Goal: Task Accomplishment & Management: Manage account settings

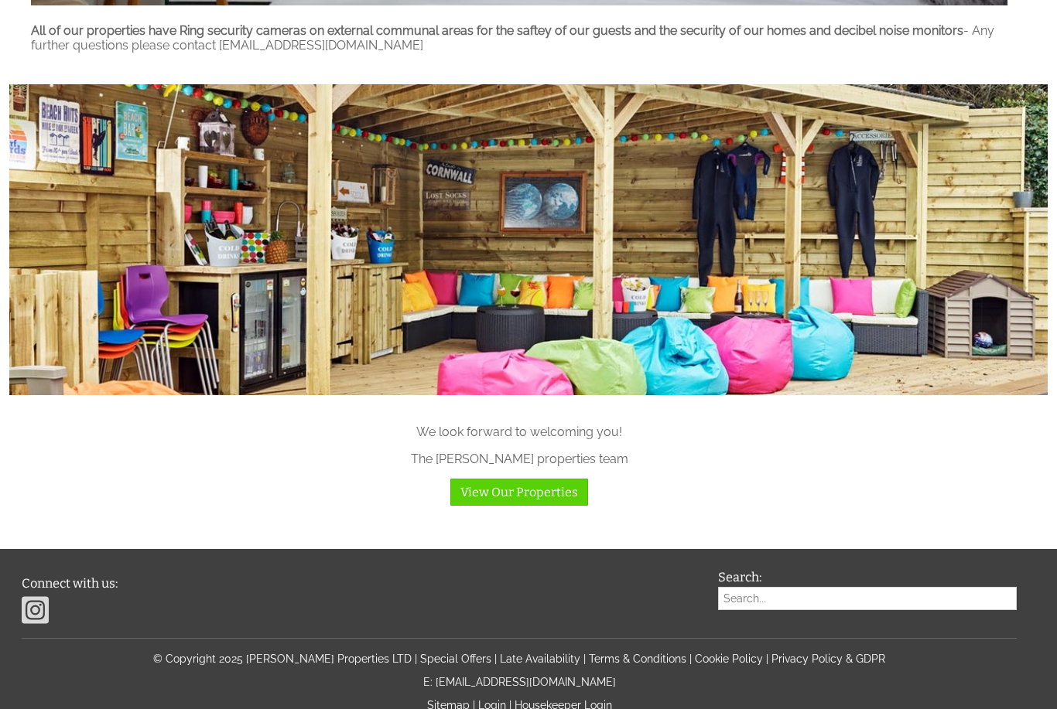
scroll to position [1344, 0]
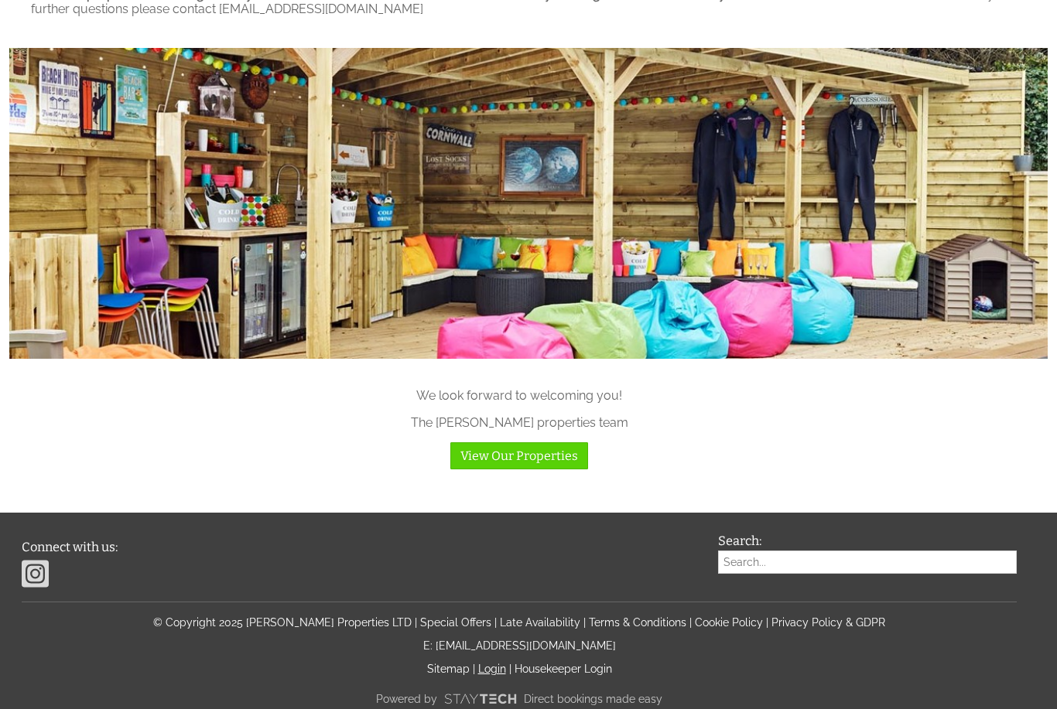
click at [490, 675] on link "Login" at bounding box center [492, 669] width 28 height 12
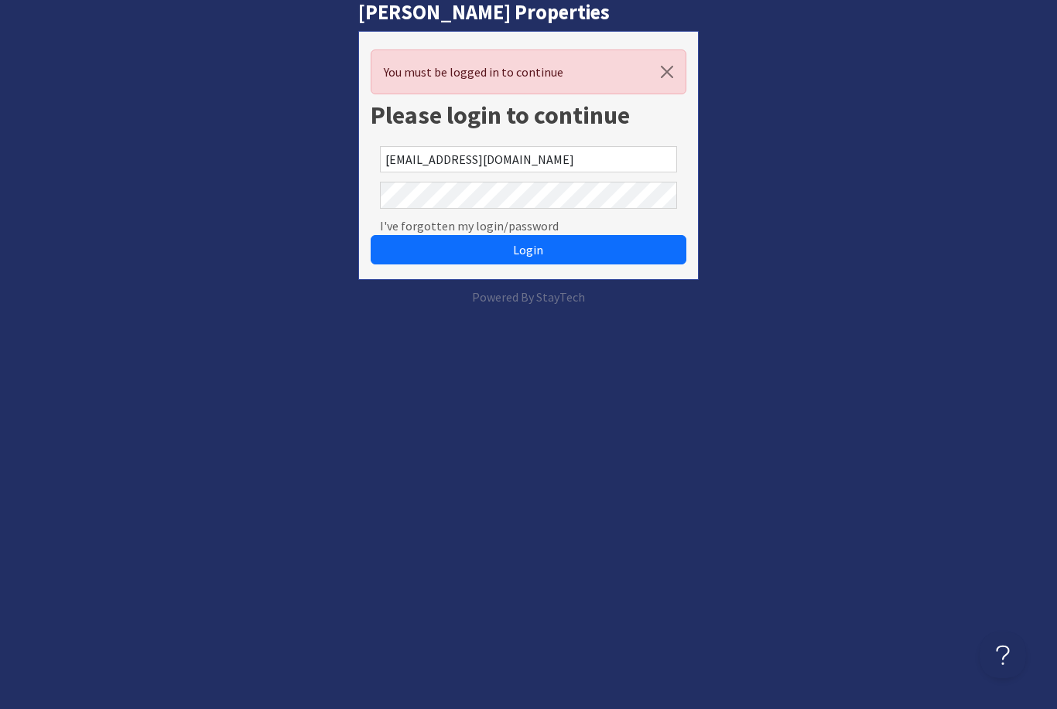
click at [528, 250] on button "Login" at bounding box center [528, 249] width 315 height 29
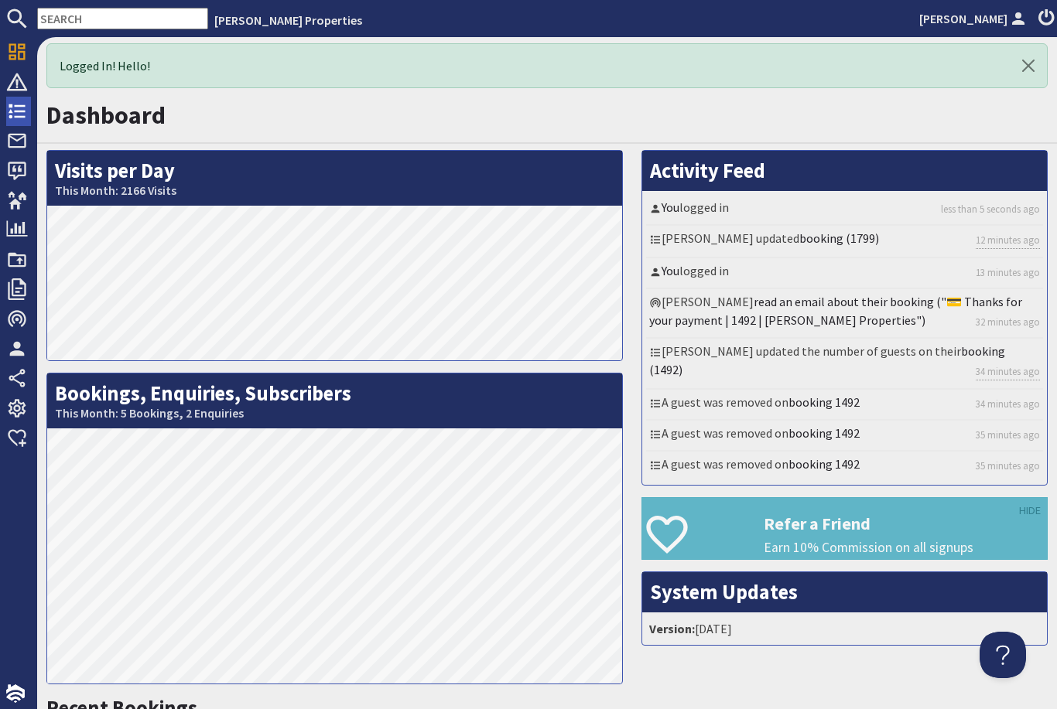
click at [26, 113] on icon at bounding box center [17, 112] width 22 height 22
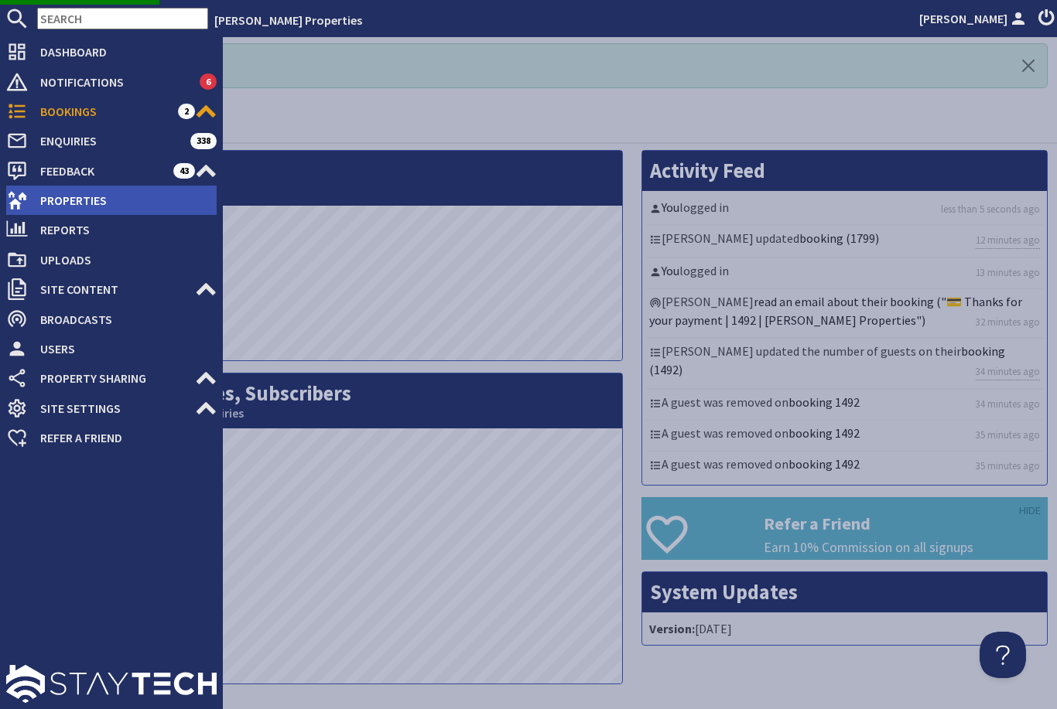
click at [176, 204] on span "Properties" at bounding box center [122, 200] width 189 height 25
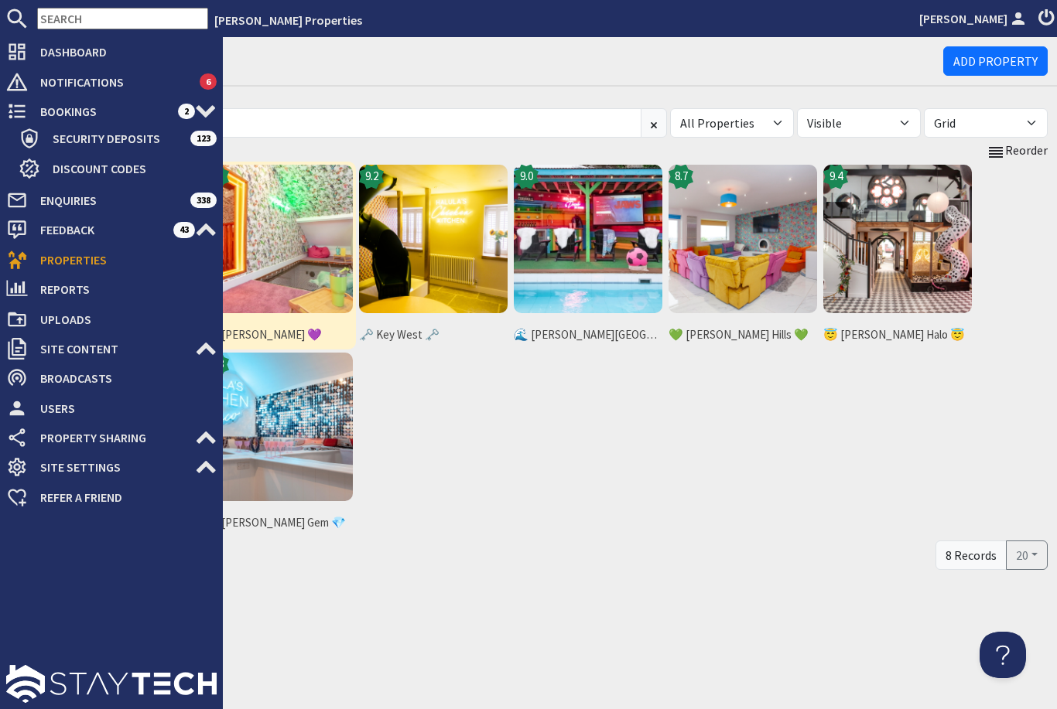
click at [316, 258] on img at bounding box center [278, 239] width 149 height 149
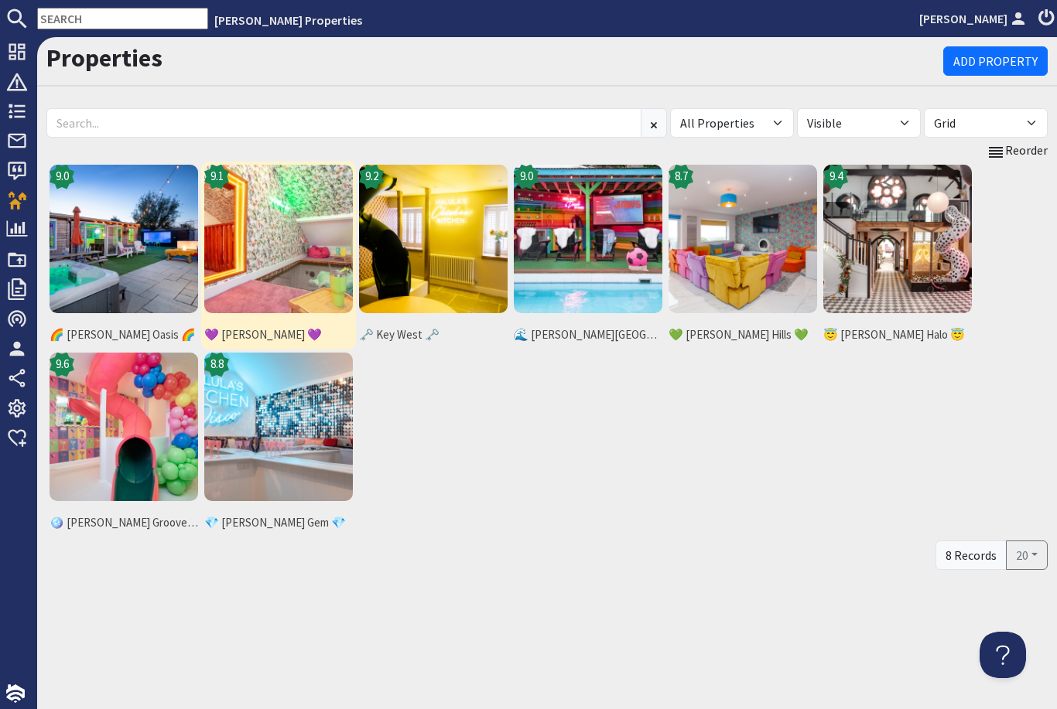
click at [315, 259] on img at bounding box center [278, 239] width 149 height 149
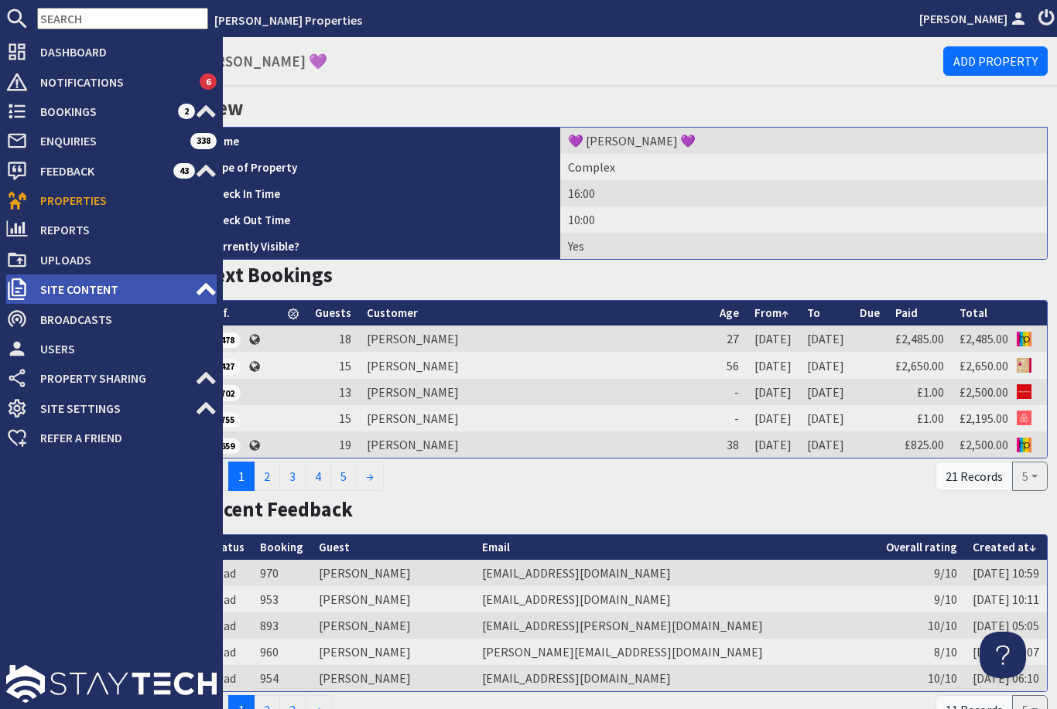
click at [29, 278] on span "Site Content" at bounding box center [111, 289] width 167 height 25
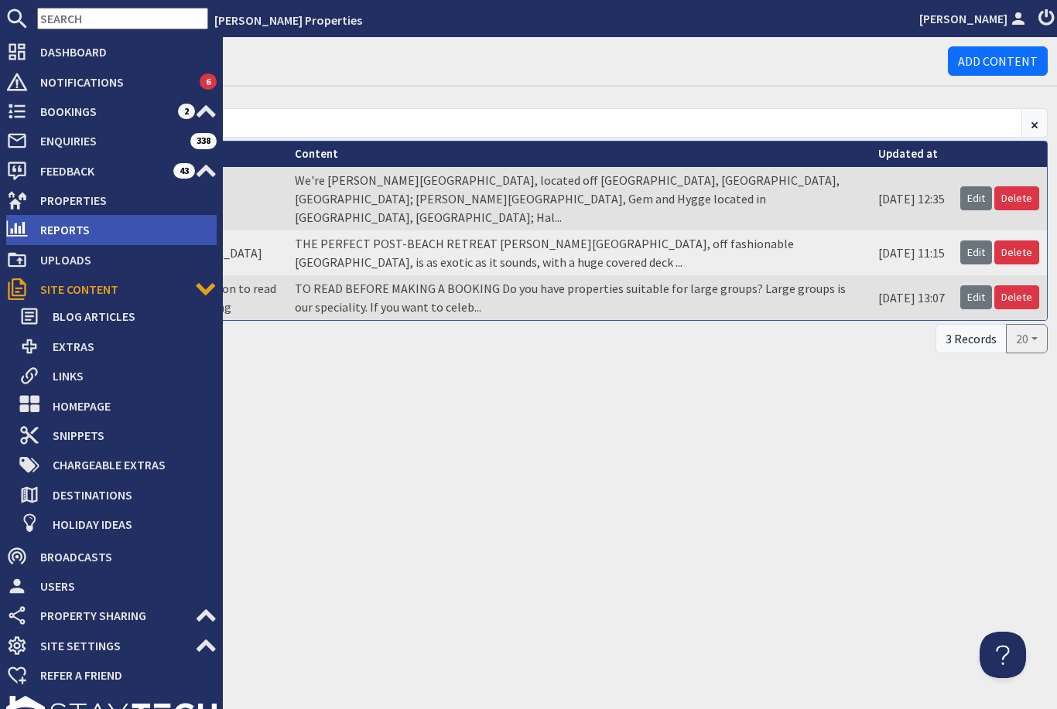
click at [112, 230] on span "Reports" at bounding box center [122, 229] width 189 height 25
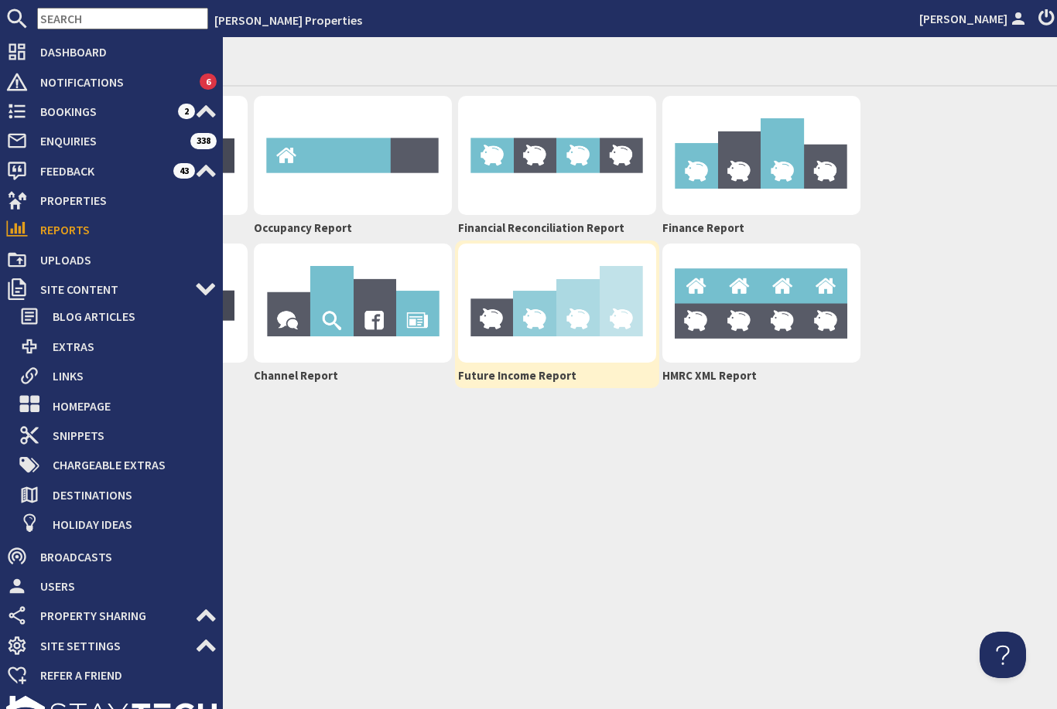
click at [615, 305] on img at bounding box center [557, 303] width 198 height 119
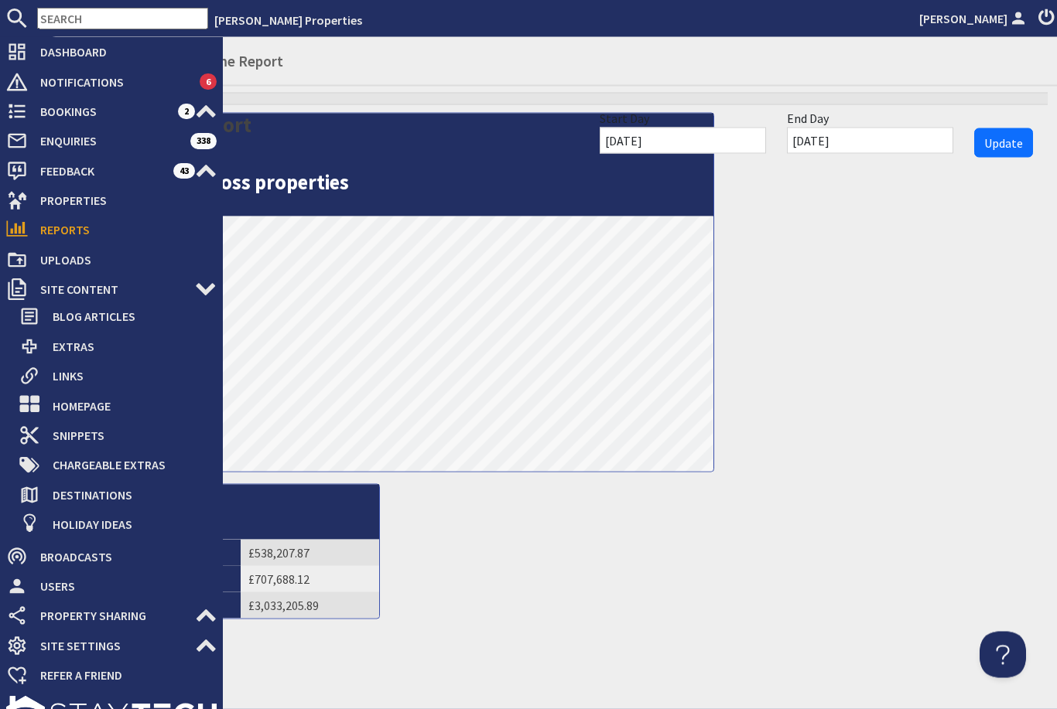
scroll to position [26, 0]
click at [805, 244] on div "Future Income Report Start Day 01/10/2025 End Day 01/10/2026 Update Future Inco…" at bounding box center [547, 362] width 1020 height 538
click at [398, 43] on h1 "Reports - Future Income Report" at bounding box center [546, 57] width 1001 height 29
click at [735, 128] on input "01/10/2025" at bounding box center [683, 141] width 166 height 26
click at [762, 128] on input "01/12/2025" at bounding box center [683, 141] width 166 height 26
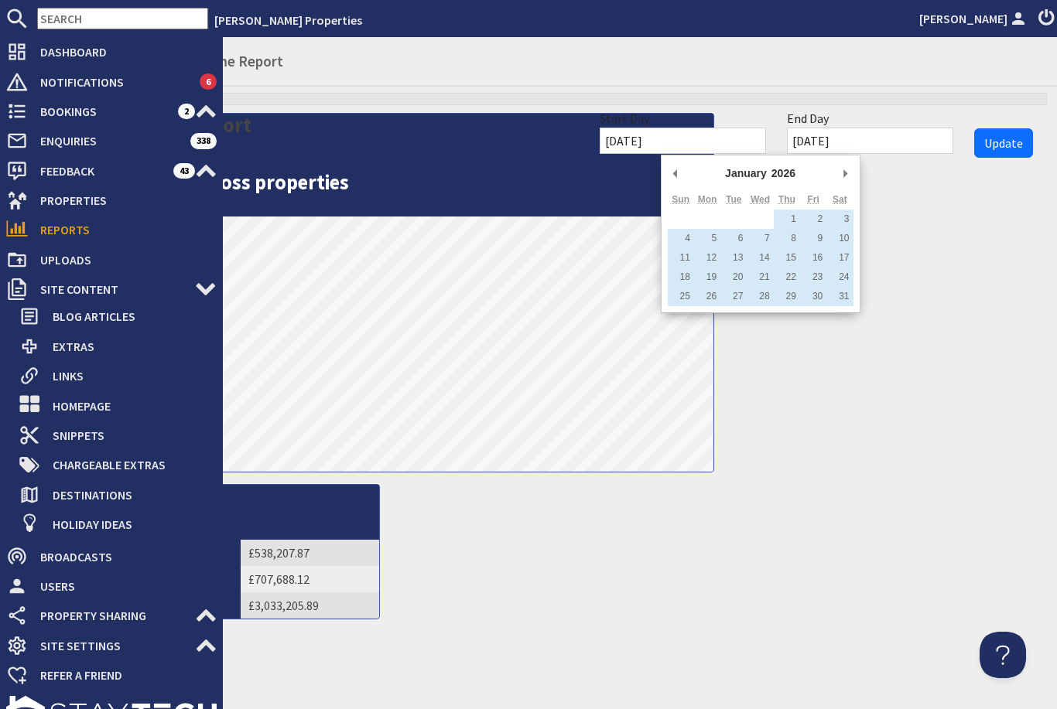
type input "01/01/2026"
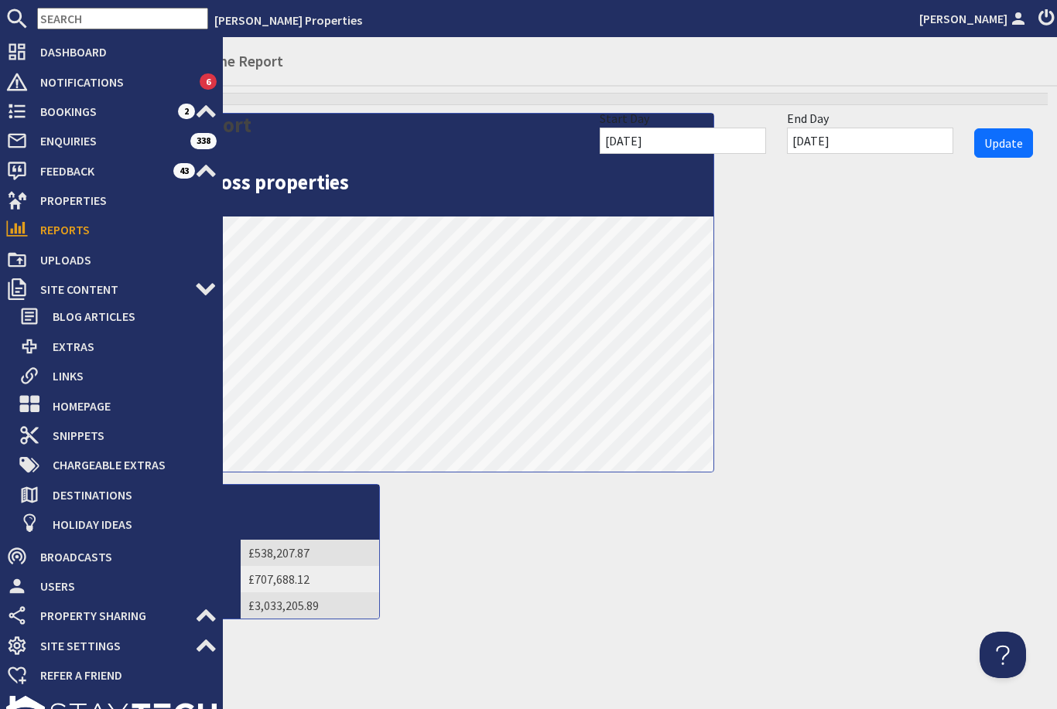
click at [886, 128] on input "01/10/2026" at bounding box center [870, 141] width 166 height 26
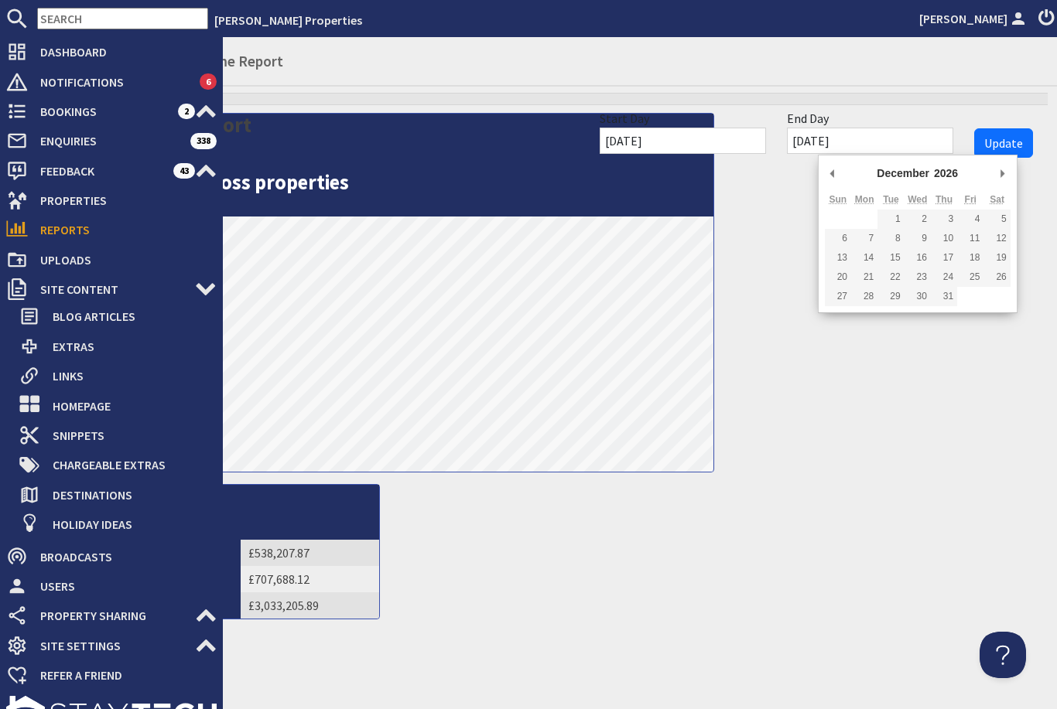
type input "31/12/2026"
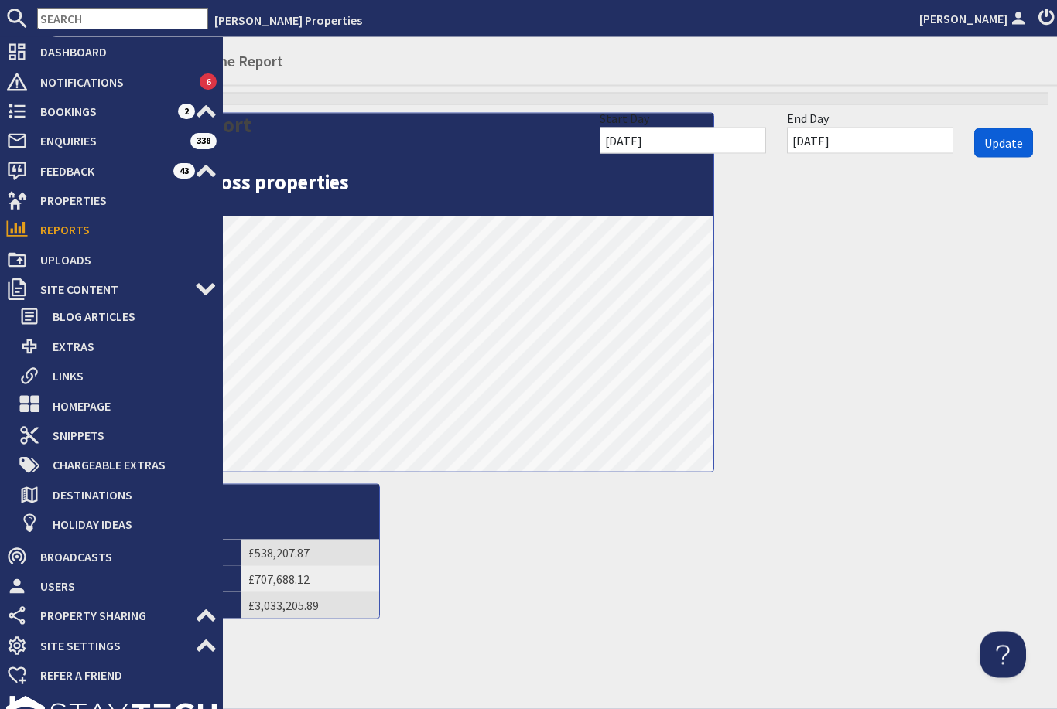
click at [1009, 135] on span "Update" at bounding box center [1003, 142] width 39 height 15
click at [890, 450] on div "Future Income Report Start Day 01/01/2026 End Day 31/12/2026 Update Future Inco…" at bounding box center [547, 362] width 1020 height 538
click at [668, 546] on div "Future Income Report Start Day 01/01/2026 End Day 31/12/2026 Update Future Inco…" at bounding box center [547, 362] width 1020 height 538
click at [620, 514] on div "Future Income Report Start Day 01/01/2026 End Day 31/12/2026 Update Future Inco…" at bounding box center [547, 362] width 1020 height 538
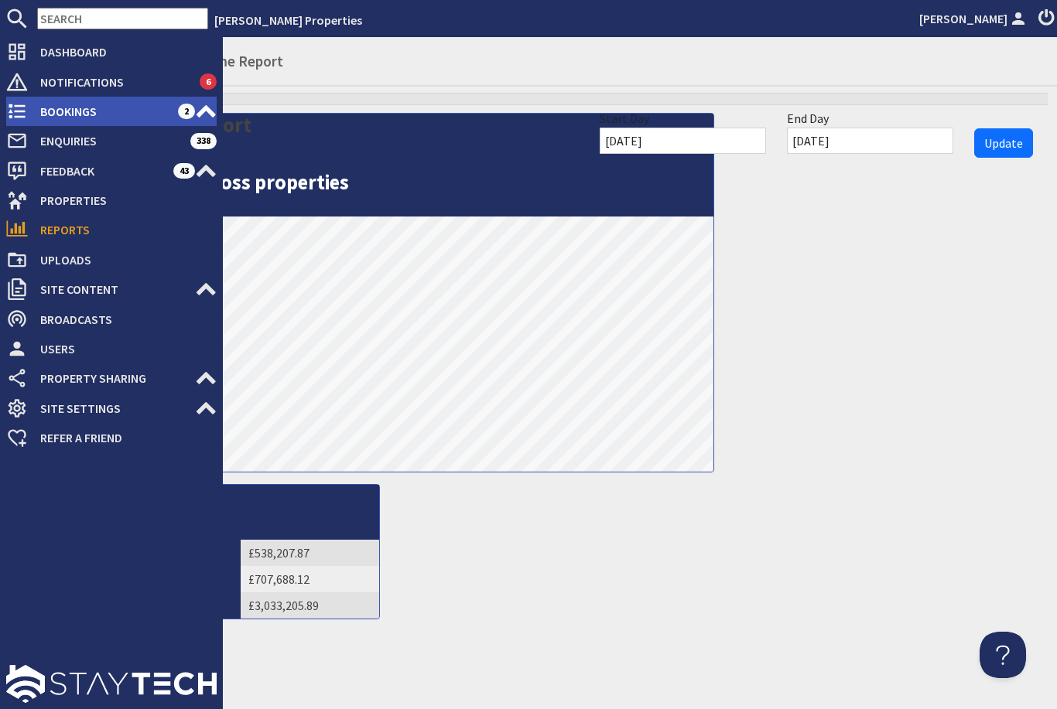
click at [27, 117] on icon at bounding box center [17, 112] width 22 height 22
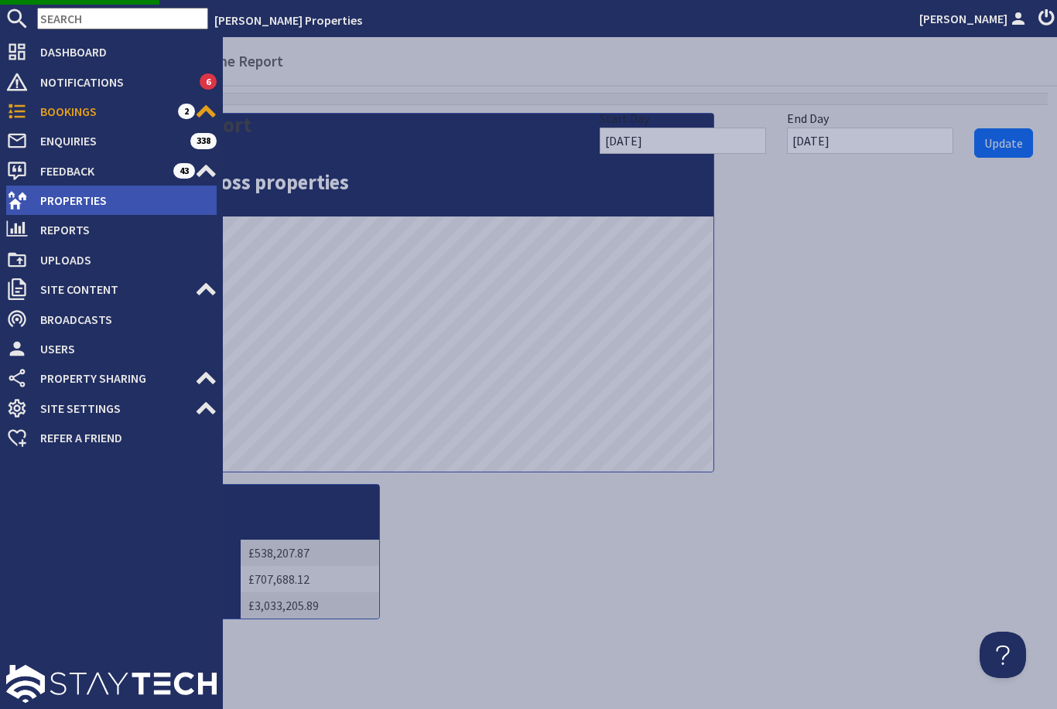
click at [138, 207] on span "Properties" at bounding box center [122, 200] width 189 height 25
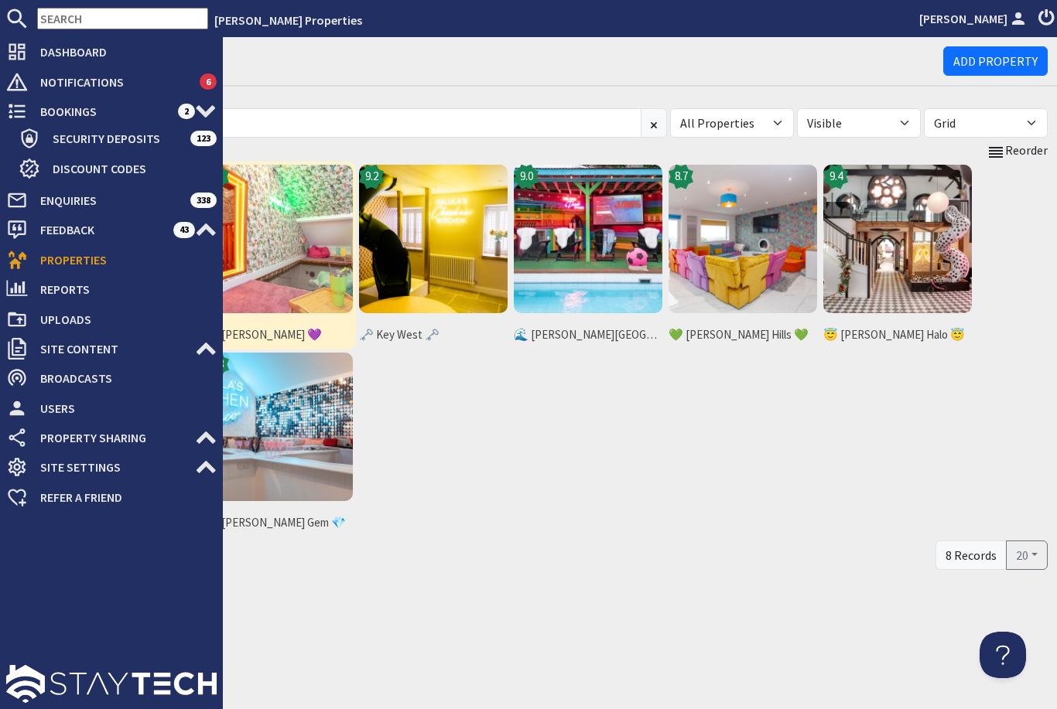
click at [305, 252] on img at bounding box center [278, 239] width 149 height 149
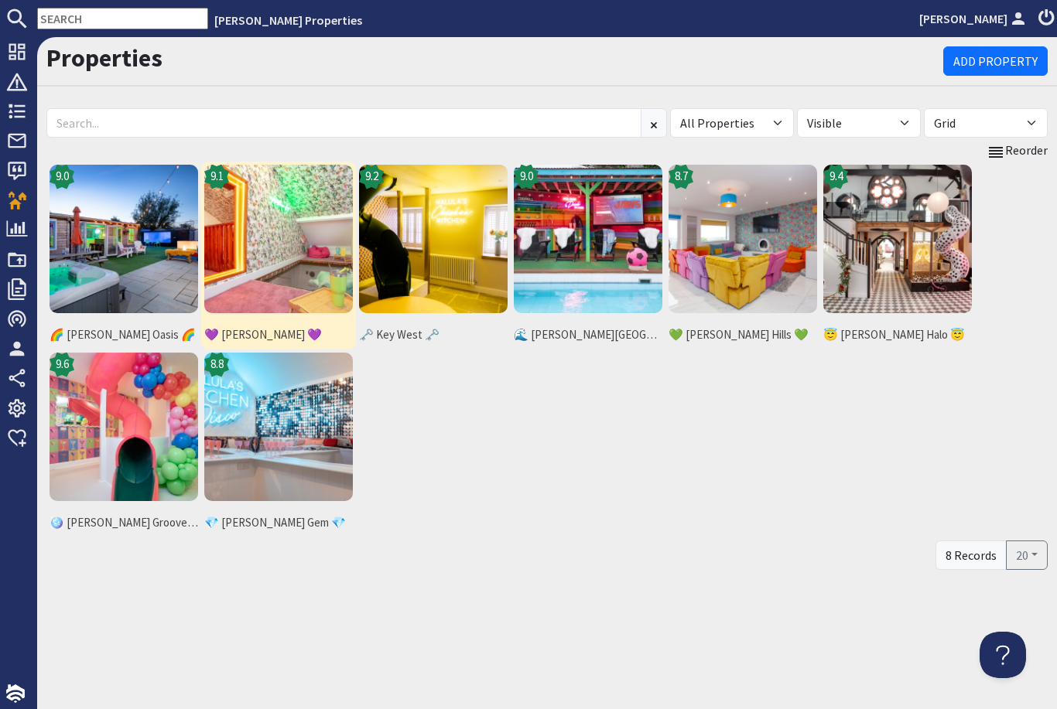
click at [291, 328] on span "💜 [PERSON_NAME] 💜" at bounding box center [278, 335] width 149 height 18
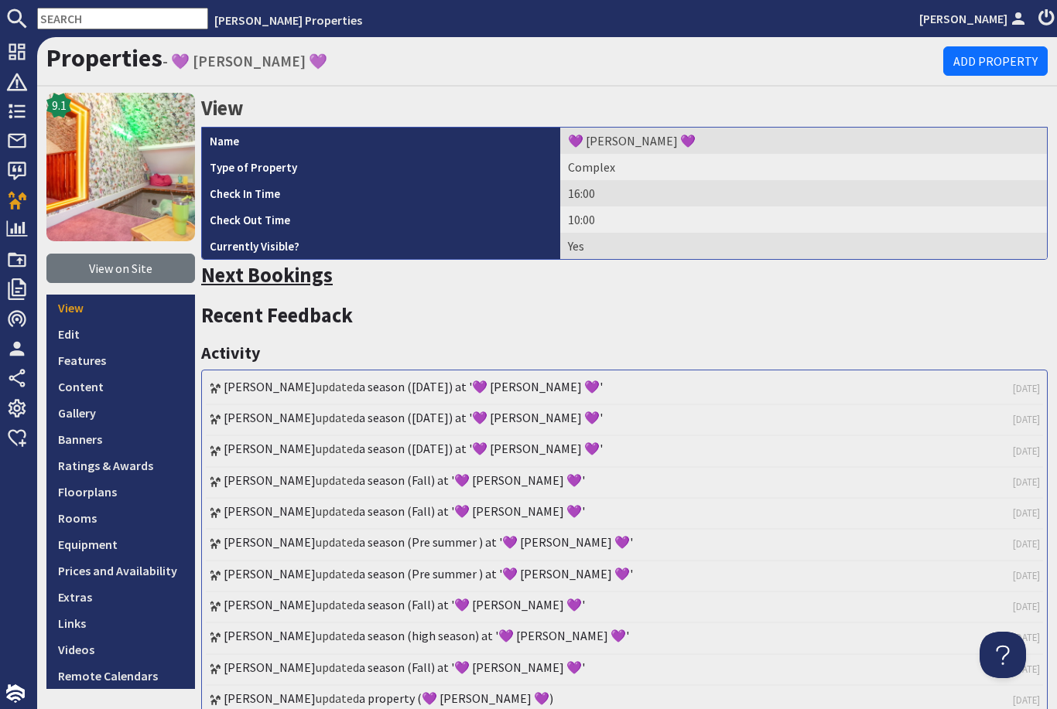
click at [308, 267] on link "Next Bookings" at bounding box center [267, 275] width 132 height 26
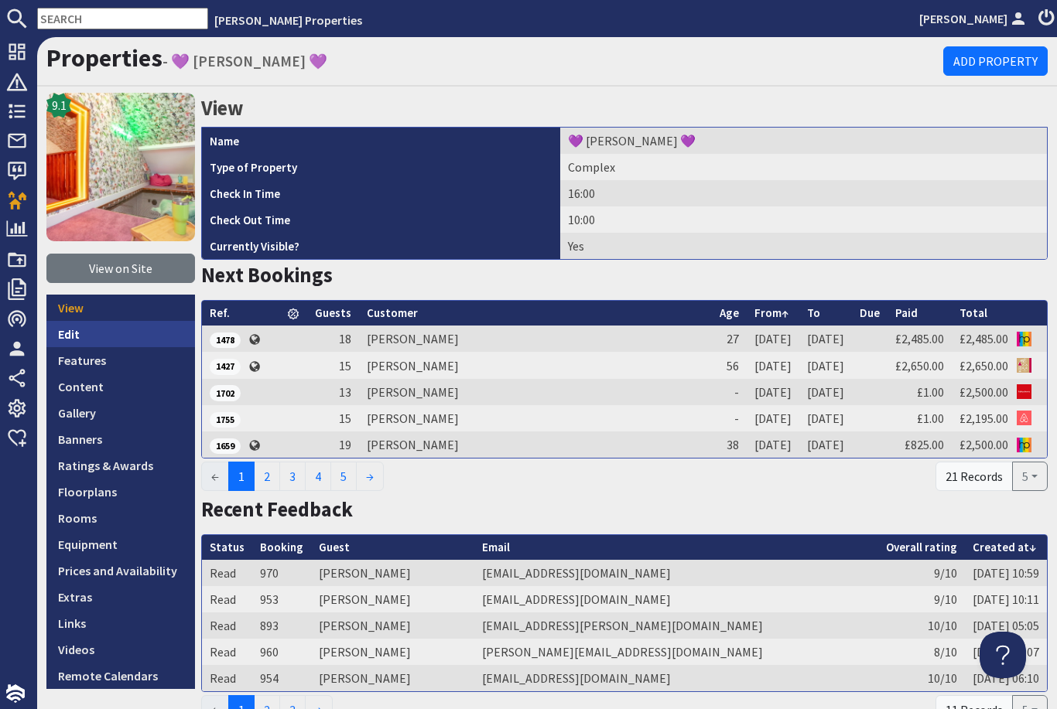
click at [88, 340] on link "Edit" at bounding box center [120, 334] width 149 height 26
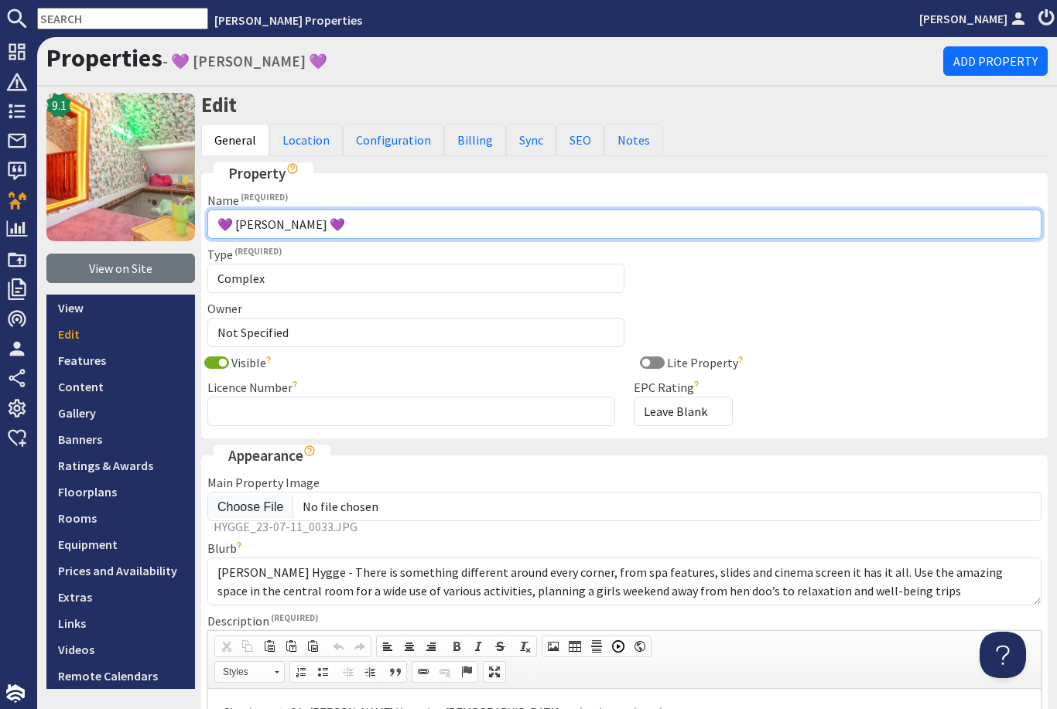
click at [292, 231] on input "💜 [PERSON_NAME] 💜" at bounding box center [624, 224] width 834 height 29
type input "💜"
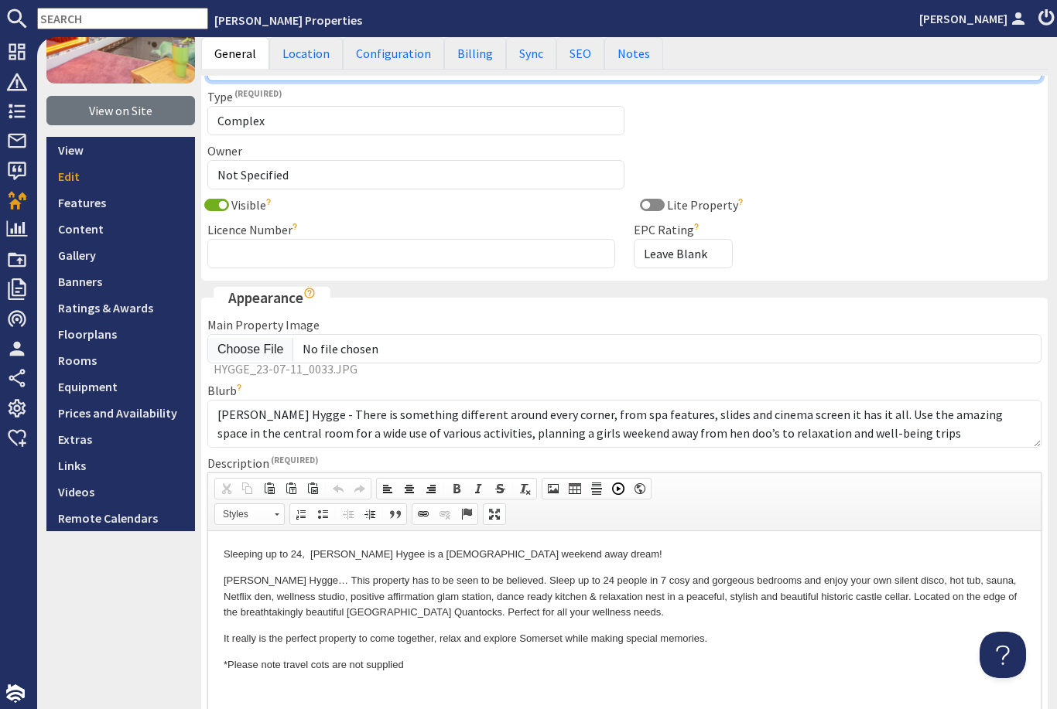
scroll to position [197, 0]
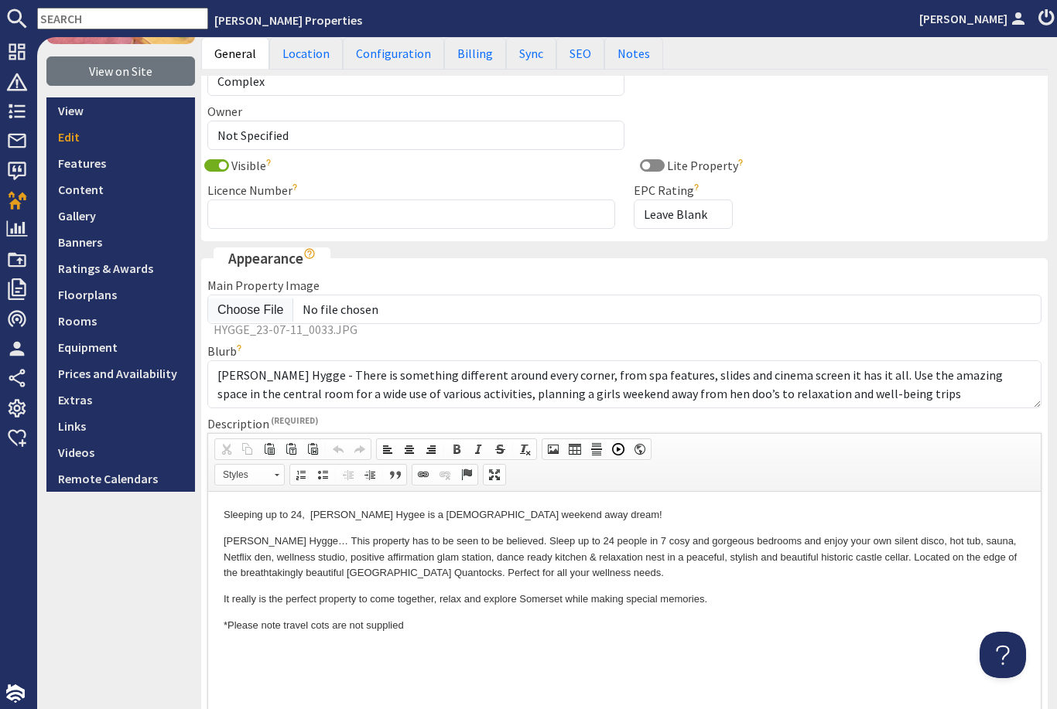
type input "⚡️ [PERSON_NAME] Vibe ⚡️"
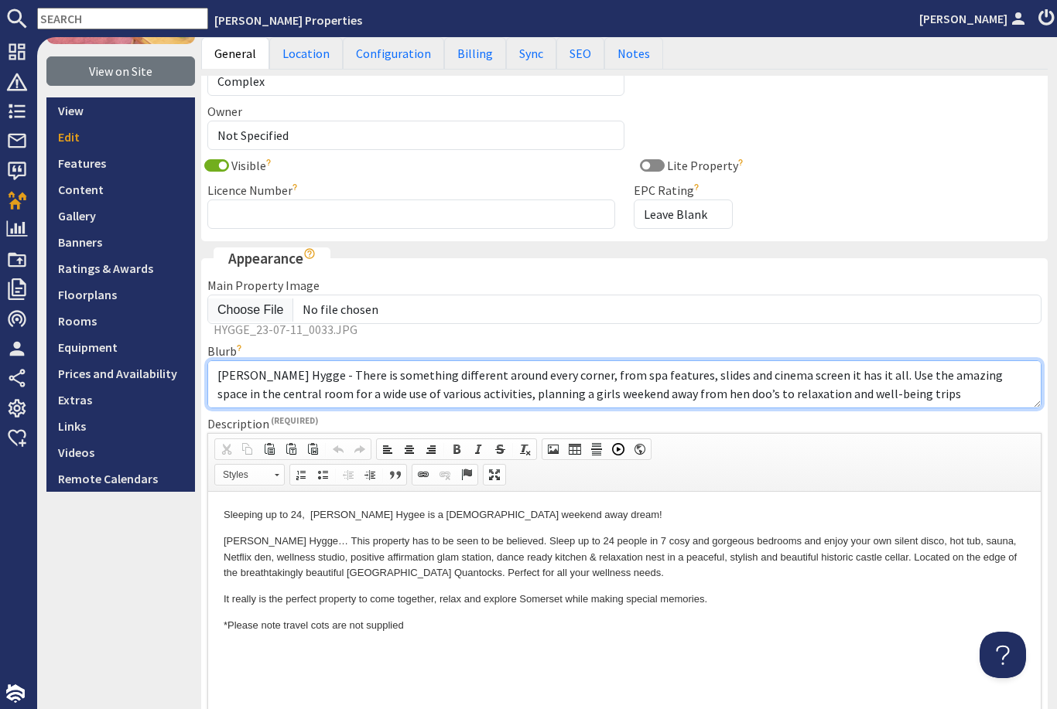
click at [265, 364] on textarea "[PERSON_NAME] Hygge - There is something different around every corner, from sp…" at bounding box center [624, 384] width 834 height 48
click at [670, 374] on textarea "[PERSON_NAME] Hygge - There is something different around every corner, from sp…" at bounding box center [624, 384] width 834 height 48
click at [809, 376] on textarea "[PERSON_NAME] Hygge - There is something different around every corner, from sp…" at bounding box center [624, 384] width 834 height 48
click at [859, 381] on textarea "[PERSON_NAME] Hygge - There is something different around every corner, from sp…" at bounding box center [624, 384] width 834 height 48
click at [935, 401] on textarea "[PERSON_NAME] Hygge - There is something different around every corner, from sp…" at bounding box center [624, 384] width 834 height 48
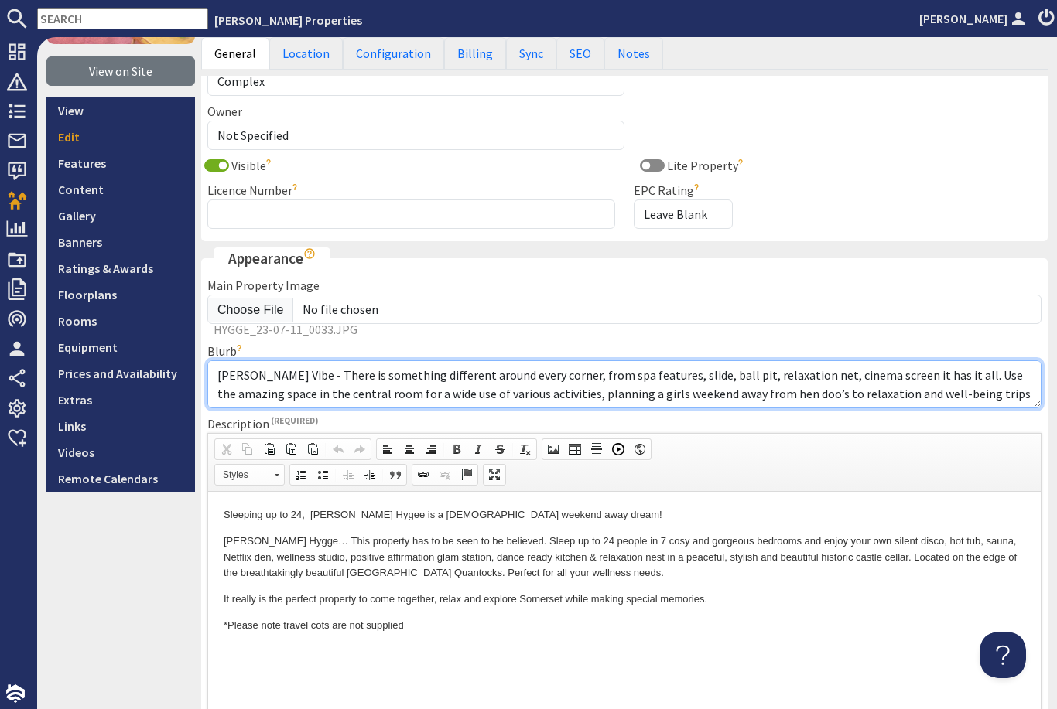
click at [857, 374] on textarea "[PERSON_NAME] Hygge - There is something different around every corner, from sp…" at bounding box center [624, 384] width 834 height 48
click at [505, 398] on textarea "[PERSON_NAME] Hygge - There is something different around every corner, from sp…" at bounding box center [624, 384] width 834 height 48
click at [550, 391] on textarea "[PERSON_NAME] Hygge - There is something different around every corner, from sp…" at bounding box center [624, 384] width 834 height 48
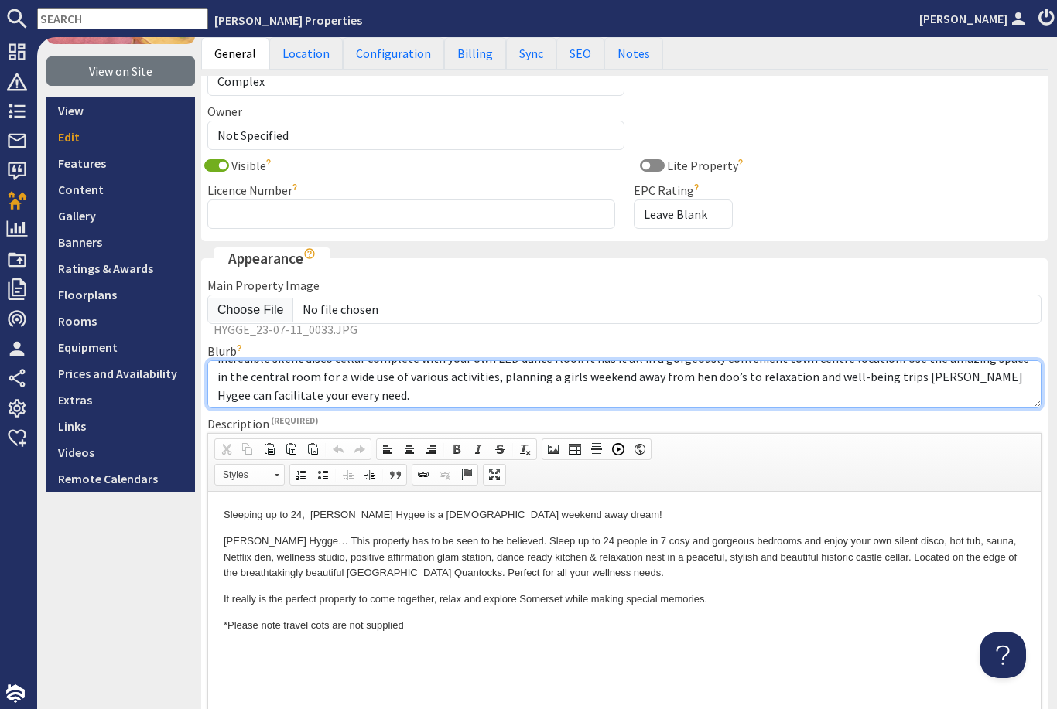
scroll to position [30, 0]
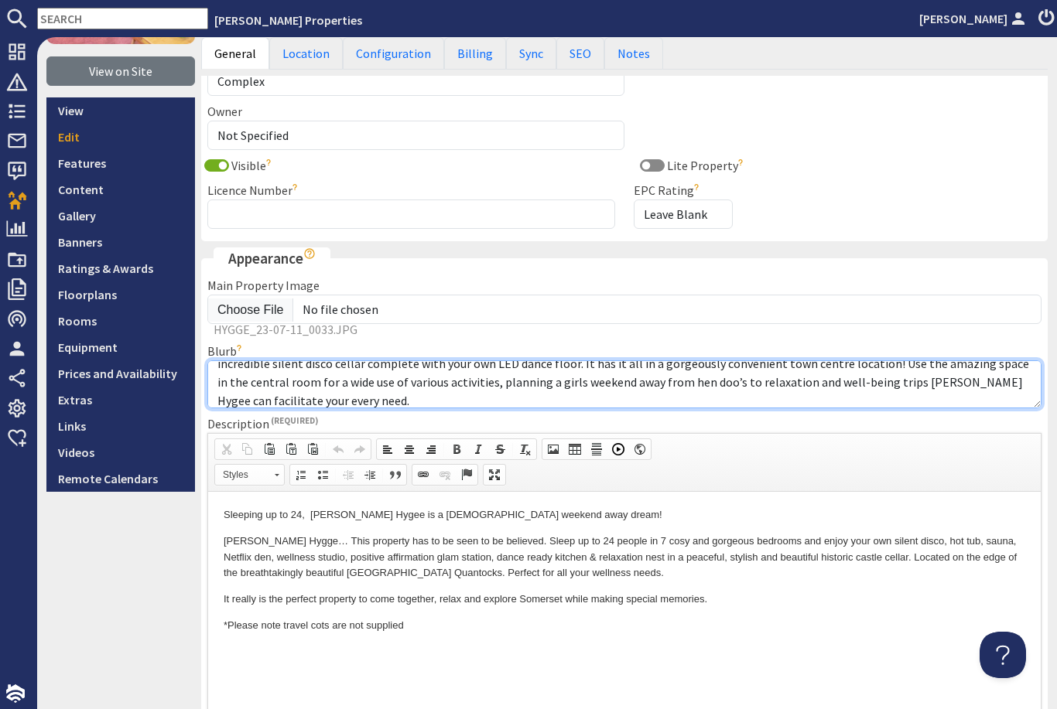
click at [448, 378] on textarea "[PERSON_NAME] Hygge - There is something different around every corner, from sp…" at bounding box center [624, 384] width 834 height 48
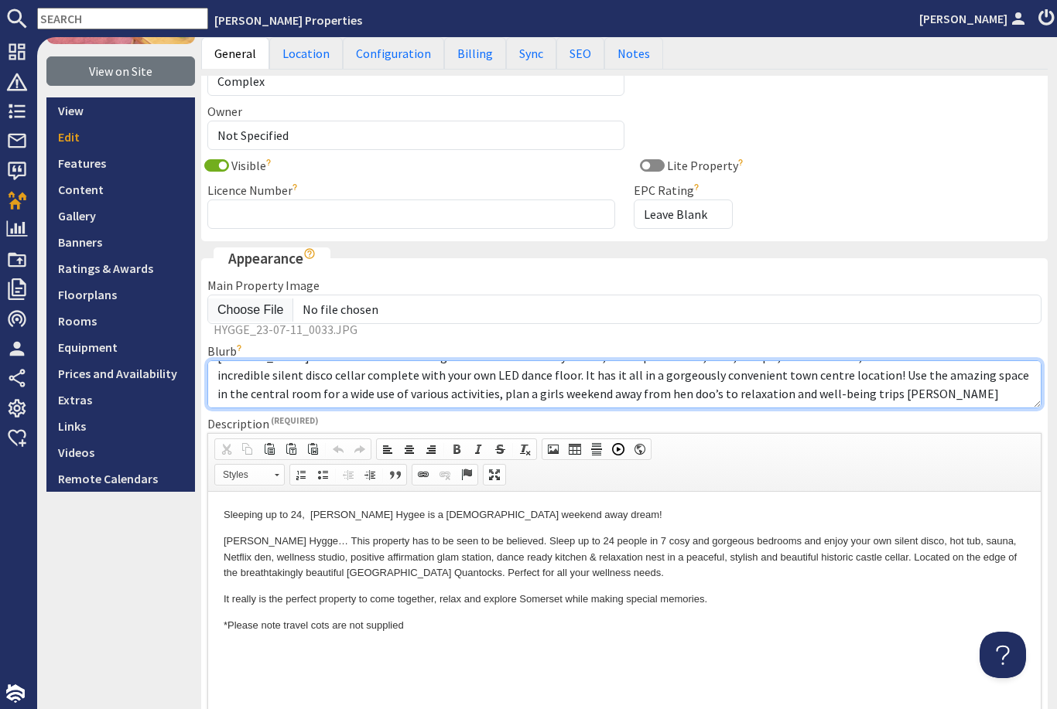
click at [851, 390] on textarea "[PERSON_NAME] Hygge - There is something different around every corner, from sp…" at bounding box center [624, 384] width 834 height 48
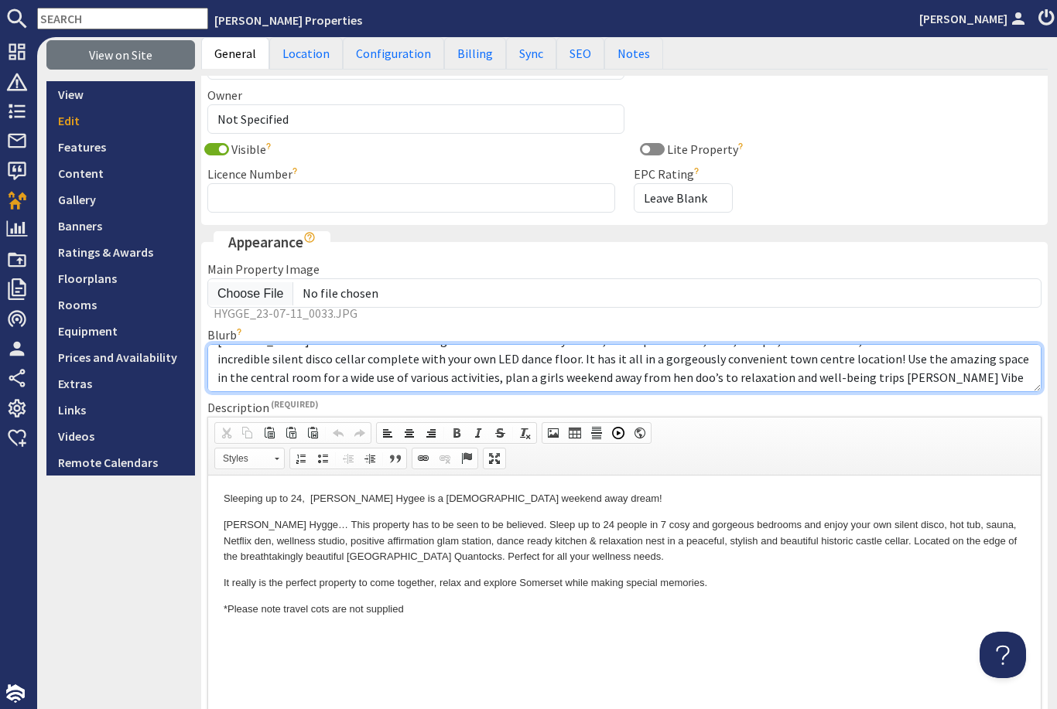
click at [1022, 386] on textarea "[PERSON_NAME] Hygge - There is something different around every corner, from sp…" at bounding box center [624, 368] width 834 height 48
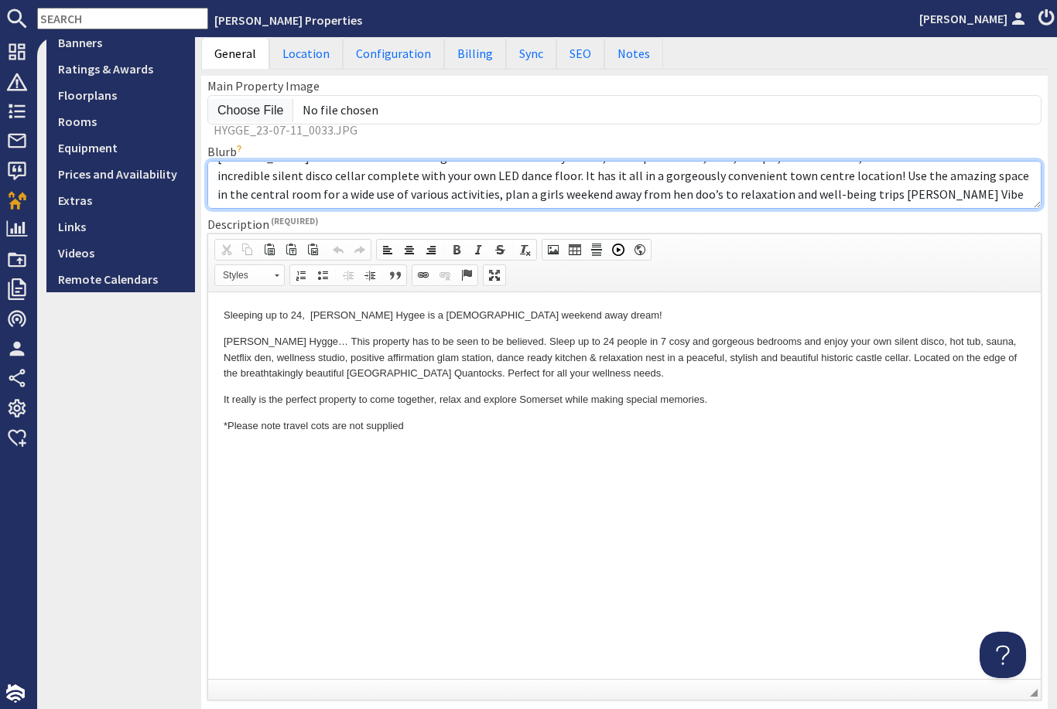
scroll to position [382, 0]
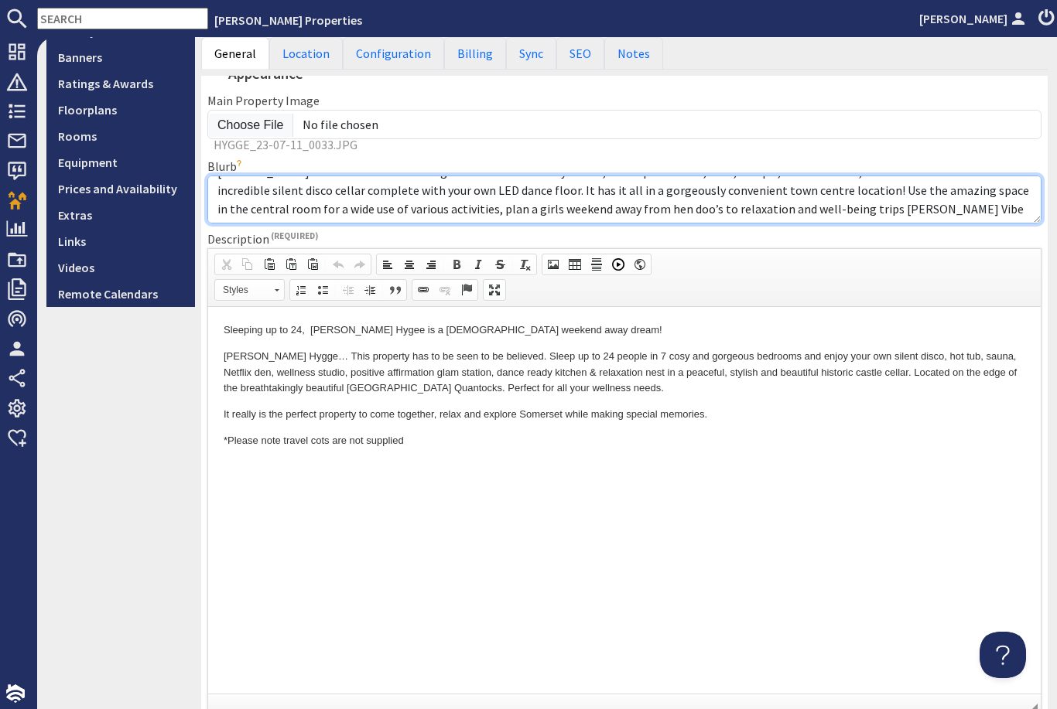
type textarea "[PERSON_NAME] Vibe - There is something different around every corner, from spa…"
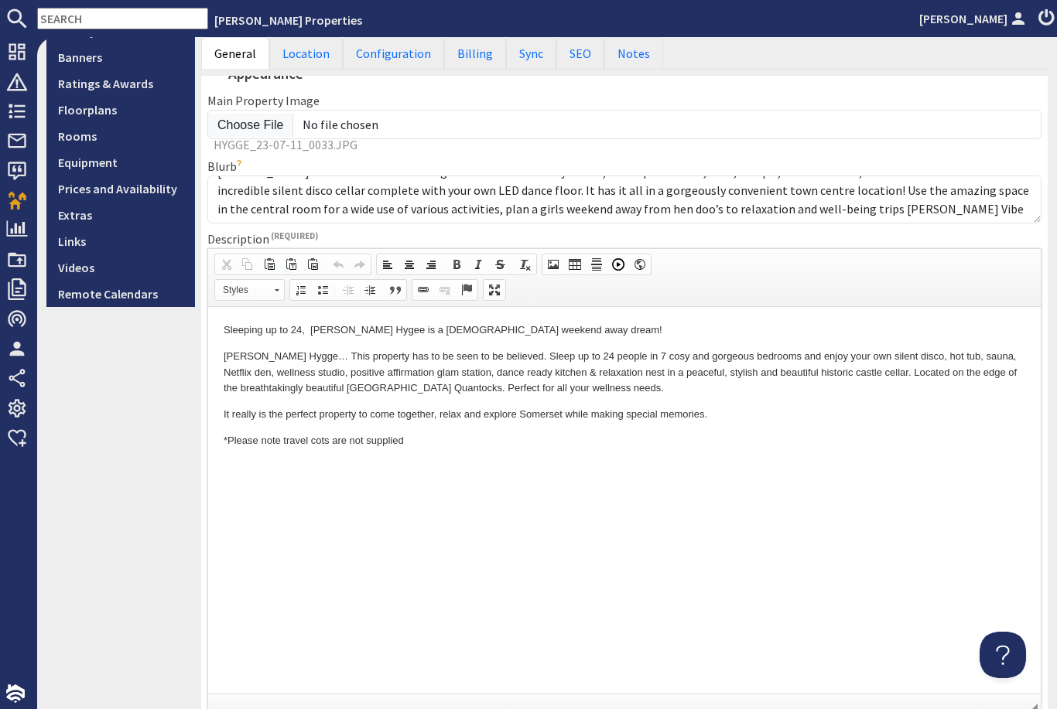
click at [368, 334] on p "Sleeping up to 24, [PERSON_NAME] Hygee is a [DEMOGRAPHIC_DATA] weekend away dre…" at bounding box center [624, 330] width 801 height 16
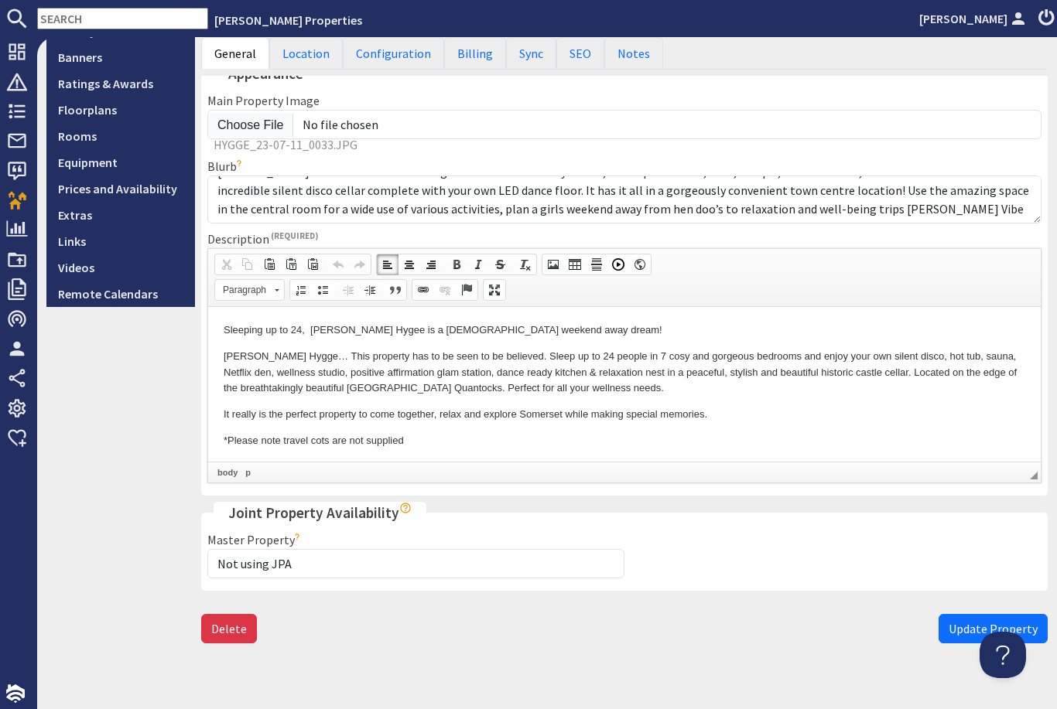
scroll to position [350, 0]
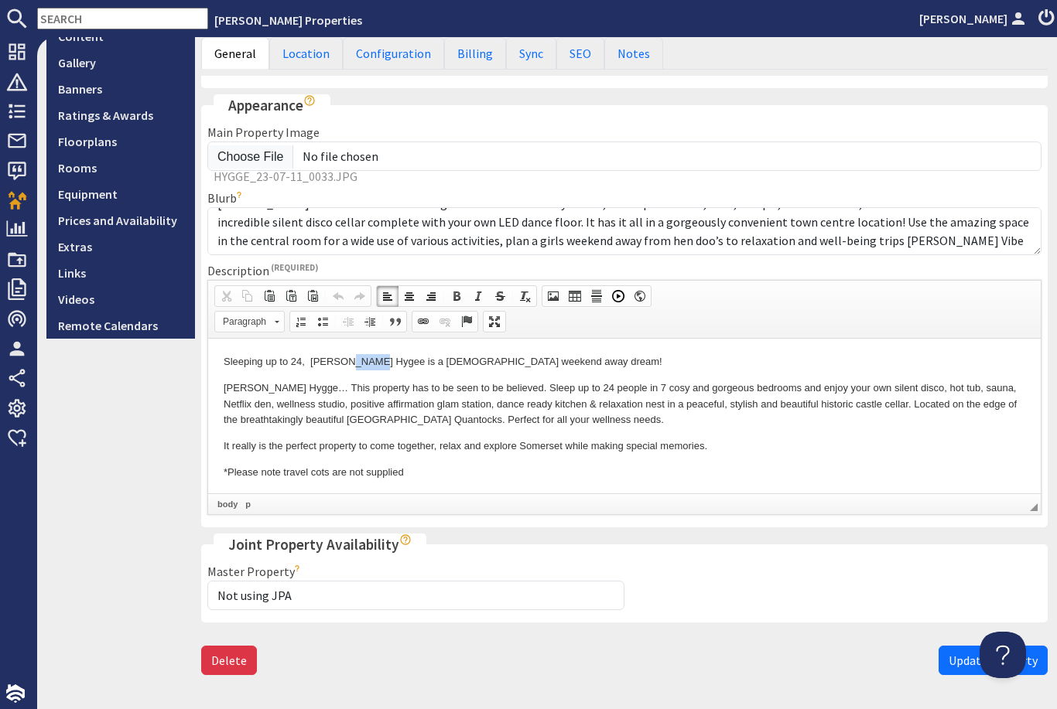
click at [367, 362] on p "Sleeping up to 24, [PERSON_NAME] Hygee is a [DEMOGRAPHIC_DATA] weekend away dre…" at bounding box center [624, 362] width 801 height 16
click at [576, 365] on p "Sleeping up to 24, [PERSON_NAME] is a [DEMOGRAPHIC_DATA] weekend away dream!" at bounding box center [624, 362] width 801 height 16
click at [303, 360] on p "Sleeping up to 24, [PERSON_NAME] is a stay-cation dream" at bounding box center [624, 362] width 801 height 16
click at [825, 442] on p "It really is the perfect property to come together, relax and explore Somerset …" at bounding box center [624, 446] width 801 height 16
click at [284, 400] on p "[PERSON_NAME] Hygge… This property has to be seen to be believed. Sleep up to 2…" at bounding box center [624, 404] width 801 height 48
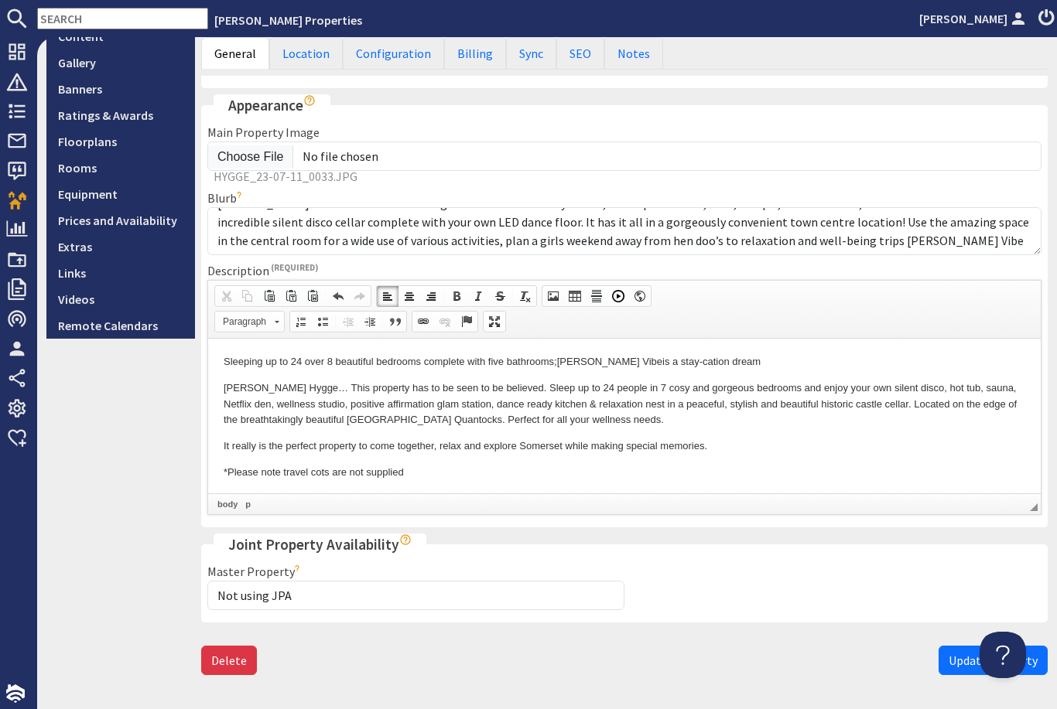
click at [499, 432] on body "Sleeping up to 24 over 8 beautiful bedrooms complete with five bathrooms; [PERS…" at bounding box center [624, 417] width 801 height 127
click at [286, 395] on p "[PERSON_NAME] Hygge… This property has to be seen to be believed. Sleep up to 2…" at bounding box center [624, 404] width 801 height 48
click at [547, 476] on p "*Please note travel cots are not supplied" at bounding box center [624, 472] width 801 height 16
click at [286, 388] on p "[PERSON_NAME] Hygge… This property has to be seen to be believed. Sleep up to 2…" at bounding box center [624, 404] width 801 height 48
click at [762, 432] on body "Sleeping up to 24 over 8 beautiful bedrooms complete with five bathrooms; [PERS…" at bounding box center [624, 417] width 801 height 127
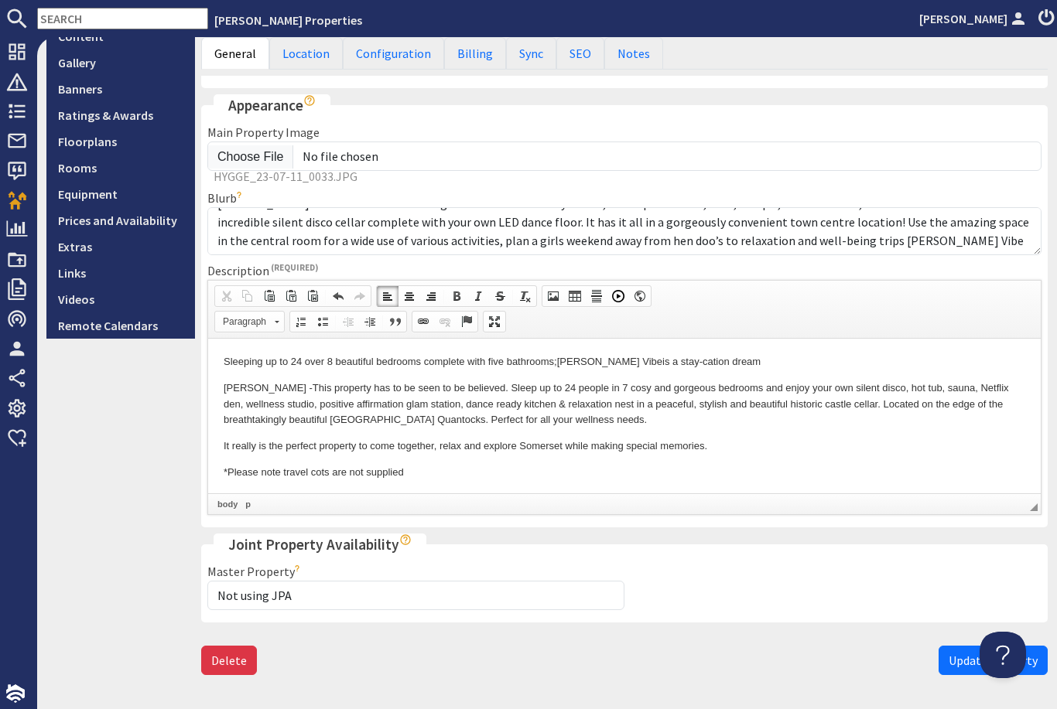
click at [592, 391] on p "[PERSON_NAME] - This property has to be seen to be believed. Sleep up to 24 peo…" at bounding box center [624, 404] width 801 height 48
click at [674, 435] on body "Sleeping up to 24 over 8 beautiful bedrooms complete with five bathrooms; [PERS…" at bounding box center [624, 417] width 801 height 127
click at [602, 391] on p "[PERSON_NAME] - This property has to be seen to be believed. Sleep up to 24 peo…" at bounding box center [624, 404] width 801 height 48
click at [775, 438] on p "It really is the perfect property to come together, relax and explore Somerset …" at bounding box center [624, 446] width 801 height 16
click at [753, 385] on p "[PERSON_NAME] - This property has to be seen to be believed. Sleep up to 24 peo…" at bounding box center [624, 404] width 801 height 48
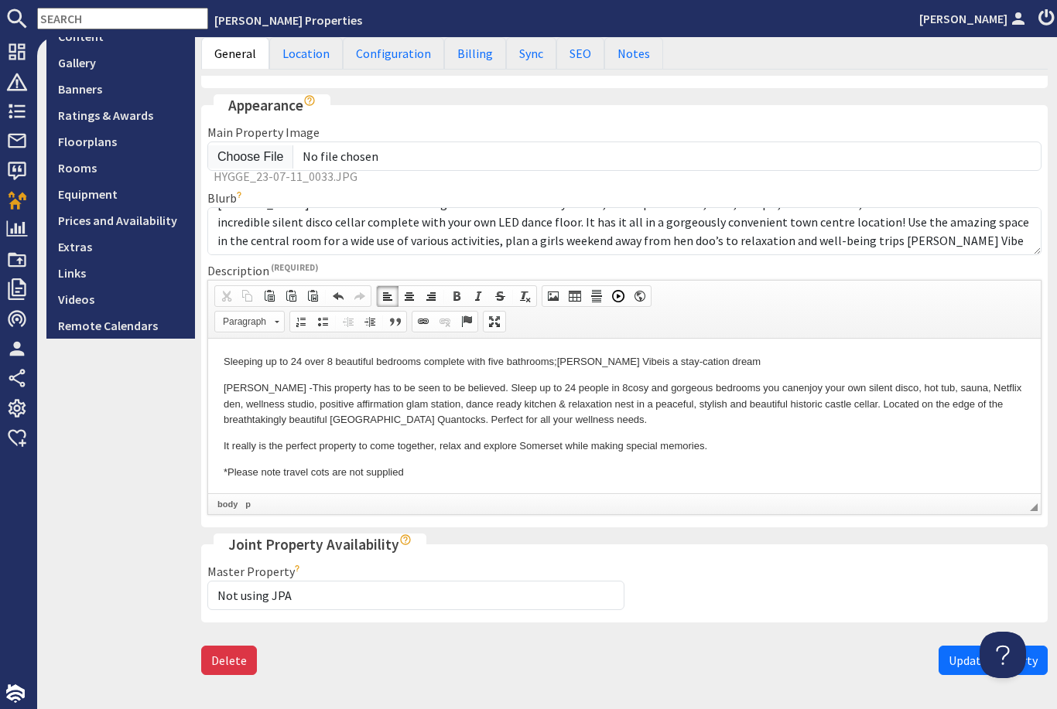
click at [907, 389] on p "[PERSON_NAME] - This property has to be seen to be believed. Sleep up to 24 peo…" at bounding box center [624, 404] width 801 height 48
click at [381, 410] on p "[PERSON_NAME] - This property has to be seen to be believed. Sleep up to 24 peo…" at bounding box center [624, 404] width 801 height 48
click at [656, 401] on p "[PERSON_NAME] - This property has to be seen to be believed. Sleep up to 24 peo…" at bounding box center [624, 404] width 801 height 48
click at [439, 408] on p "[PERSON_NAME] - This property has to be seen to be believed. Sleep up to 24 peo…" at bounding box center [624, 404] width 801 height 48
click at [388, 408] on p "[PERSON_NAME] - This property has to be seen to be believed. Sleep up to 24 peo…" at bounding box center [624, 404] width 801 height 48
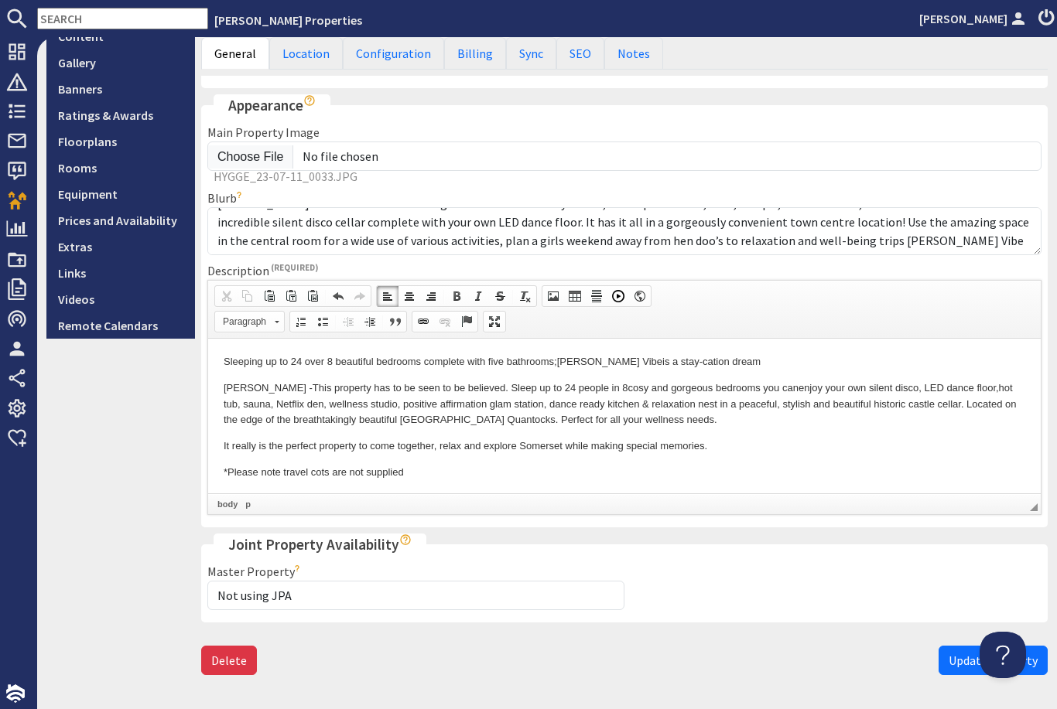
click at [464, 408] on p "[PERSON_NAME] - This property has to be seen to be believed. Sleep up to 24 peo…" at bounding box center [624, 404] width 801 height 48
click at [508, 467] on p "*Please note travel cots are not supplied" at bounding box center [624, 472] width 801 height 16
click at [432, 408] on p "[PERSON_NAME] - This property has to be seen to be believed. Sleep up to 24 peo…" at bounding box center [624, 404] width 801 height 48
click at [622, 420] on p "[PERSON_NAME] - This property has to be seen to be believed. Sleep up to 24 peo…" at bounding box center [624, 404] width 801 height 48
click at [493, 403] on p "[PERSON_NAME] - This property has to be seen to be believed. Sleep up to 24 peo…" at bounding box center [624, 404] width 801 height 48
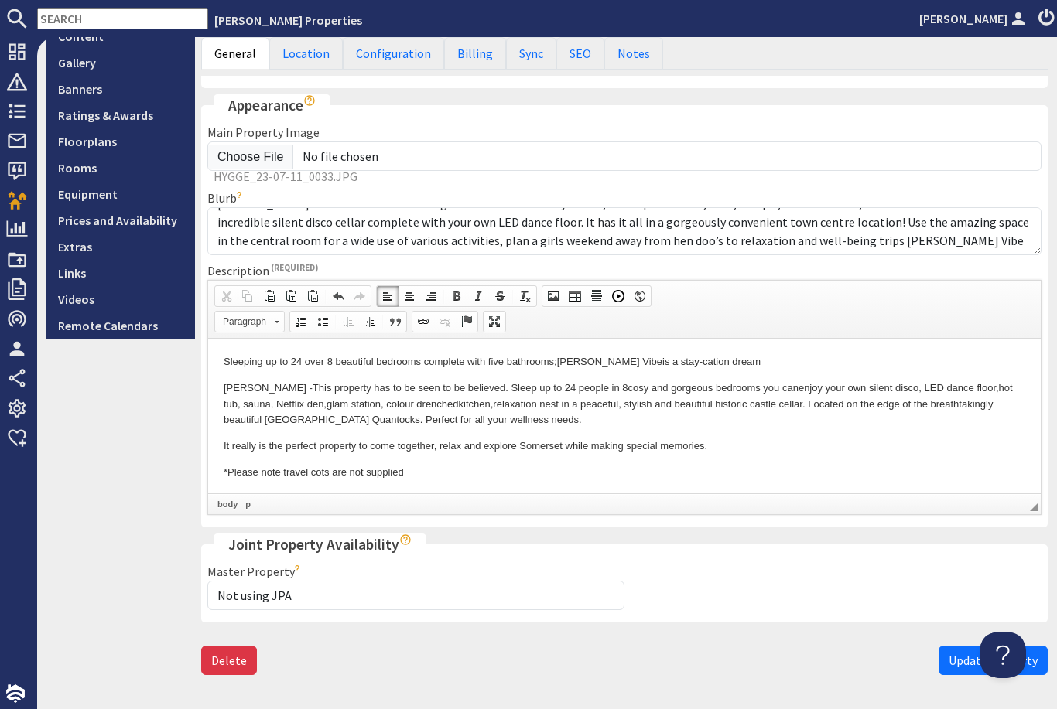
click at [545, 397] on p "[PERSON_NAME] - This property has to be seen to be believed. Sleep up to 24 peo…" at bounding box center [624, 404] width 801 height 48
click at [913, 472] on p "*Please note travel cots are not supplied" at bounding box center [624, 472] width 801 height 16
click at [858, 399] on p "[PERSON_NAME] - This property has to be seen to be believed. Sleep up to 24 peo…" at bounding box center [624, 404] width 801 height 48
click at [884, 439] on p "It really is the perfect property to come together, relax and explore Somerset …" at bounding box center [624, 446] width 801 height 16
click at [865, 409] on p "[PERSON_NAME] - This property has to be seen to be believed. Sleep up to 24 peo…" at bounding box center [624, 404] width 801 height 48
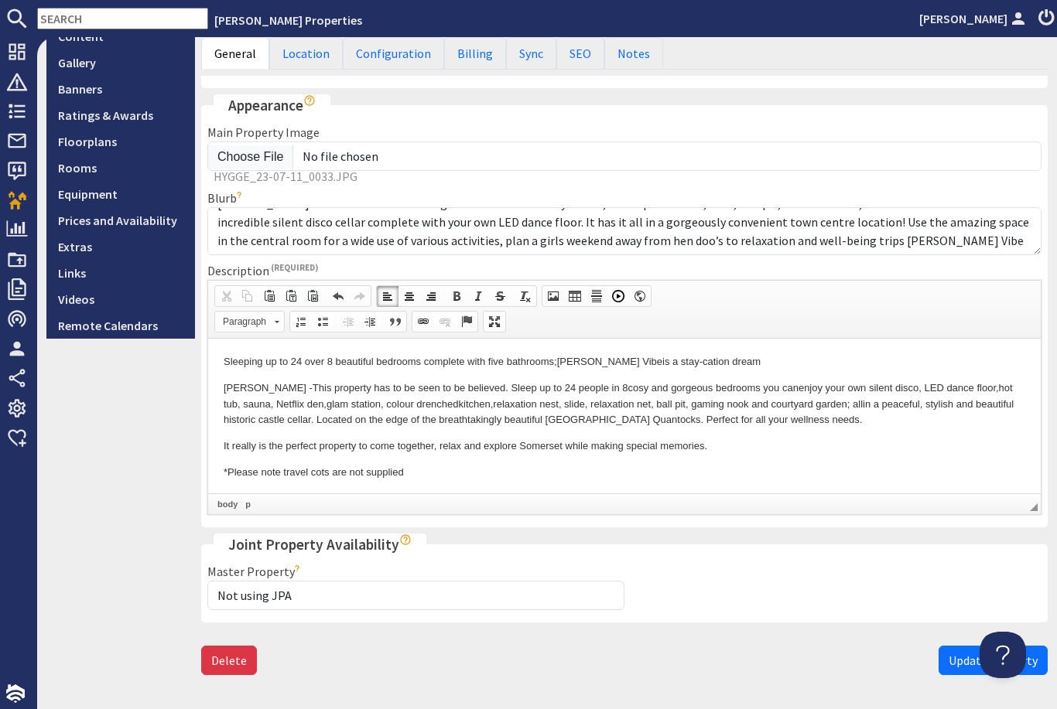
click at [840, 439] on p "It really is the perfect property to come together, relax and explore Somerset …" at bounding box center [624, 446] width 801 height 16
click at [861, 410] on p "[PERSON_NAME] - This property has to be seen to be believed. Sleep up to 24 peo…" at bounding box center [624, 404] width 801 height 48
click at [756, 444] on p "It really is the perfect property to come together, relax and explore Somerset …" at bounding box center [624, 446] width 801 height 16
click at [860, 401] on p "[PERSON_NAME] - This property has to be seen to be believed. Sleep up to 24 peo…" at bounding box center [624, 404] width 801 height 48
click at [933, 405] on p "[PERSON_NAME] - This property has to be seen to be believed. Sleep up to 24 peo…" at bounding box center [624, 404] width 801 height 48
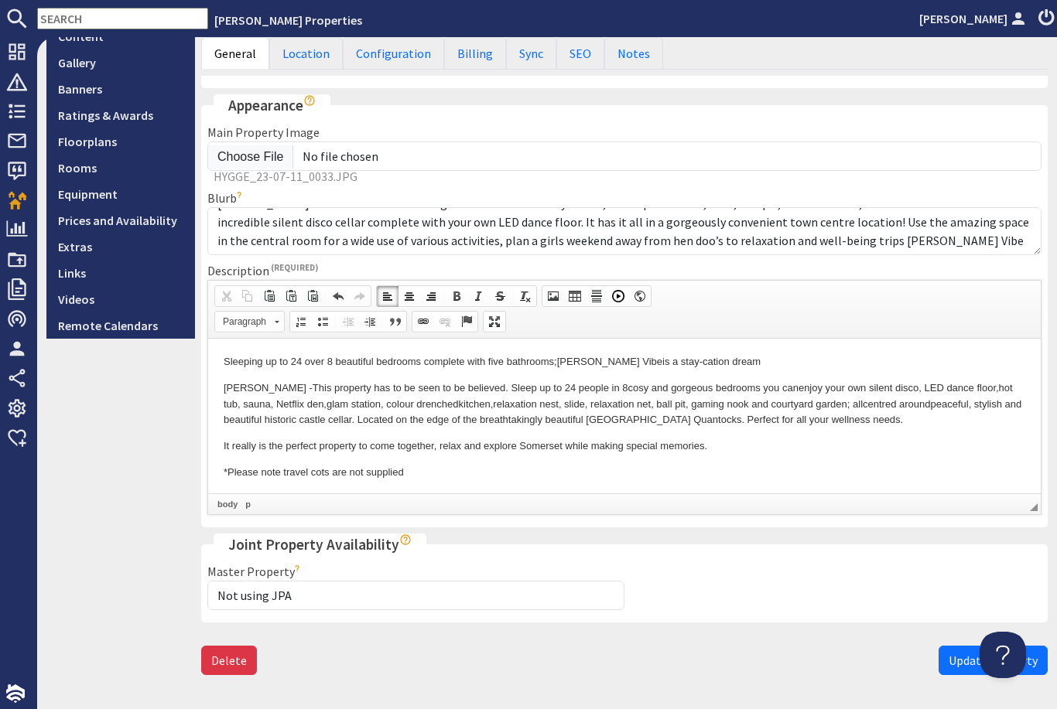
click at [586, 466] on p "*Please note travel cots are not supplied" at bounding box center [624, 472] width 801 height 16
click at [687, 419] on p "[PERSON_NAME] - This property has to be seen to be believed. Sleep up to 24 peo…" at bounding box center [624, 404] width 801 height 48
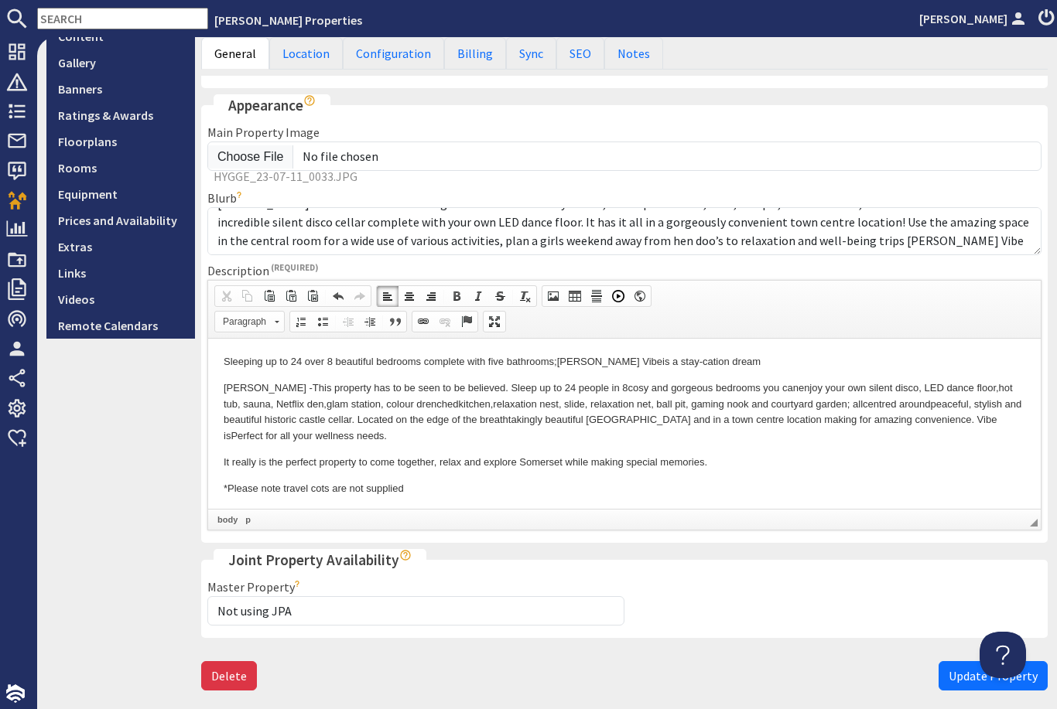
click at [258, 440] on p "[PERSON_NAME] - This property has to be seen to be believed. Sleep up to 24 peo…" at bounding box center [624, 412] width 801 height 64
click at [253, 435] on p "[PERSON_NAME] - This property has to be seen to be believed. Sleep up to 24 peo…" at bounding box center [624, 412] width 801 height 64
click at [439, 449] on body "Sleeping up to 24 over 8 beautiful bedrooms complete with five bathrooms; [PERS…" at bounding box center [624, 425] width 801 height 143
click at [418, 433] on p "[PERSON_NAME] - This property has to be seen to be believed. Sleep up to 24 peo…" at bounding box center [624, 412] width 801 height 64
click at [592, 468] on body "Sleeping up to 24 over 8 beautiful bedrooms complete with five bathrooms; [PERS…" at bounding box center [624, 425] width 801 height 143
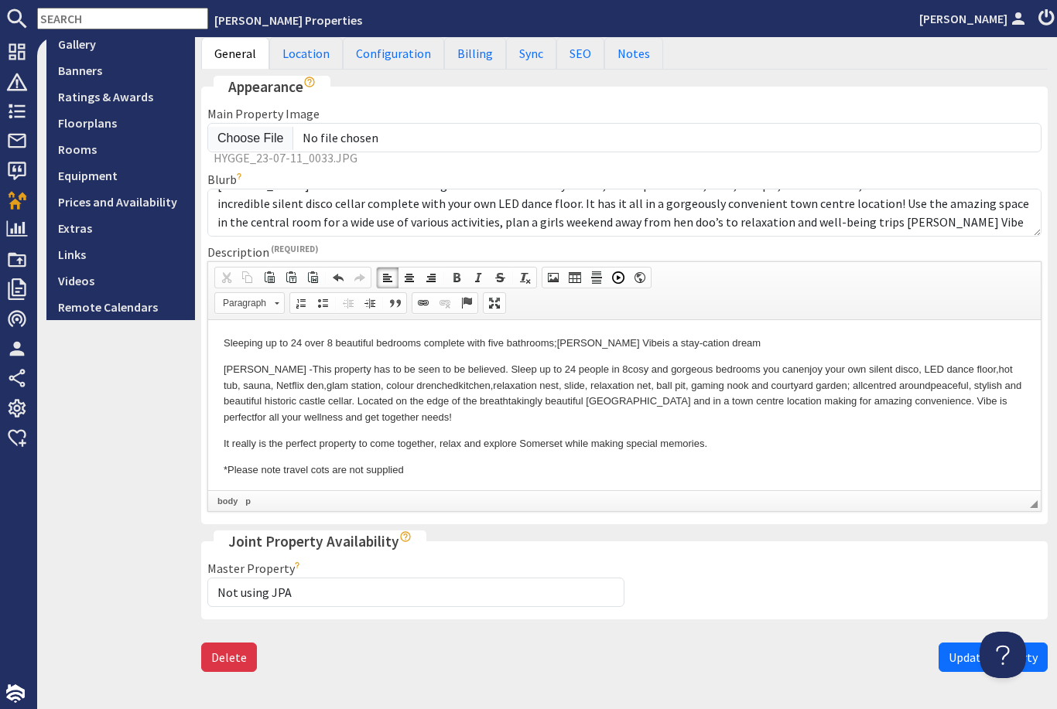
scroll to position [366, 0]
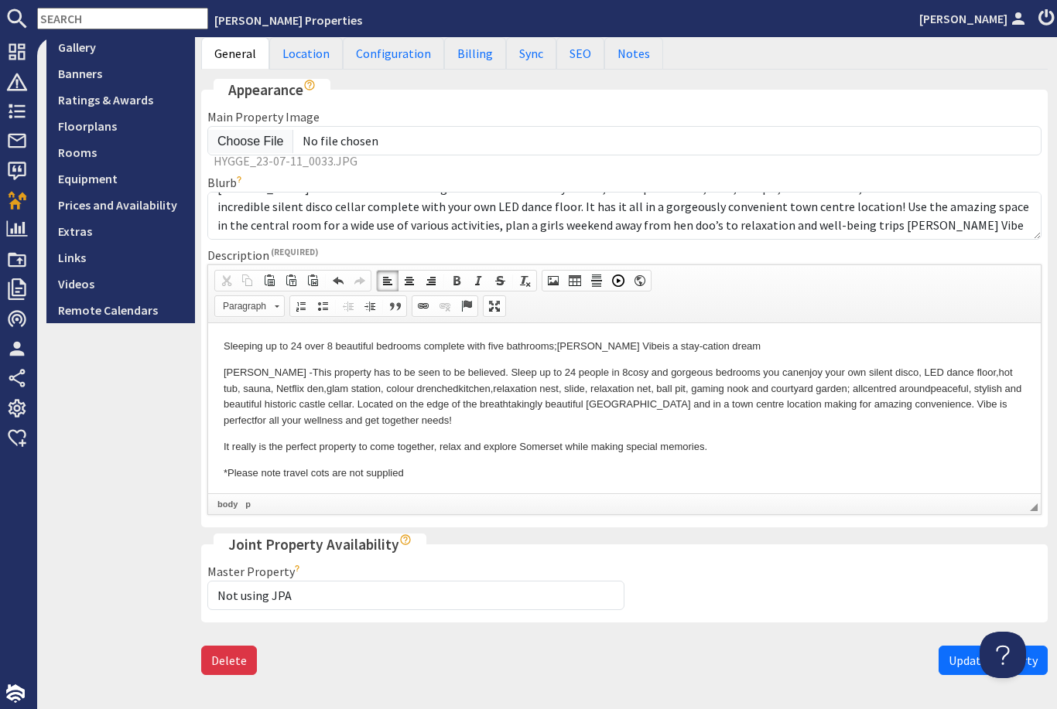
click at [495, 467] on p "*Please note travel cots are not supplied" at bounding box center [624, 473] width 801 height 16
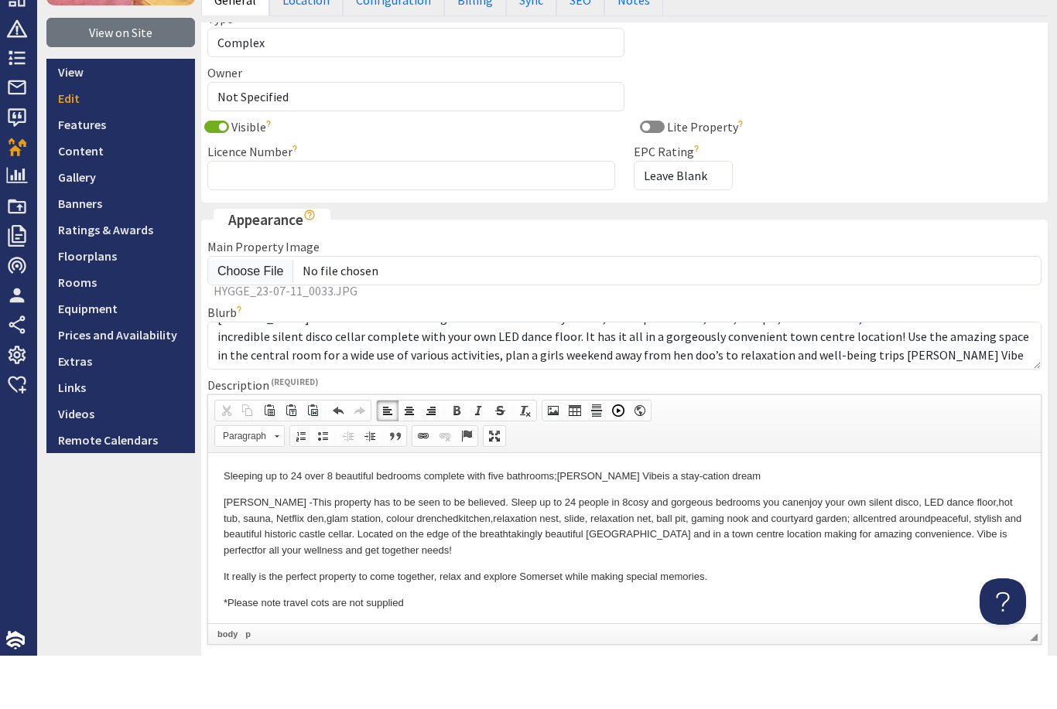
scroll to position [184, 0]
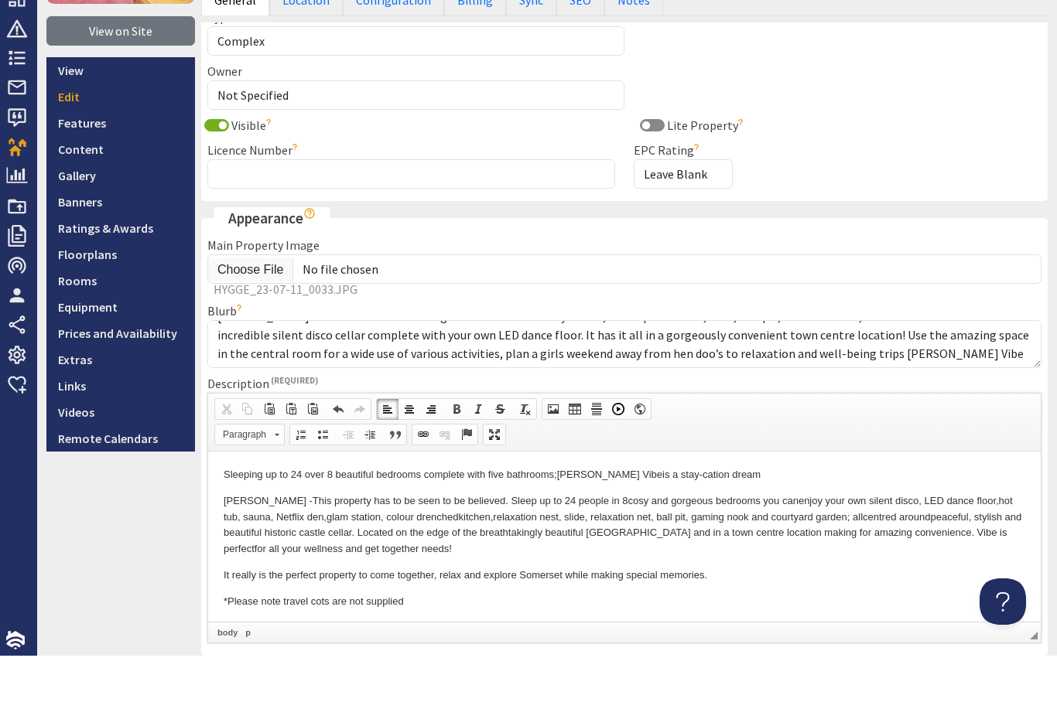
click at [803, 480] on p "Sleeping up to 24 over 8 beautiful bedrooms complete with five bathrooms; [PERS…" at bounding box center [624, 474] width 801 height 16
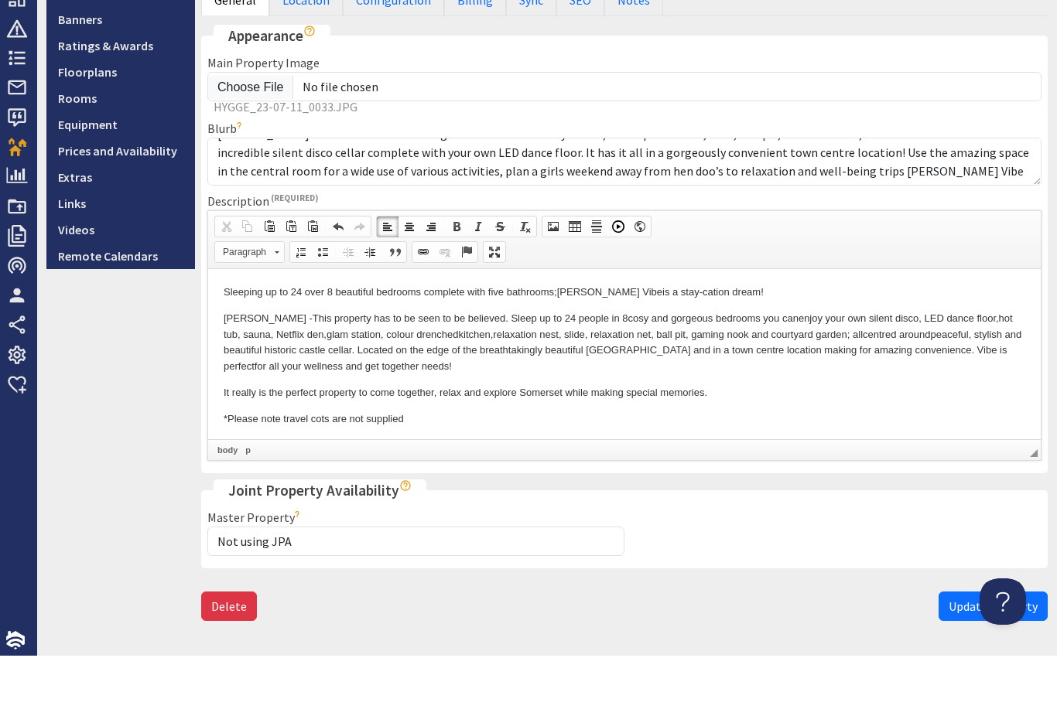
scroll to position [366, 0]
click at [970, 653] on span "Update Property" at bounding box center [992, 660] width 89 height 15
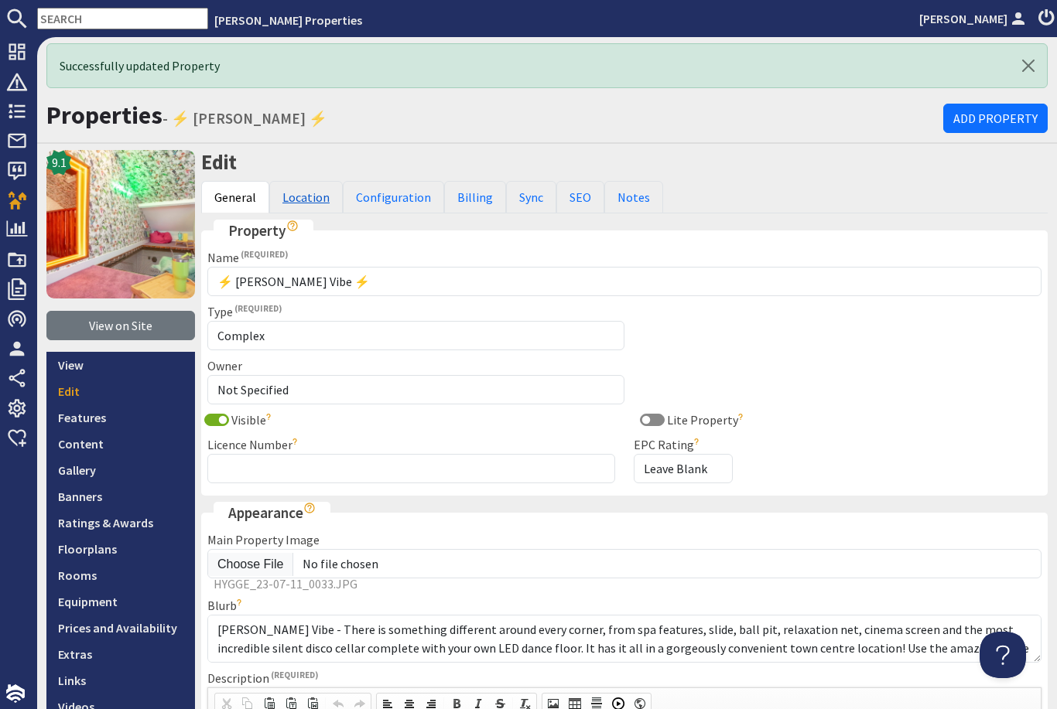
click at [297, 181] on link "Location" at bounding box center [305, 197] width 73 height 32
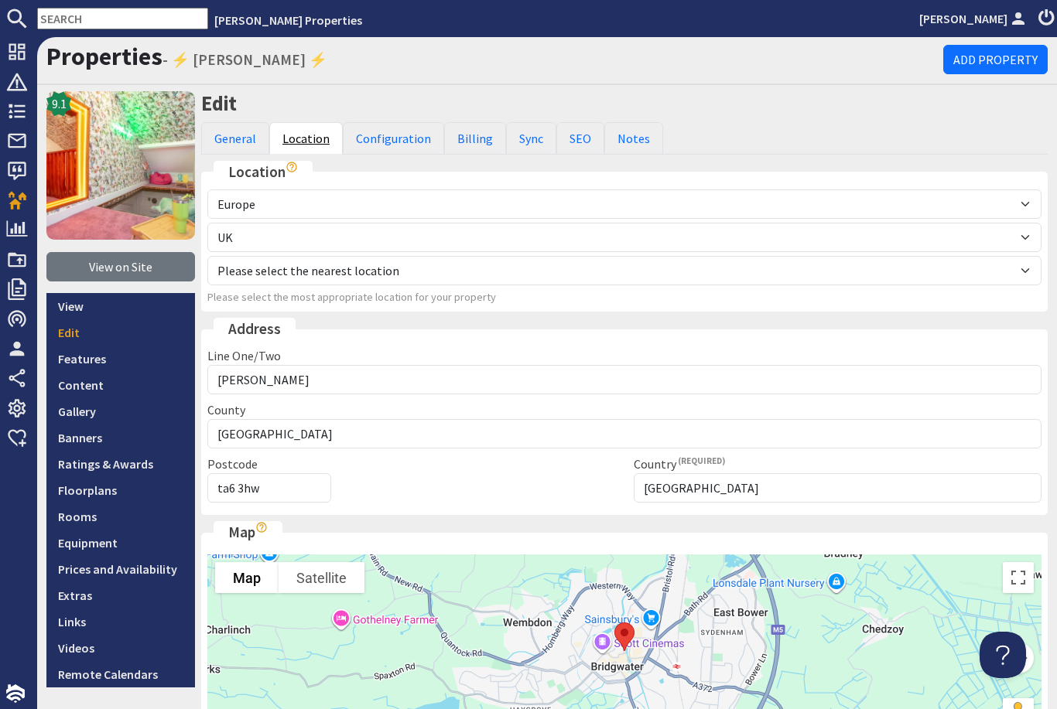
scroll to position [60, 0]
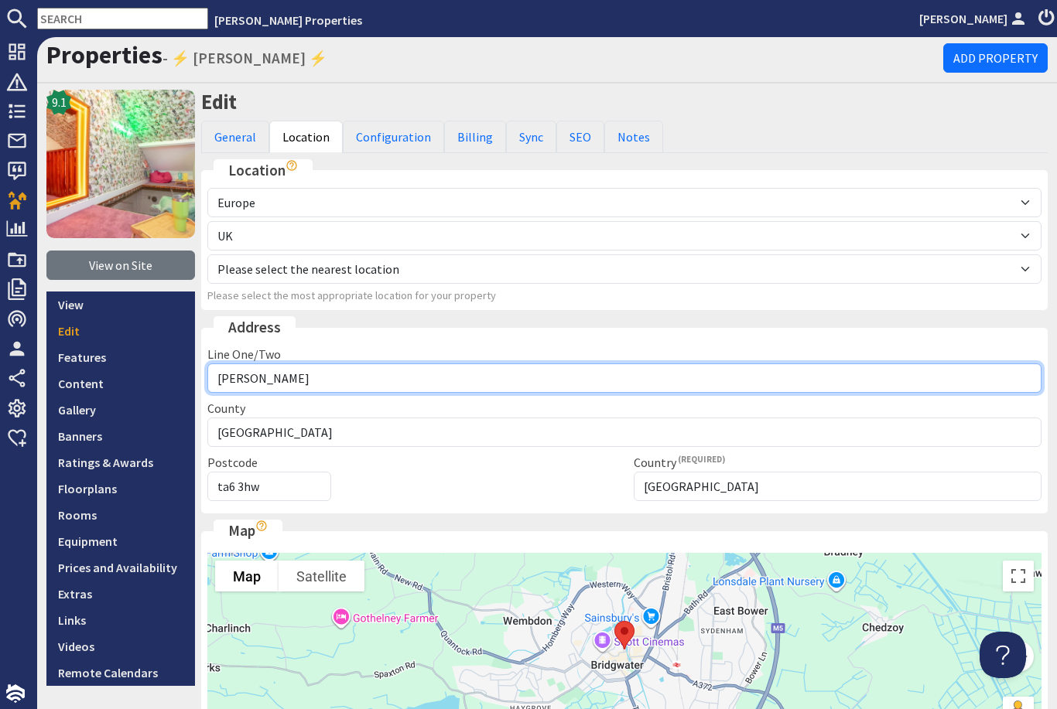
click at [398, 364] on input "[PERSON_NAME]" at bounding box center [624, 378] width 834 height 29
type input "[PERSON_NAME] Vibe"
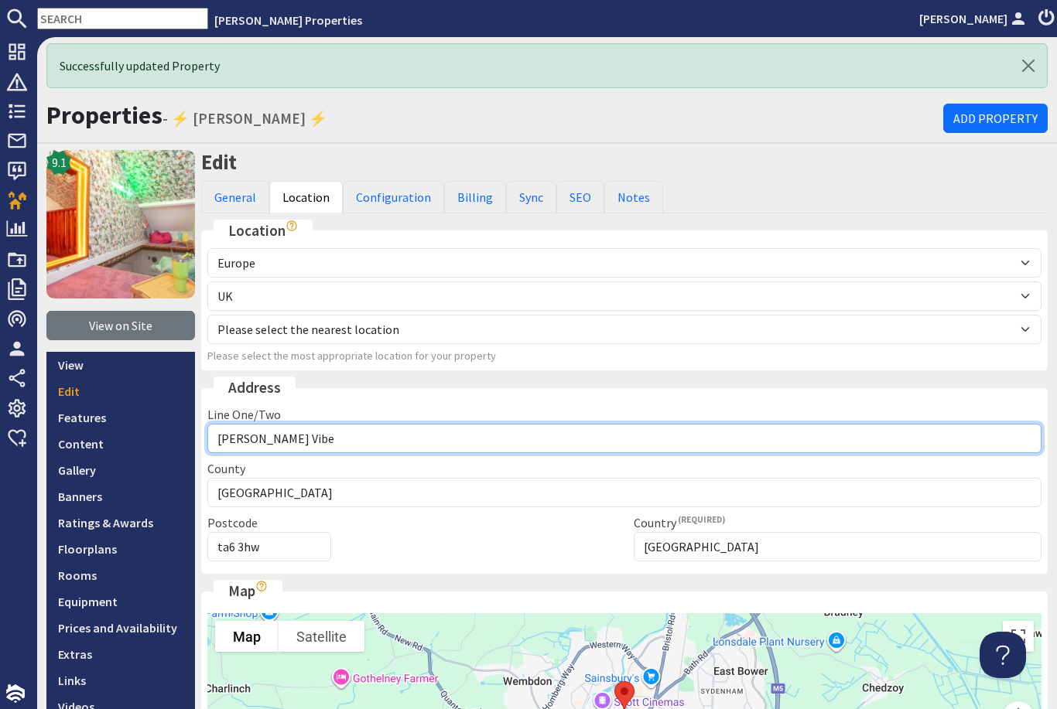
scroll to position [0, 0]
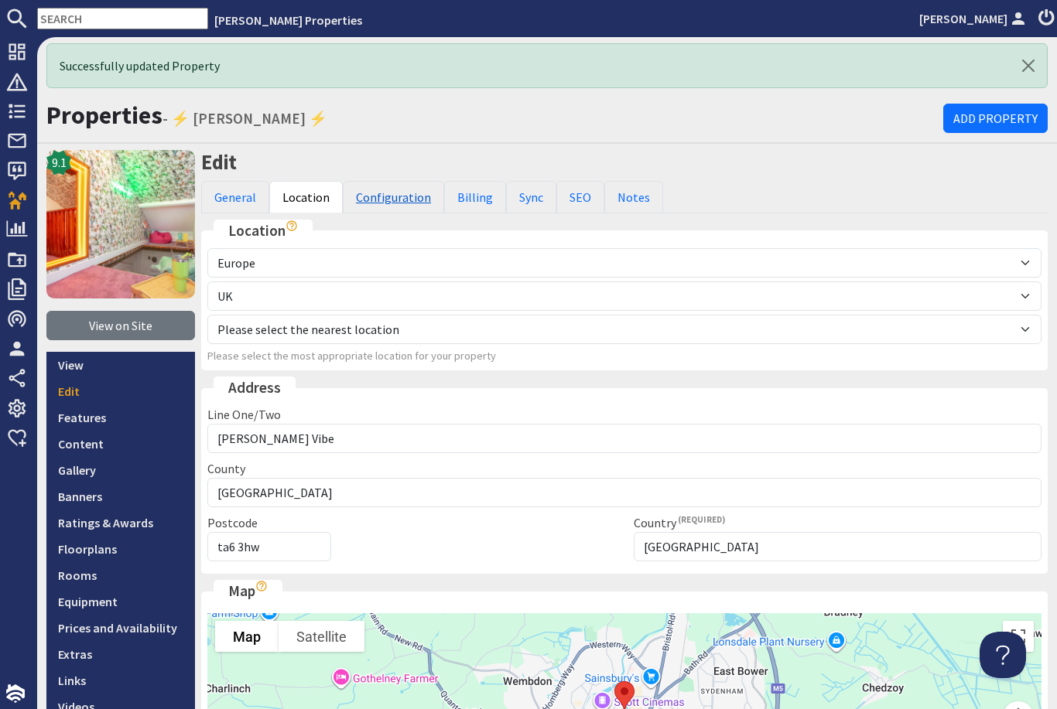
click at [371, 181] on link "Configuration" at bounding box center [393, 197] width 101 height 32
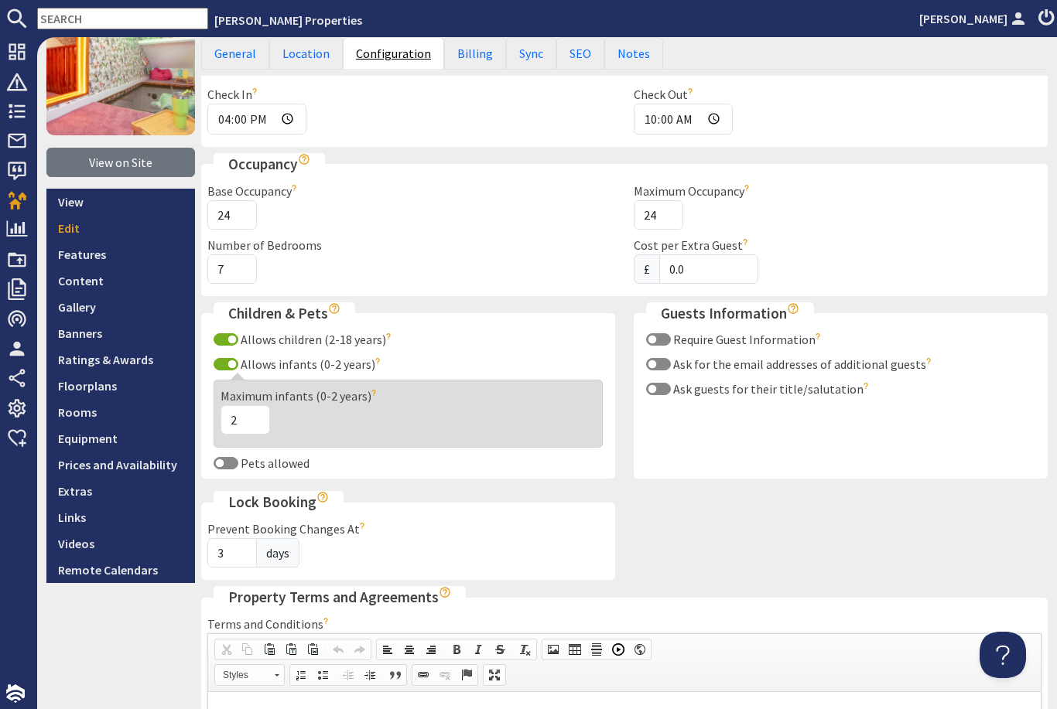
scroll to position [166, 0]
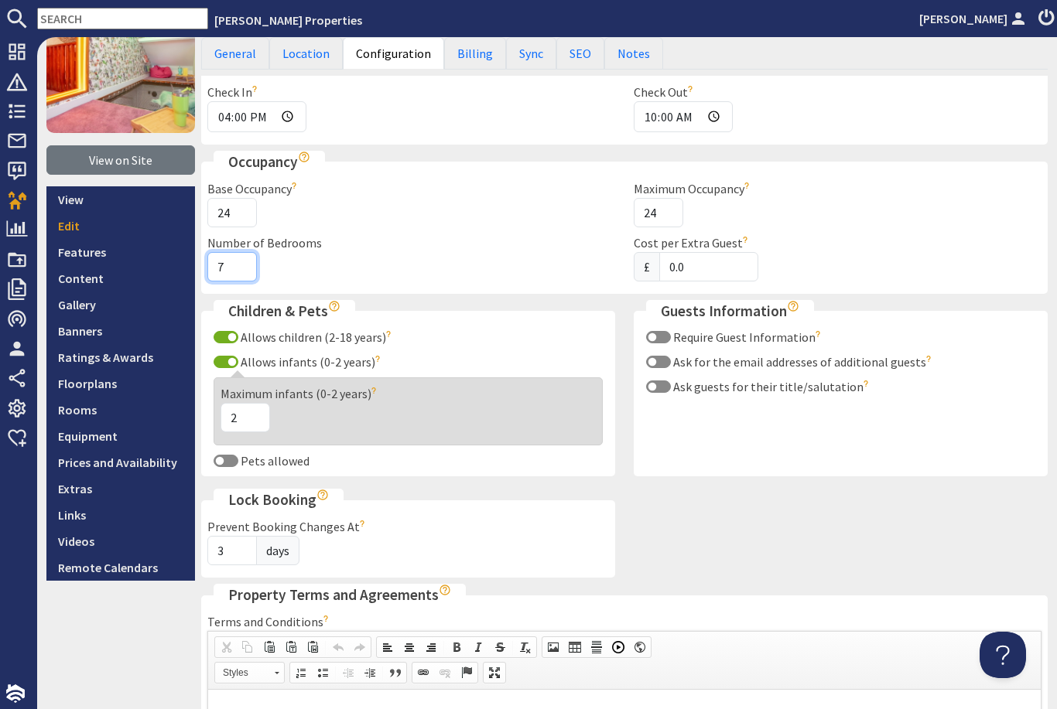
click at [243, 252] on input "7" at bounding box center [232, 266] width 50 height 29
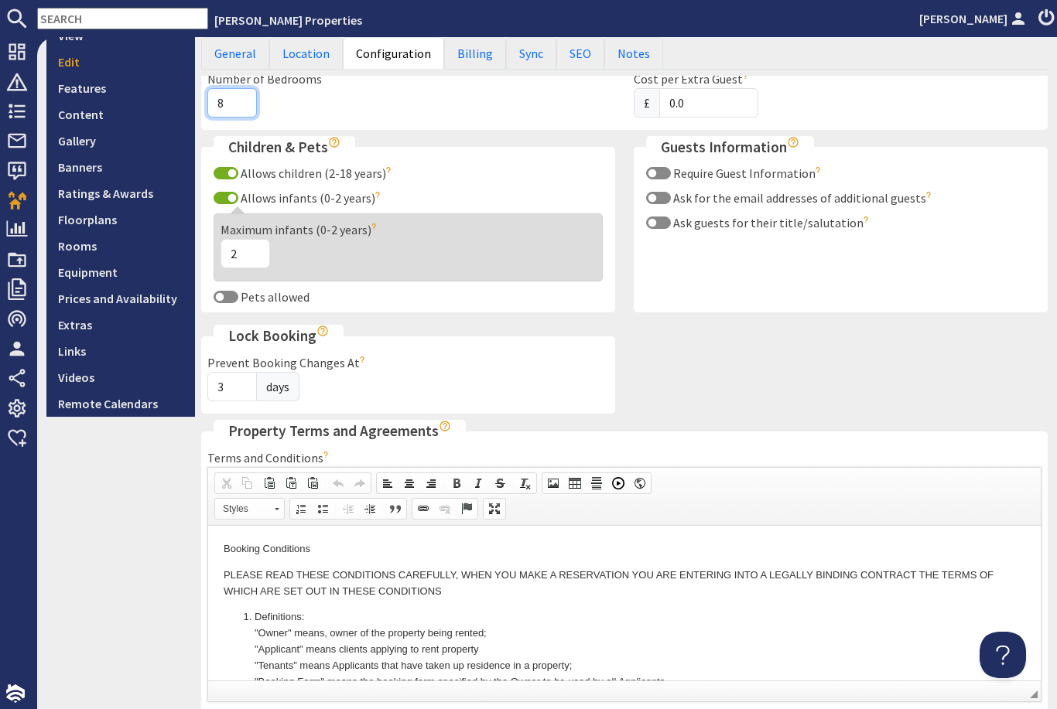
scroll to position [334, 0]
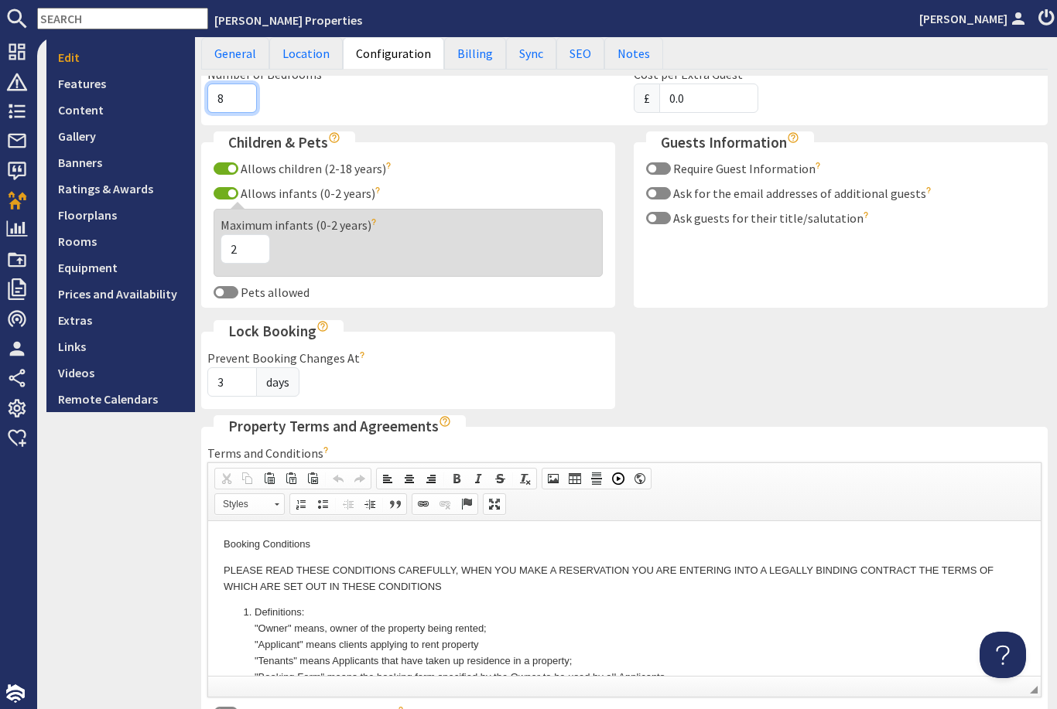
type input "8"
click at [220, 283] on div "Pets allowed Maximum Number The maximum number of pets will be displayed on the…" at bounding box center [408, 295] width 420 height 25
click at [230, 286] on input "Pets allowed" at bounding box center [226, 292] width 25 height 12
checkbox input "true"
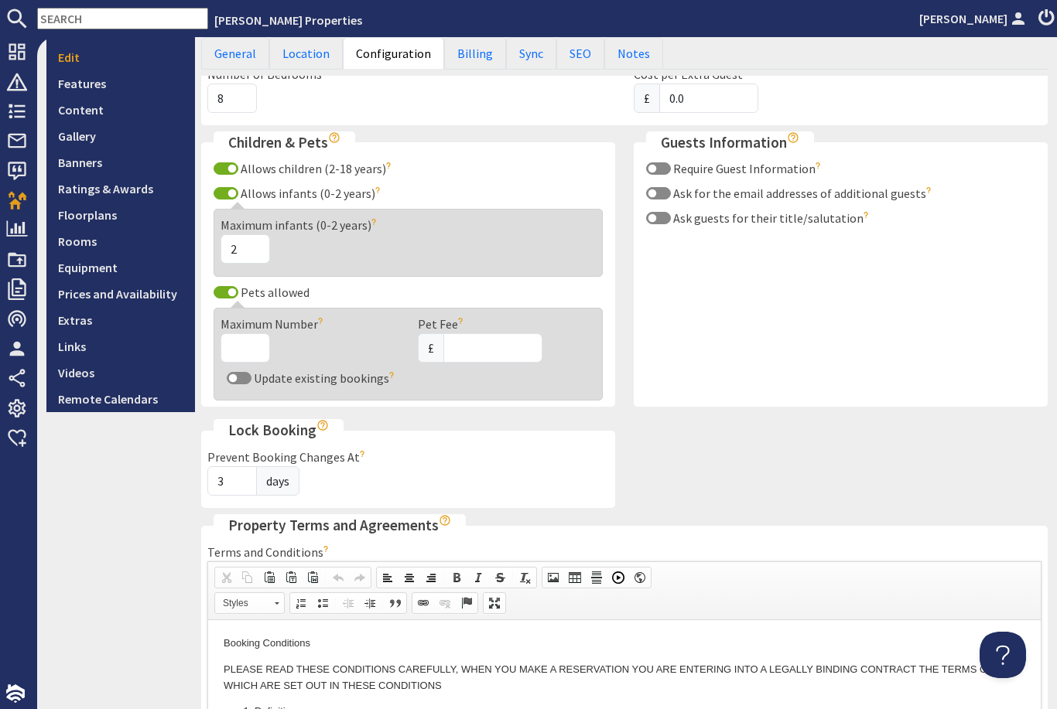
scroll to position [345, 0]
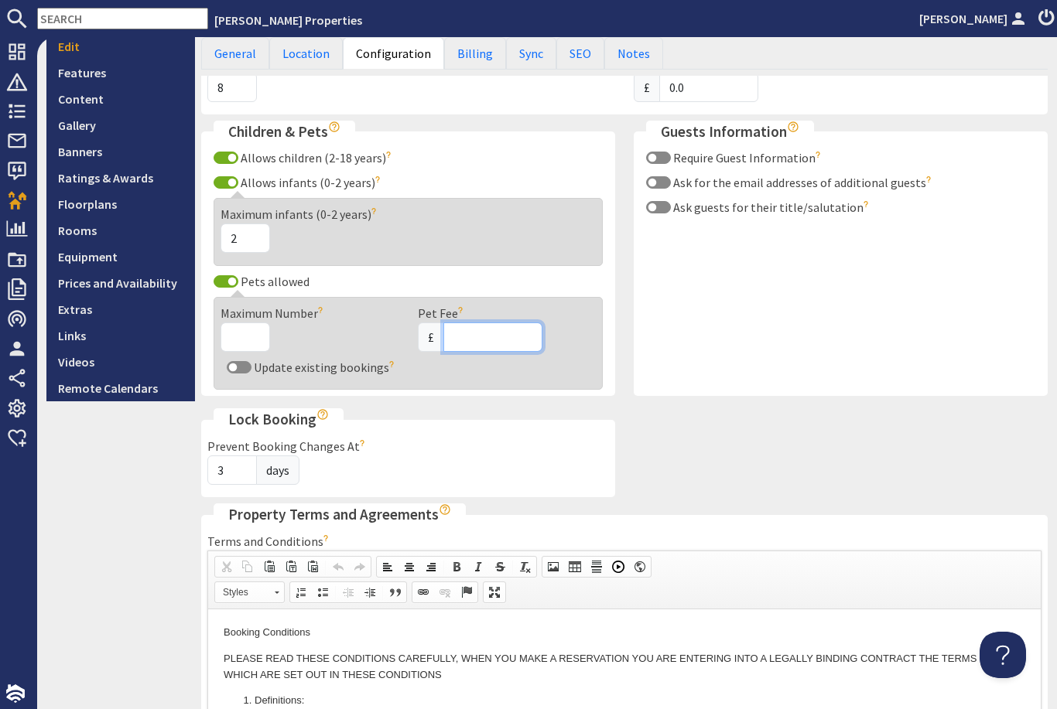
click at [503, 323] on input "Pet Fee" at bounding box center [492, 337] width 99 height 29
type input "50"
click at [251, 323] on input "Maximum Number" at bounding box center [245, 337] width 50 height 29
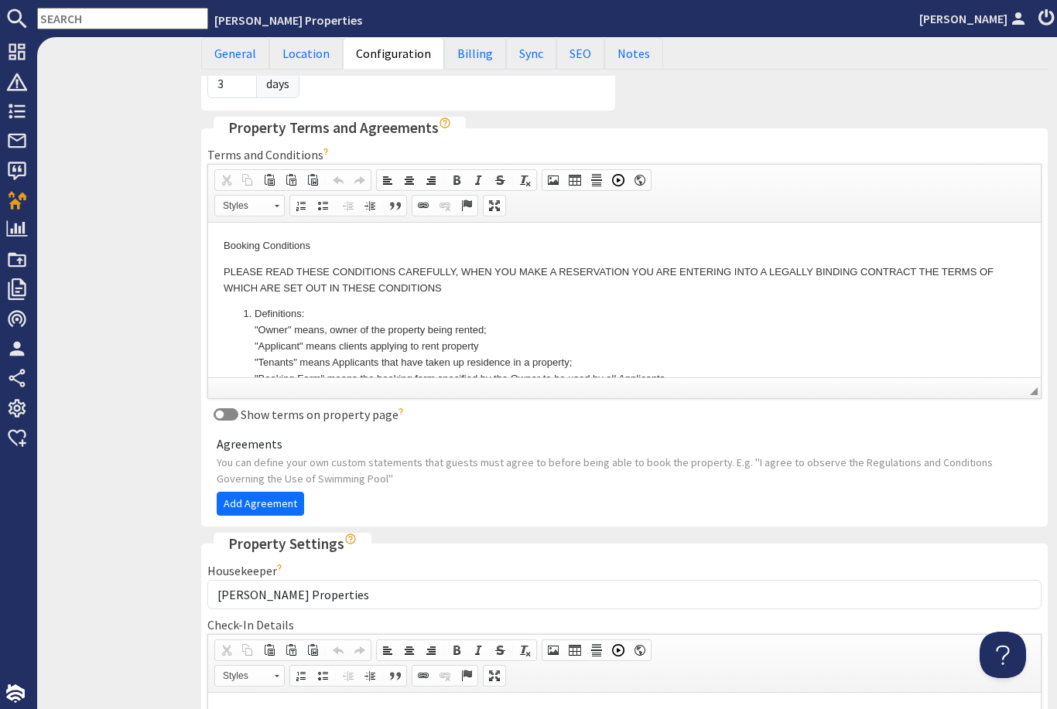
scroll to position [729, 0]
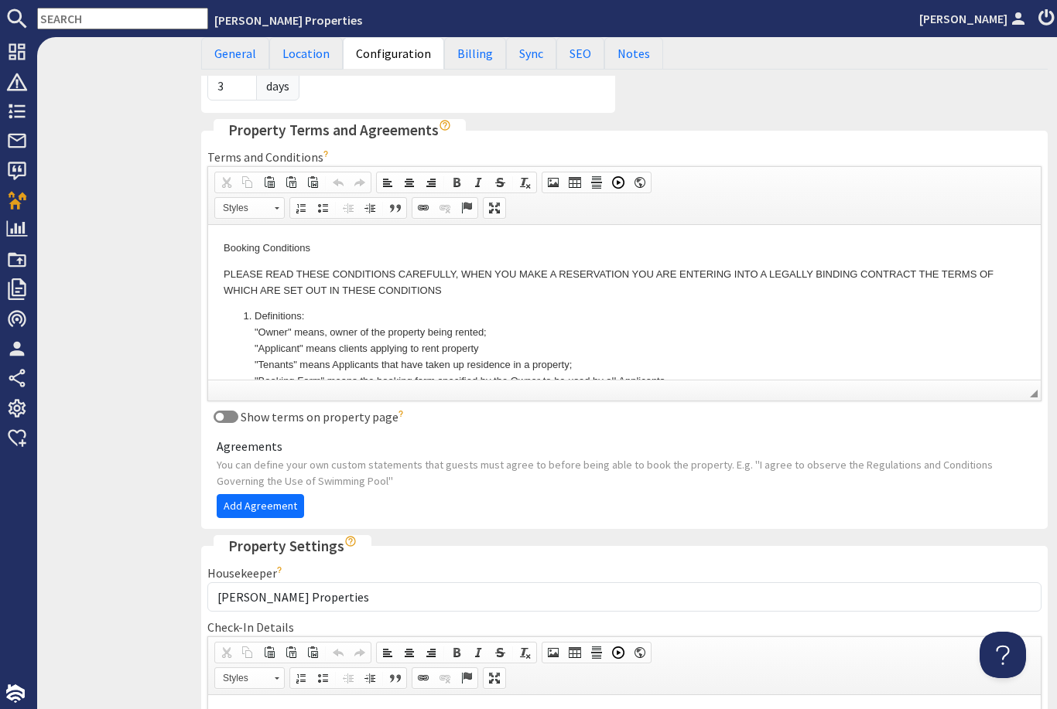
type input "2"
click at [218, 411] on input "Show terms on property page" at bounding box center [226, 417] width 25 height 12
checkbox input "true"
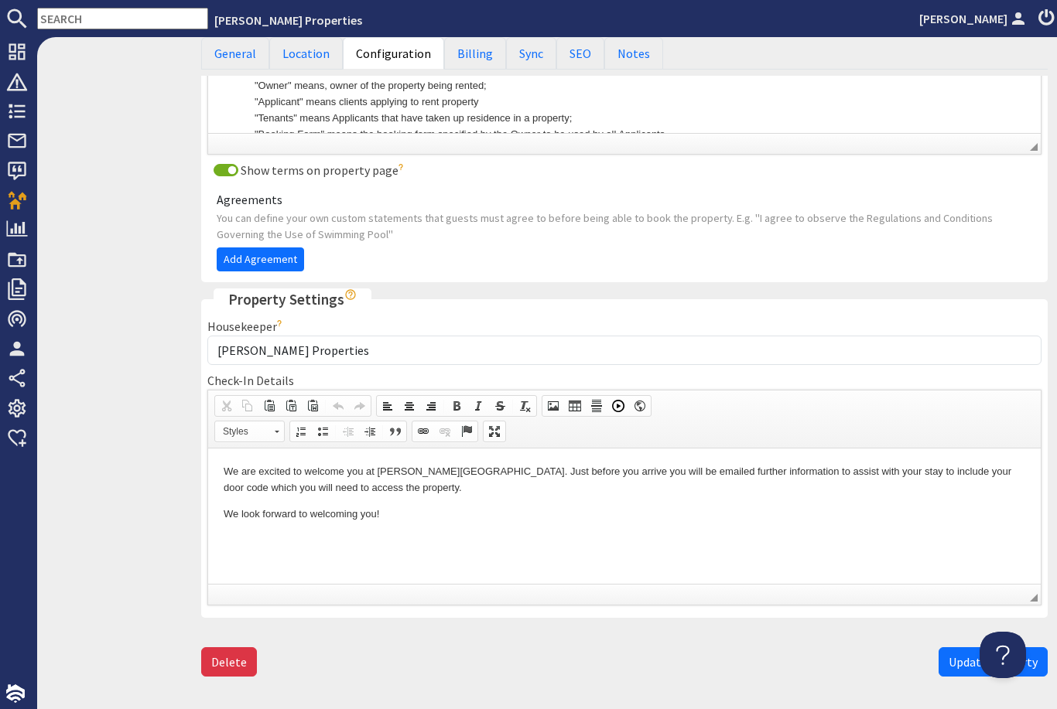
scroll to position [975, 0]
click at [429, 477] on p "We are excited to welcome you at [PERSON_NAME][GEOGRAPHIC_DATA]. Just before yo…" at bounding box center [624, 481] width 801 height 32
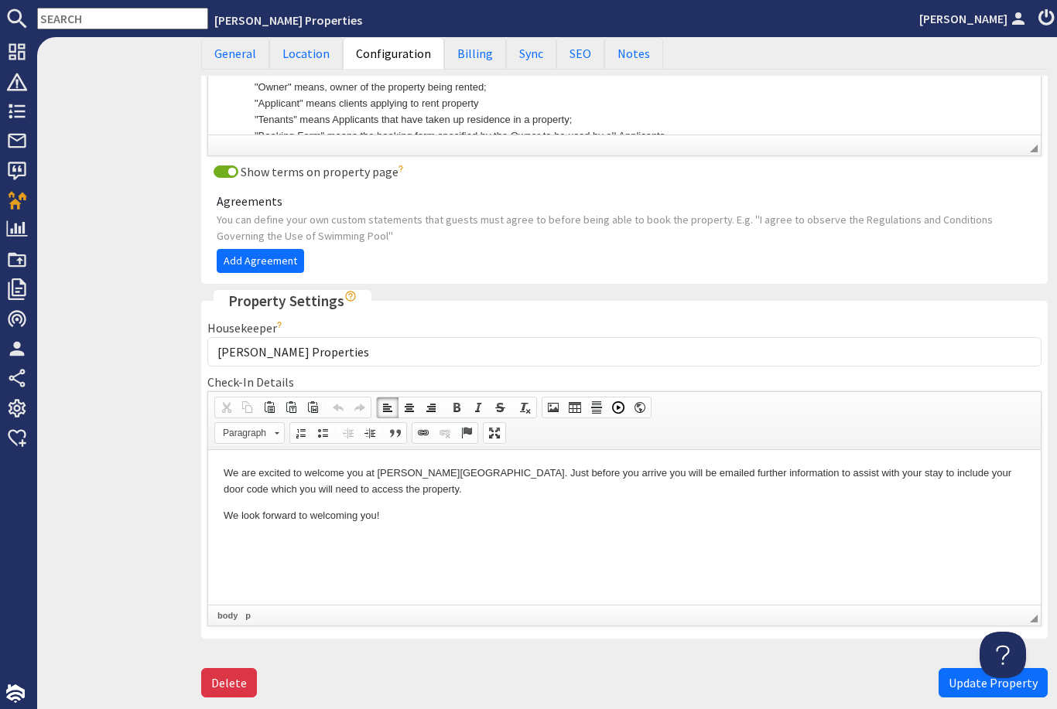
click at [480, 535] on html "We are excited to welcome you at [PERSON_NAME][GEOGRAPHIC_DATA]. Just before yo…" at bounding box center [624, 493] width 832 height 89
click at [440, 473] on p "We are excited to welcome you at [PERSON_NAME][GEOGRAPHIC_DATA]. Just before yo…" at bounding box center [624, 481] width 801 height 32
click at [579, 521] on html "We are excited to welcome you at [PERSON_NAME] Vibe! Just before you arrive you…" at bounding box center [624, 493] width 832 height 89
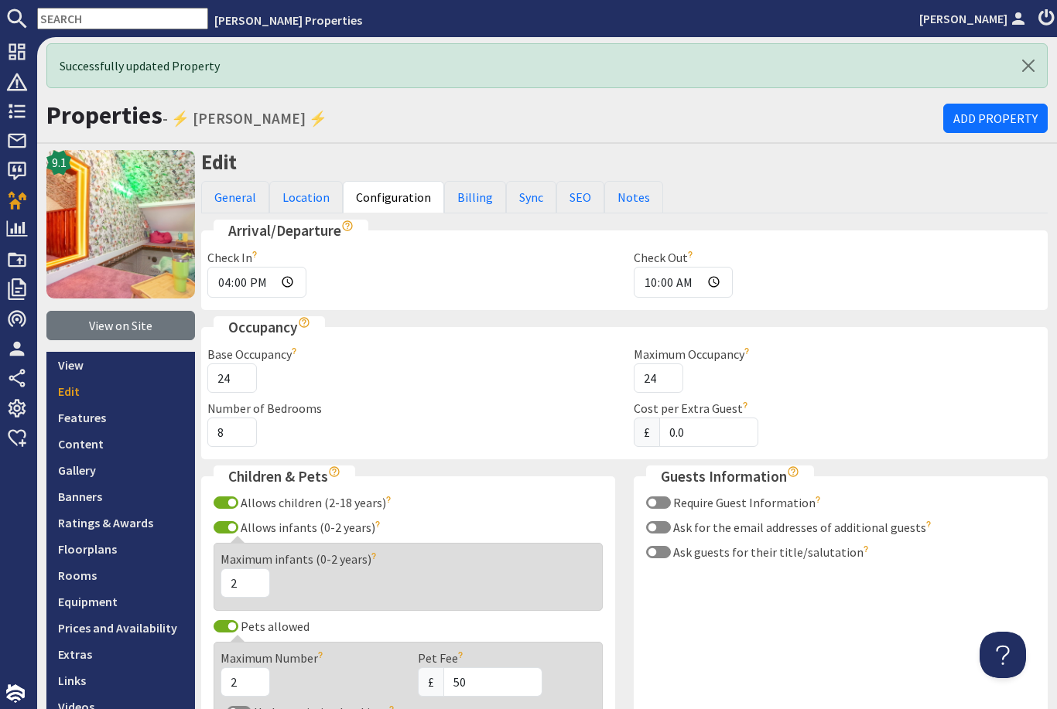
scroll to position [0, 0]
click at [462, 181] on link "Billing" at bounding box center [475, 197] width 62 height 32
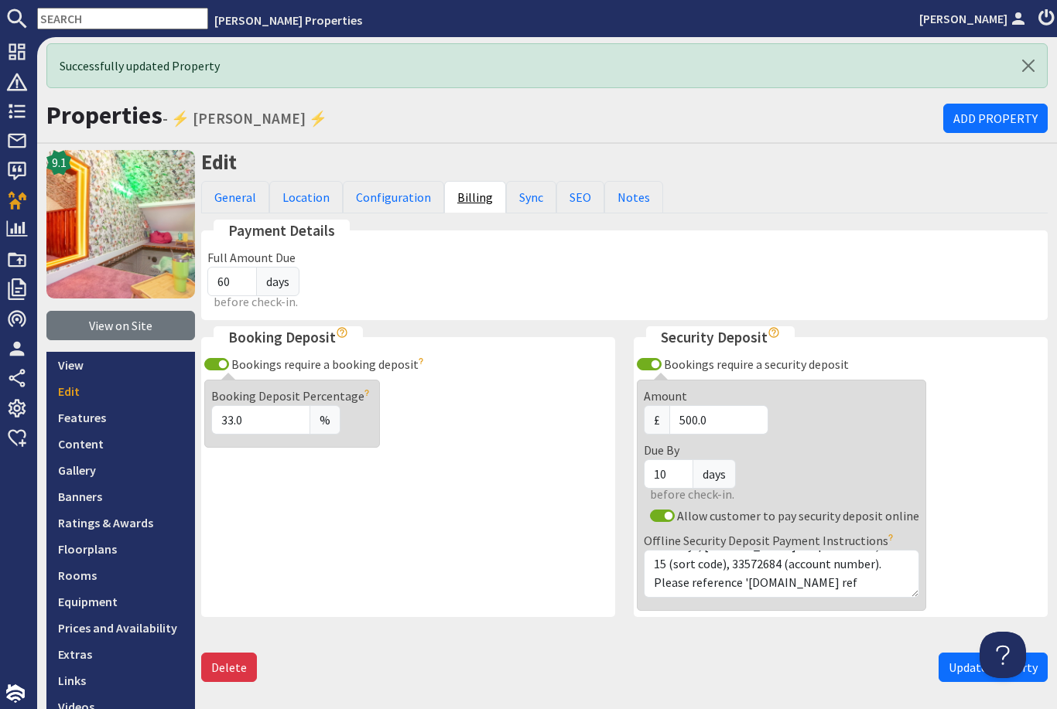
scroll to position [19, 0]
click at [899, 550] on textarea "Barclays, [PERSON_NAME] Properties Ltd, 20 68 15 (sort code), 33572684 (account…" at bounding box center [781, 574] width 275 height 48
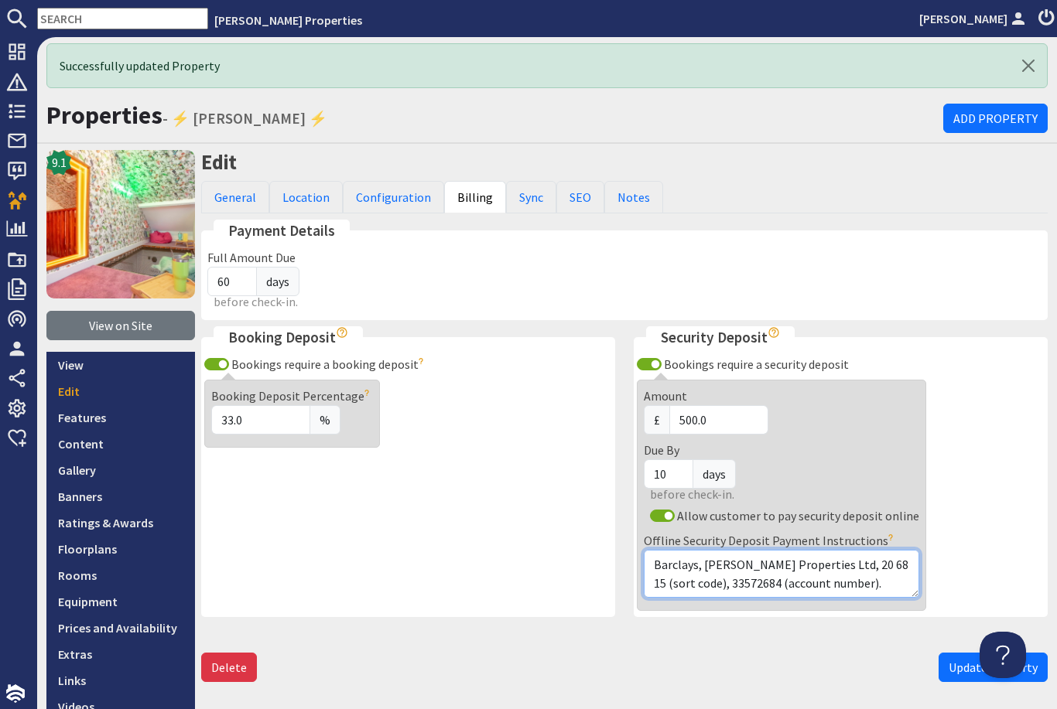
scroll to position [0, 0]
click at [516, 181] on link "Sync" at bounding box center [531, 197] width 50 height 32
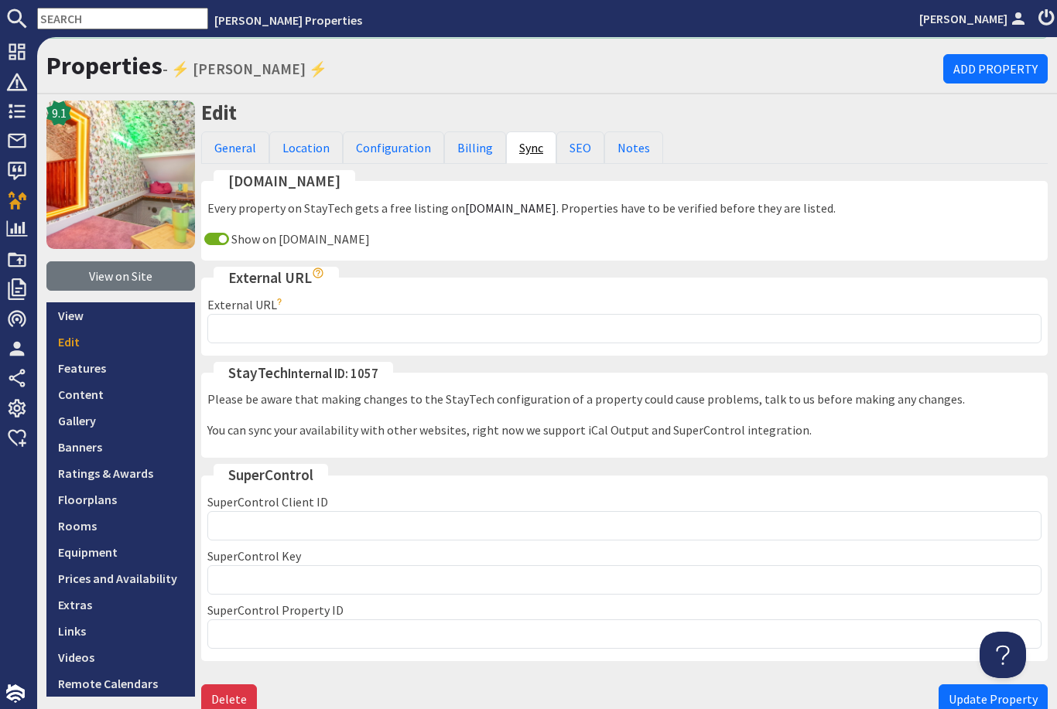
scroll to position [39, 0]
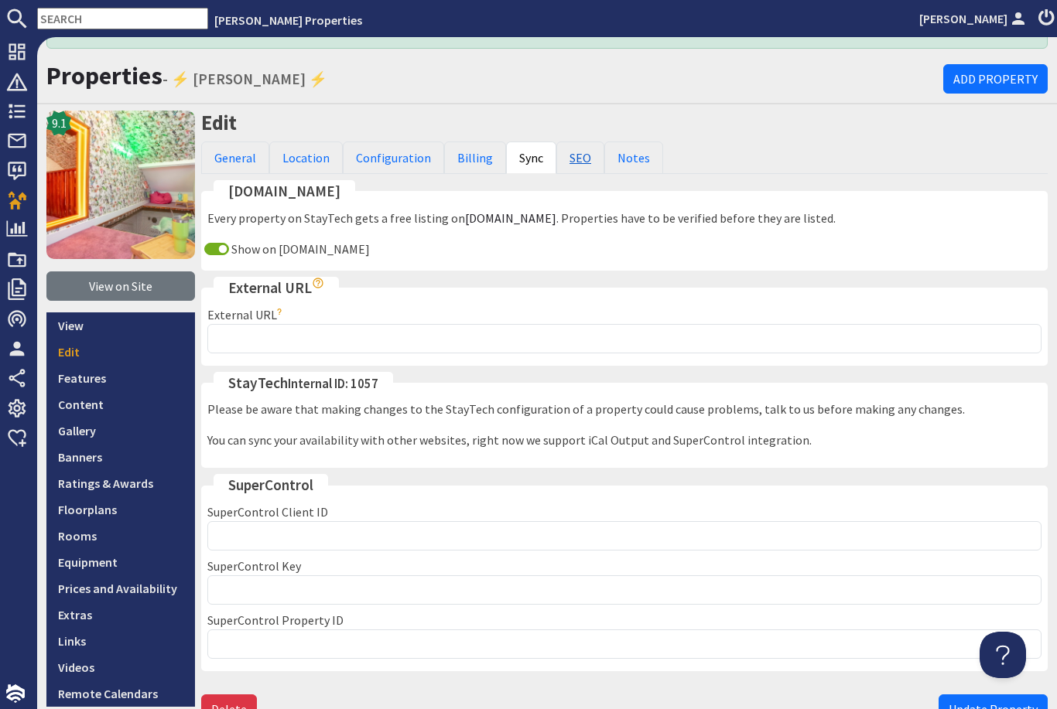
click at [575, 142] on link "SEO" at bounding box center [580, 158] width 48 height 32
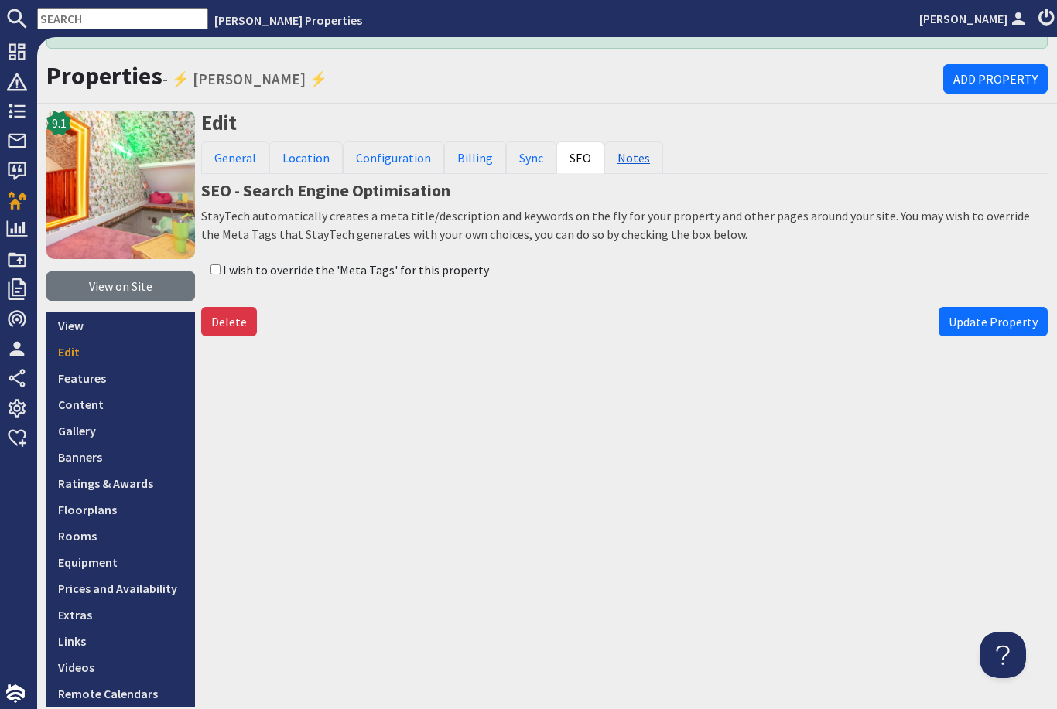
click at [617, 142] on link "Notes" at bounding box center [633, 158] width 59 height 32
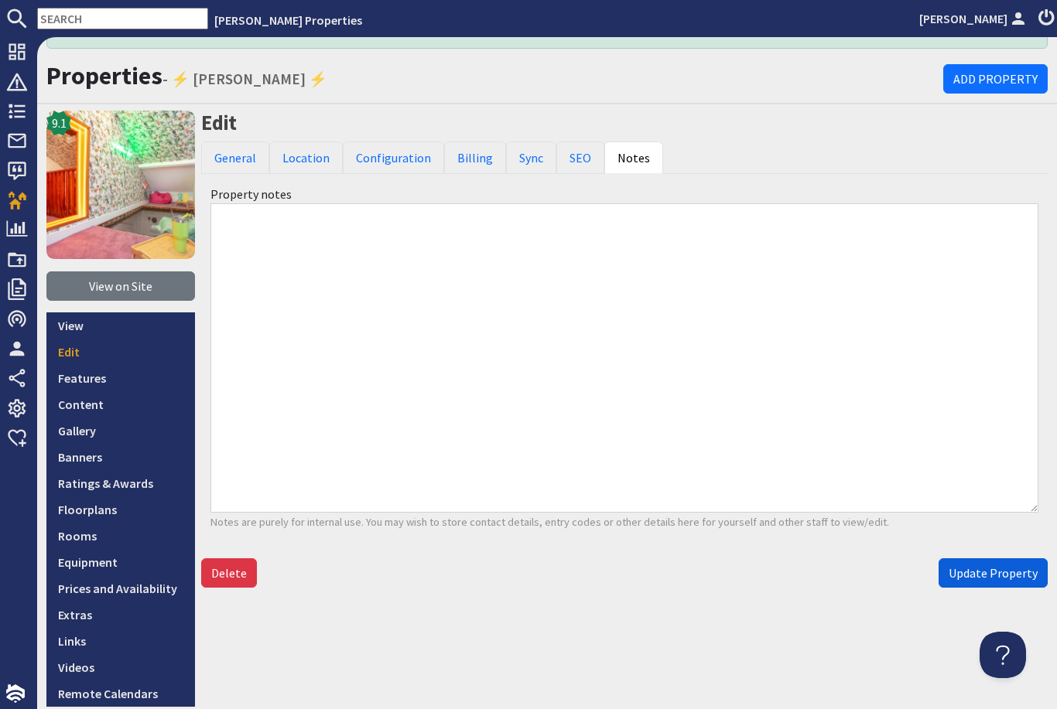
click at [986, 565] on span "Update Property" at bounding box center [992, 572] width 89 height 15
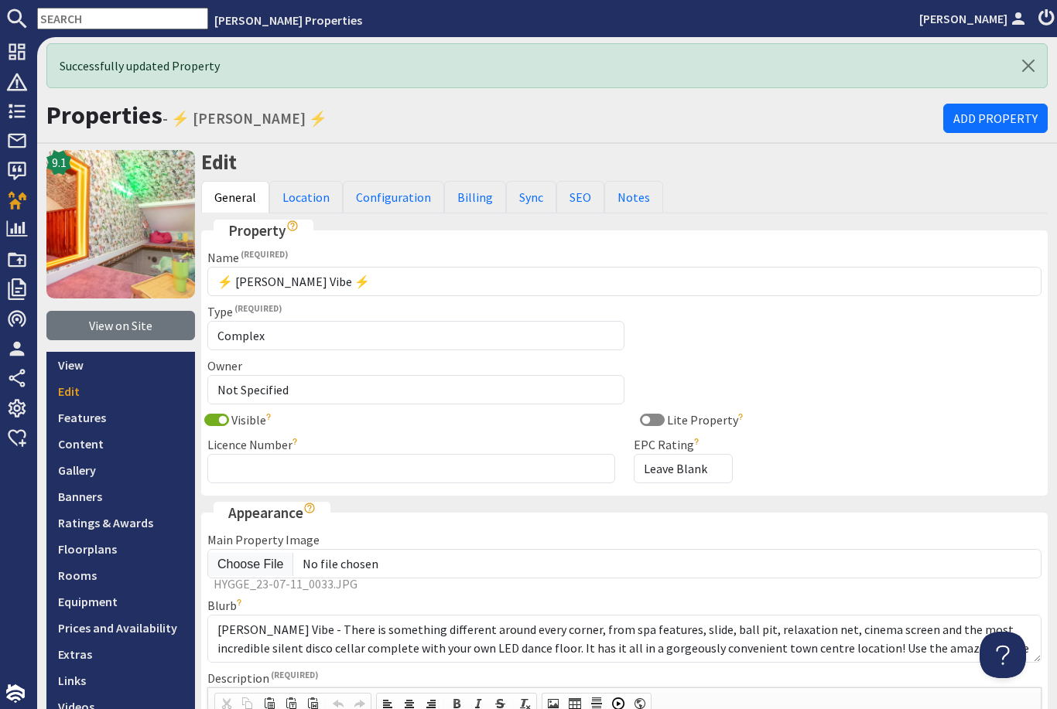
scroll to position [0, 0]
click at [117, 536] on link "Floorplans" at bounding box center [120, 549] width 149 height 26
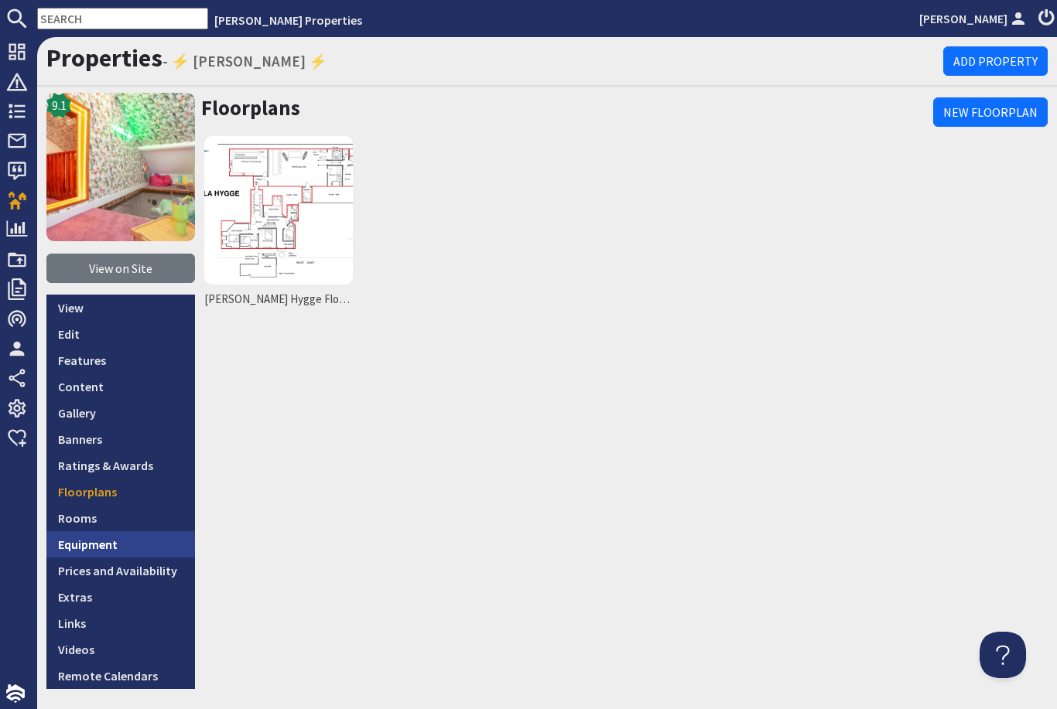
click at [155, 531] on link "Equipment" at bounding box center [120, 544] width 149 height 26
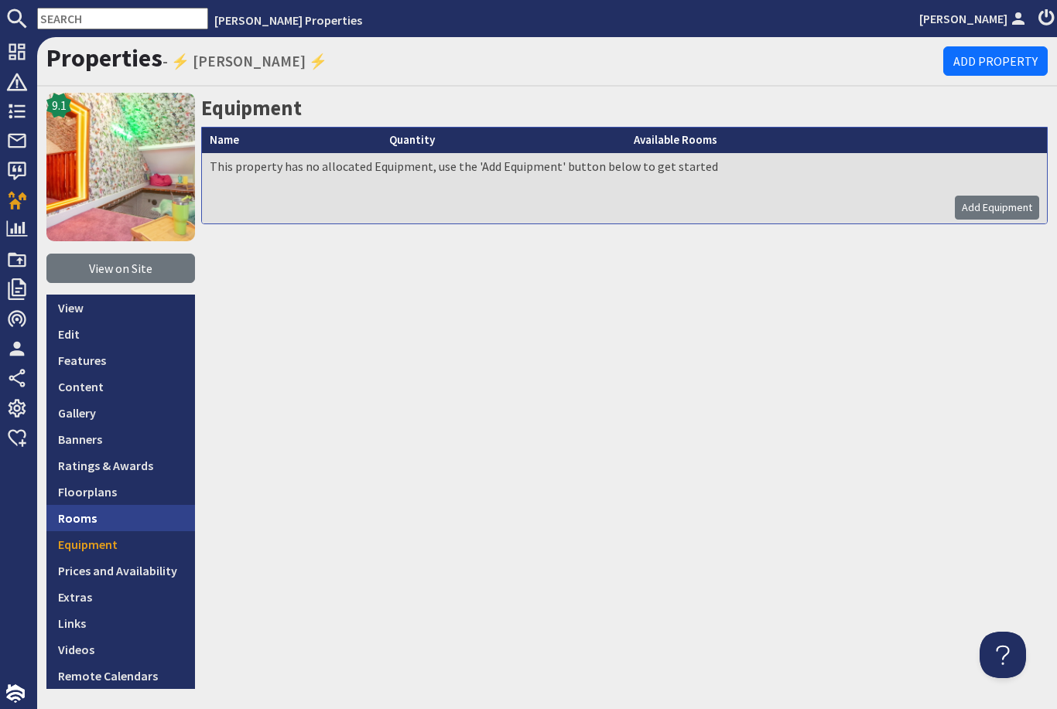
click at [120, 505] on link "Rooms" at bounding box center [120, 518] width 149 height 26
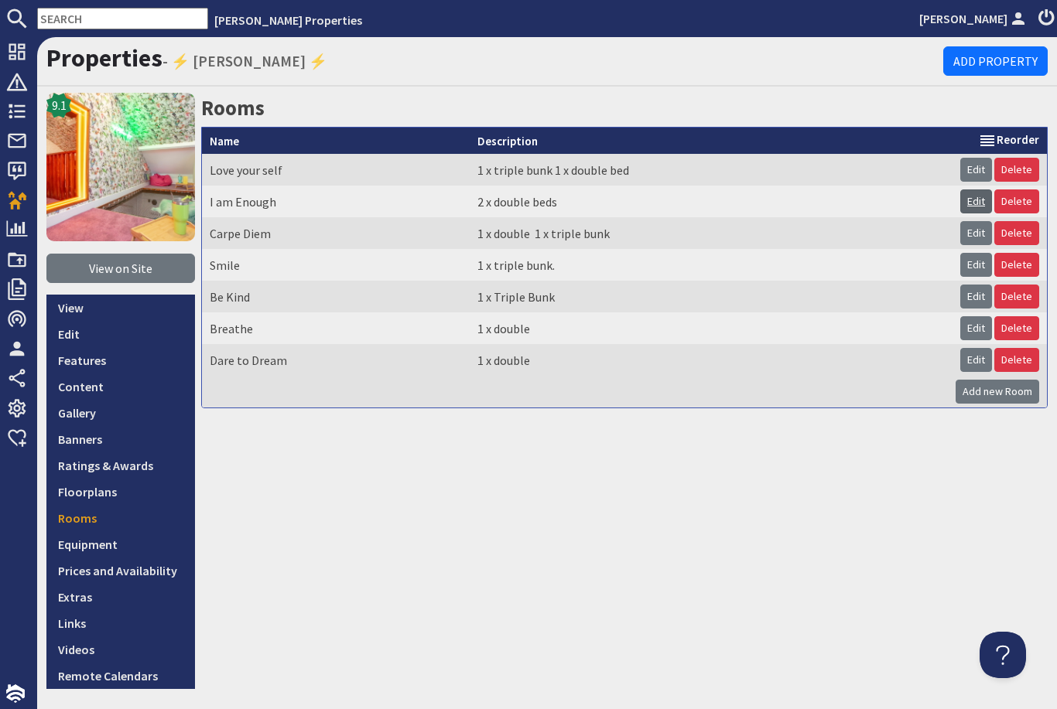
click at [982, 190] on link "Edit" at bounding box center [976, 202] width 32 height 24
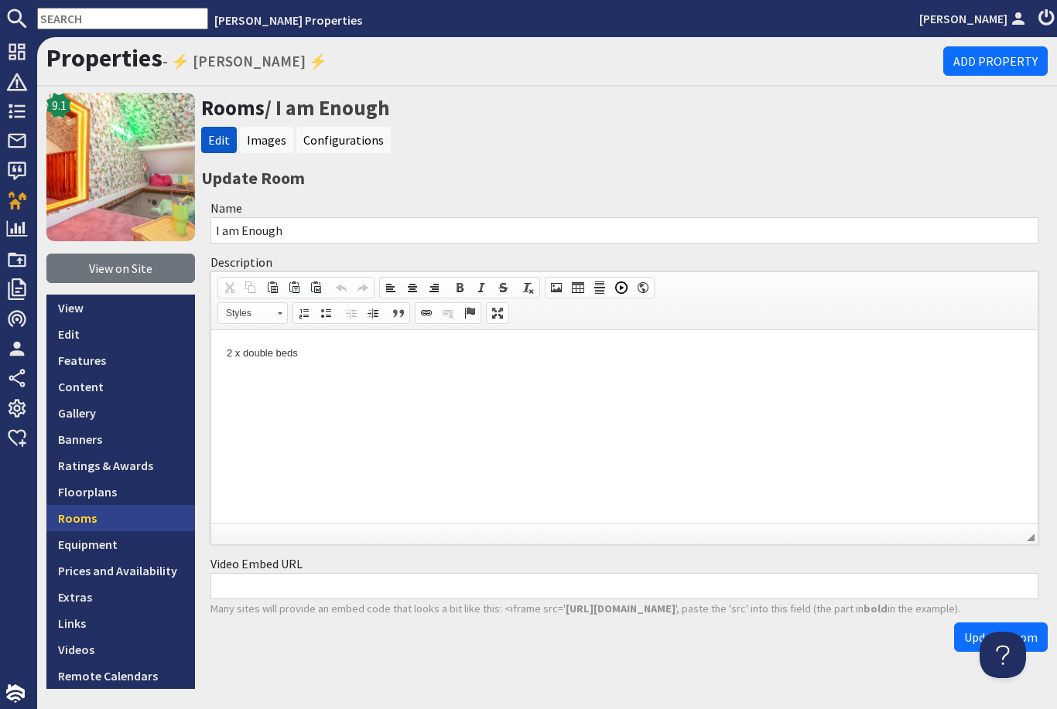
click at [88, 505] on link "Rooms" at bounding box center [120, 518] width 149 height 26
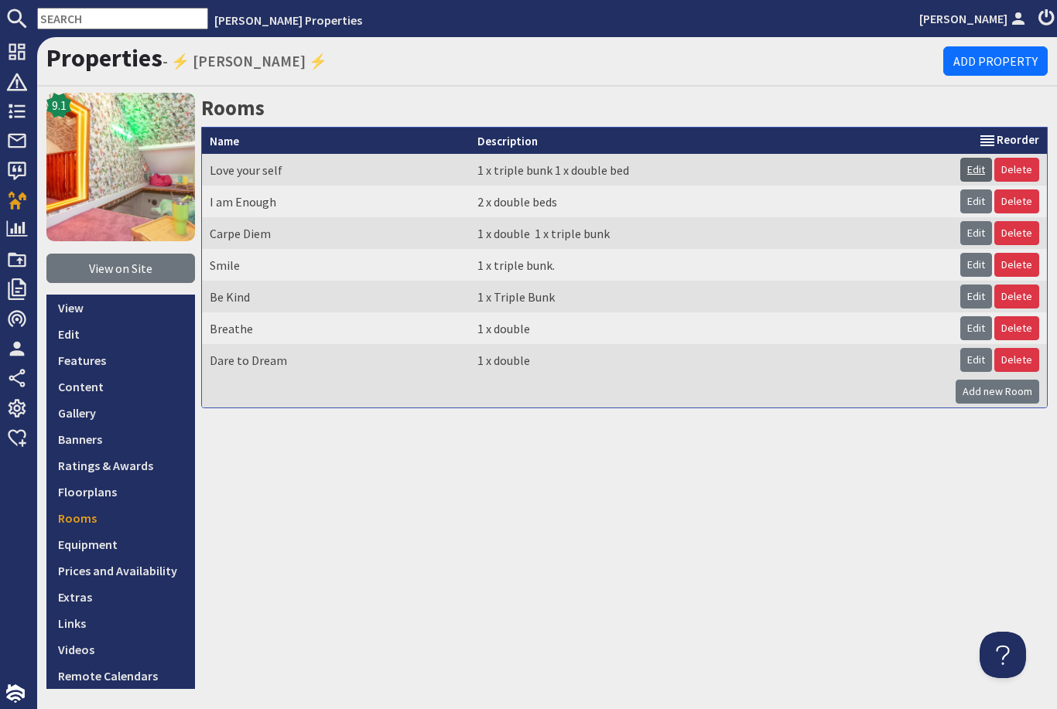
click at [973, 158] on link "Edit" at bounding box center [976, 170] width 32 height 24
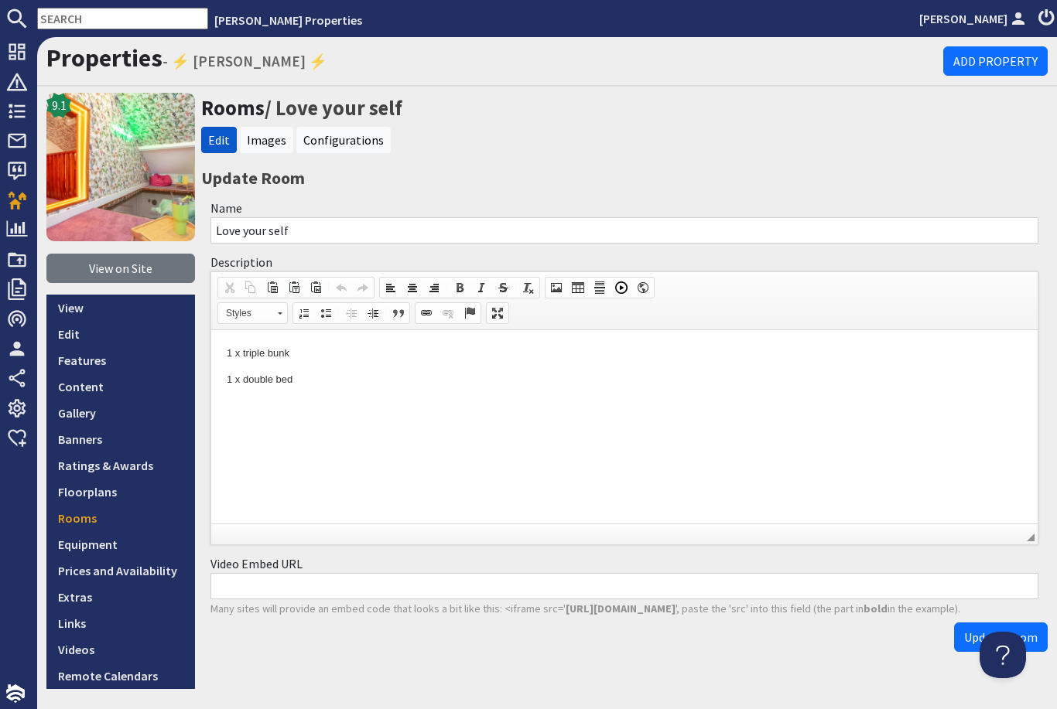
click at [392, 217] on input "Love your self" at bounding box center [624, 230] width 828 height 26
type input "L"
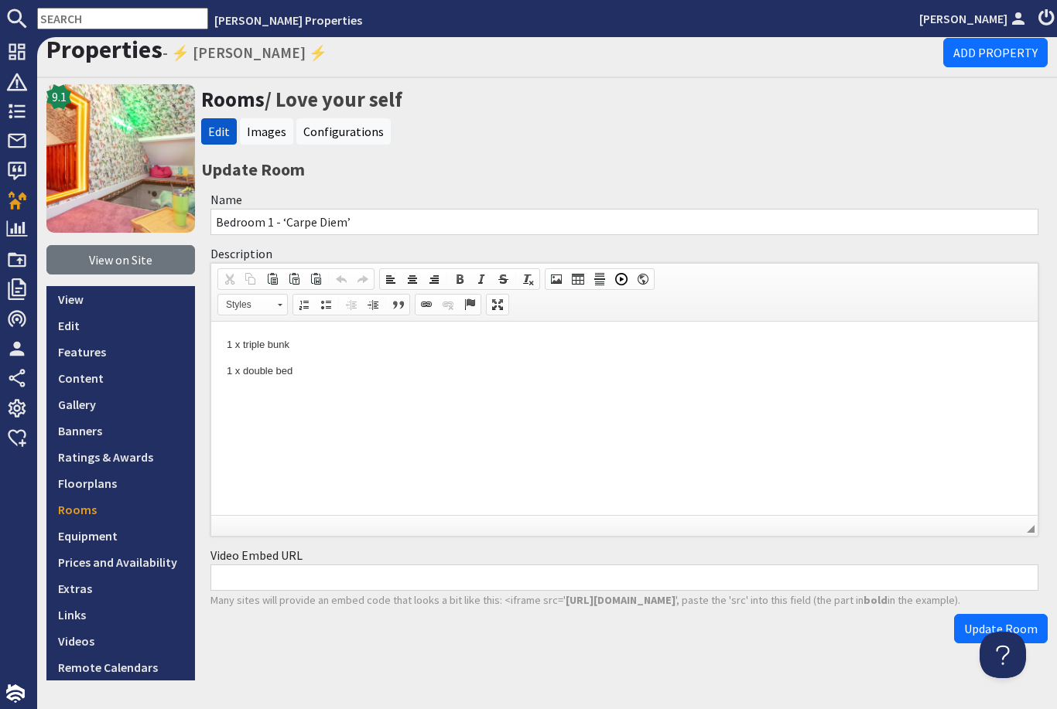
scroll to position [8, 0]
type input "Bedroom 1 - ‘Carpe Diem’"
click at [996, 622] on span "Update Room" at bounding box center [1000, 629] width 73 height 15
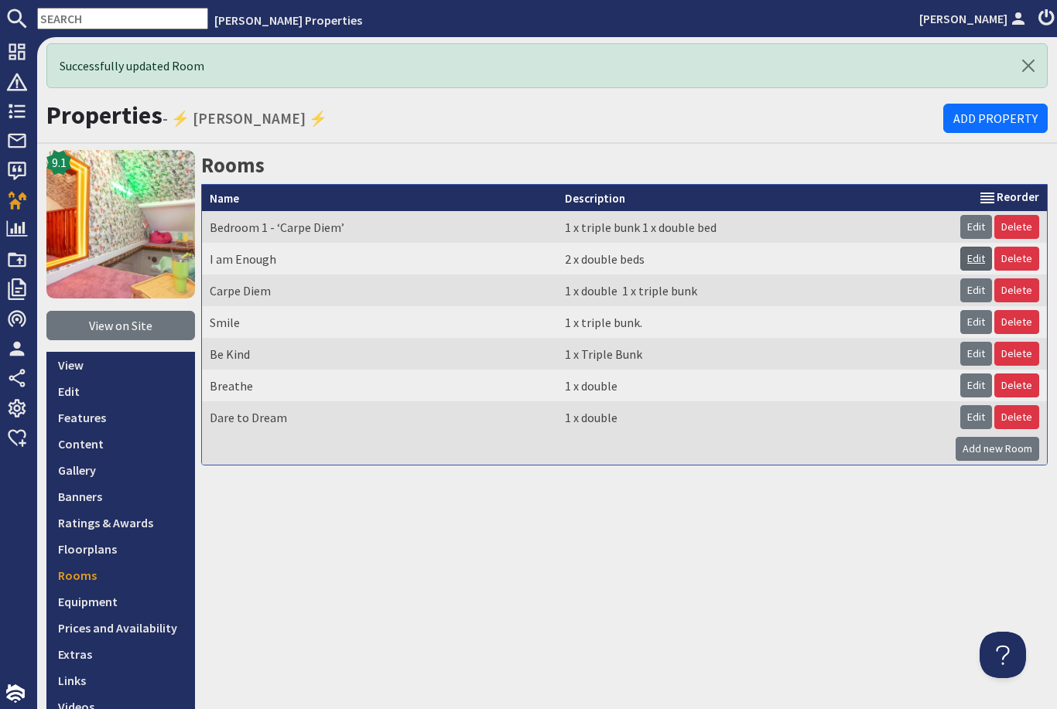
click at [971, 247] on link "Edit" at bounding box center [976, 259] width 32 height 24
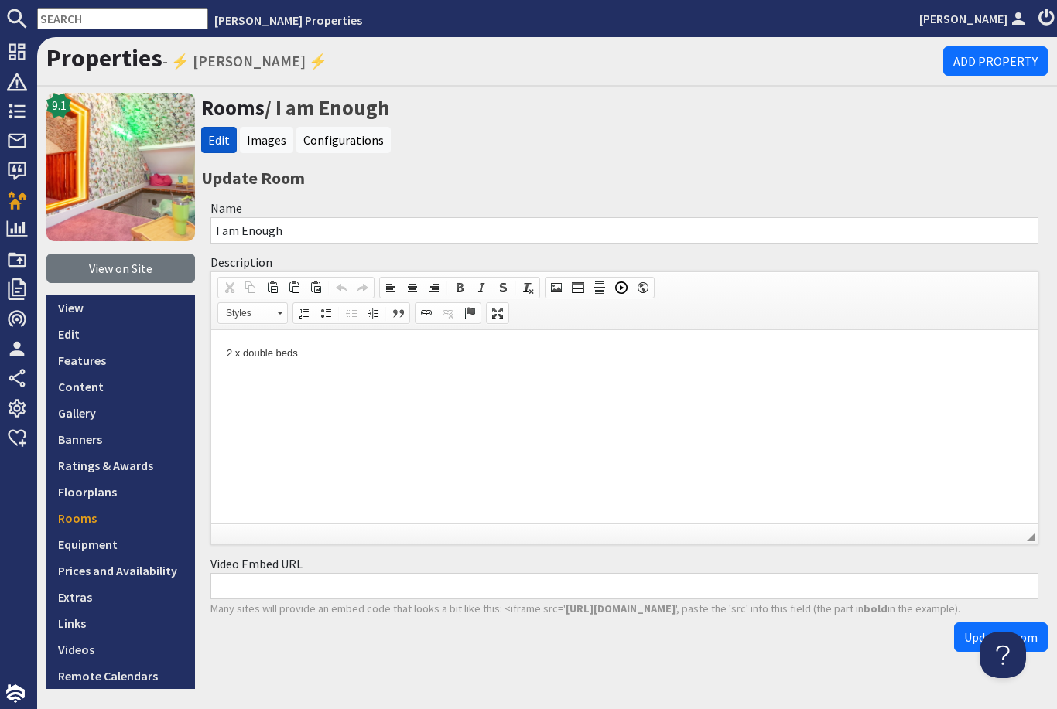
click at [371, 217] on input "I am Enough" at bounding box center [624, 230] width 828 height 26
type input "I"
type input "Bedroom 2 - ‘I am enough’"
click at [416, 360] on p "2 x double beds" at bounding box center [624, 354] width 795 height 16
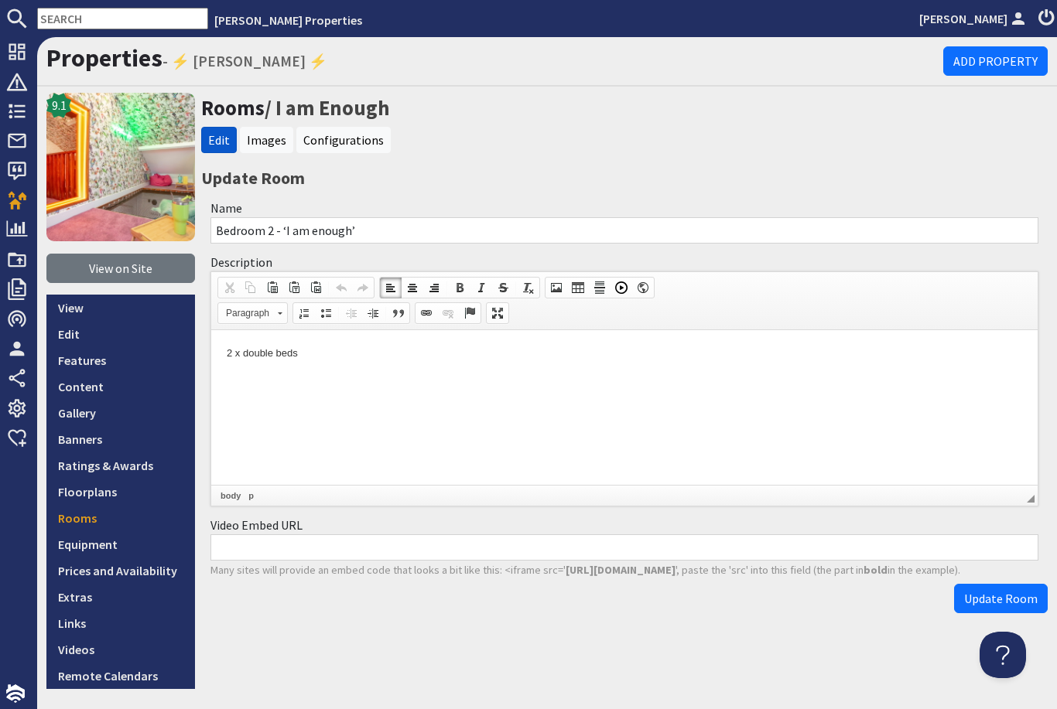
click at [412, 359] on p "2 x double beds" at bounding box center [624, 354] width 795 height 16
click at [985, 591] on span "Update Room" at bounding box center [1000, 598] width 73 height 15
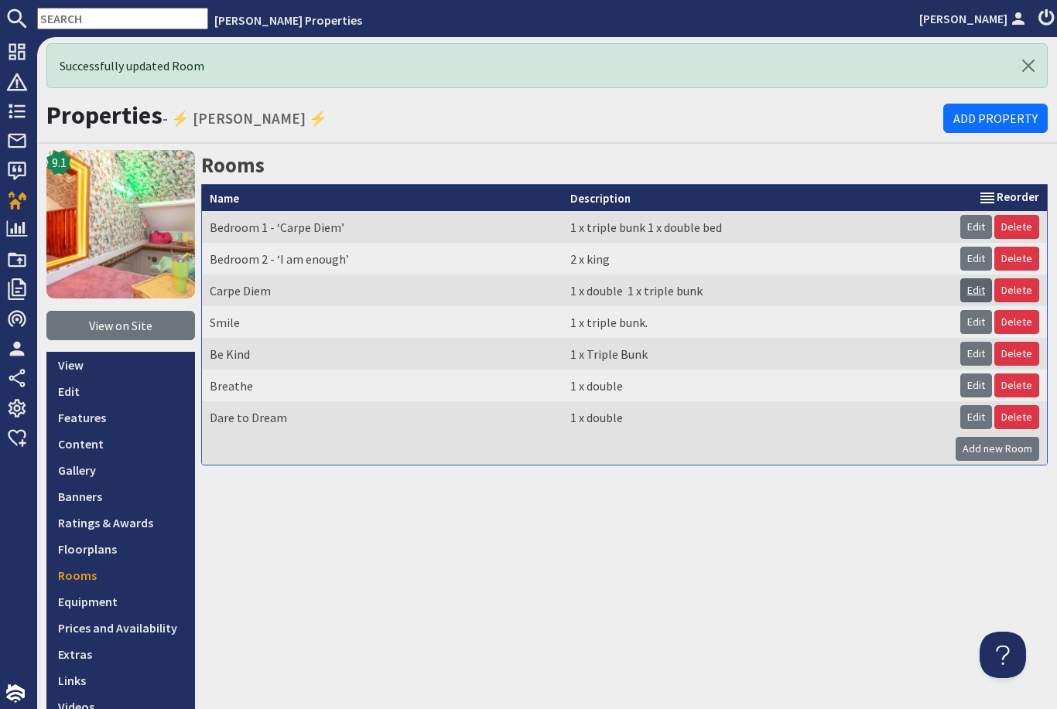
click at [978, 278] on link "Edit" at bounding box center [976, 290] width 32 height 24
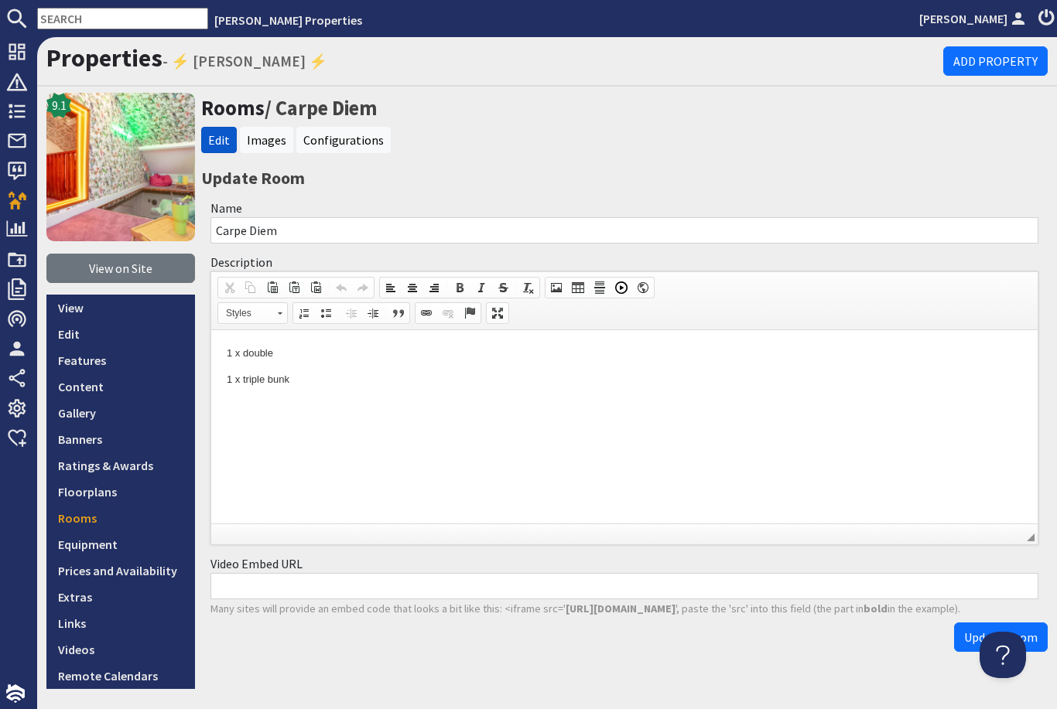
click at [410, 217] on input "Carpe Diem" at bounding box center [624, 230] width 828 height 26
type input "C"
type input "Bedroom 3 - ‘Be Kind’"
click at [314, 354] on p "1 x double" at bounding box center [624, 354] width 795 height 16
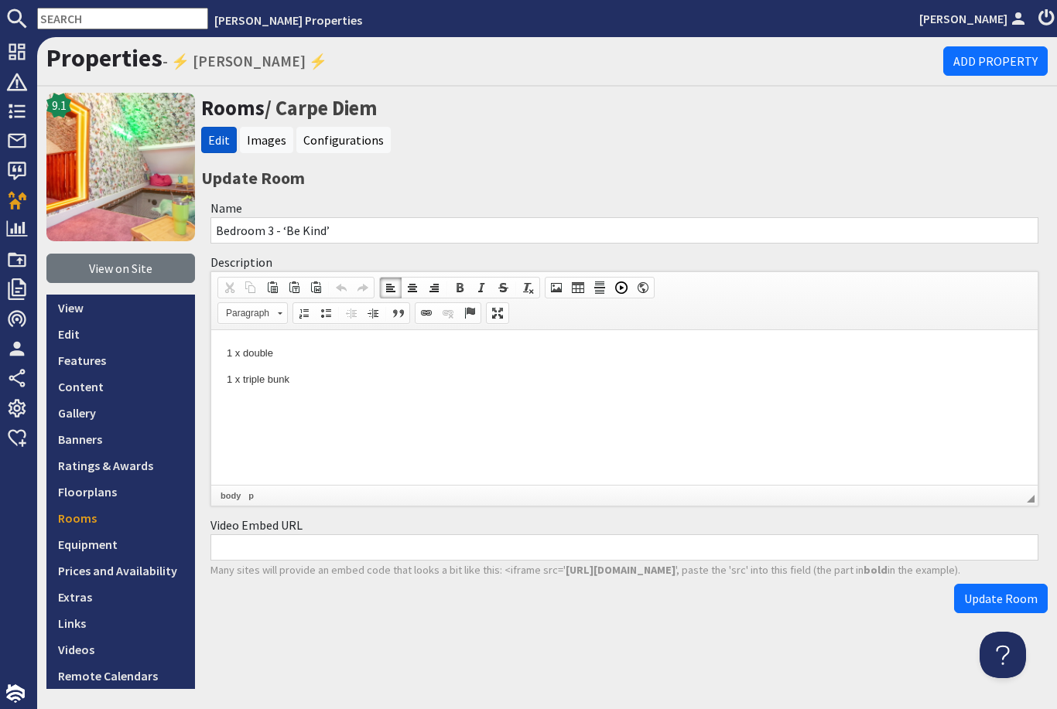
click at [353, 349] on p "1 x double" at bounding box center [624, 354] width 795 height 16
click at [243, 371] on body "1 x triple bunk" at bounding box center [624, 367] width 795 height 43
click at [999, 584] on button "Update Room" at bounding box center [1001, 598] width 94 height 29
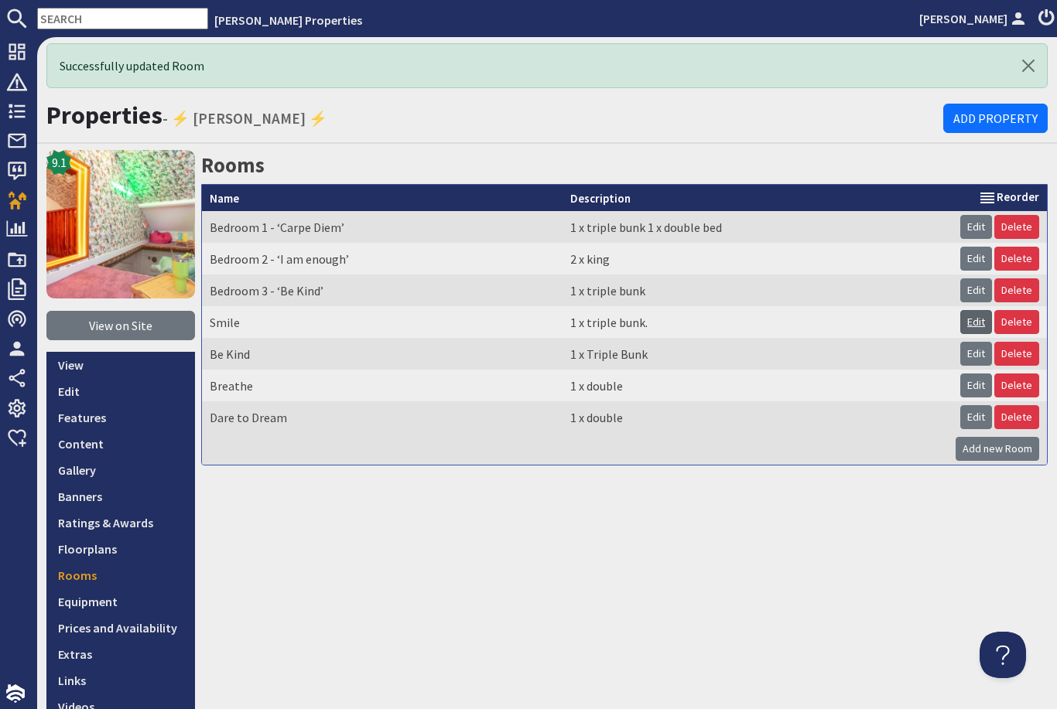
click at [982, 310] on link "Edit" at bounding box center [976, 322] width 32 height 24
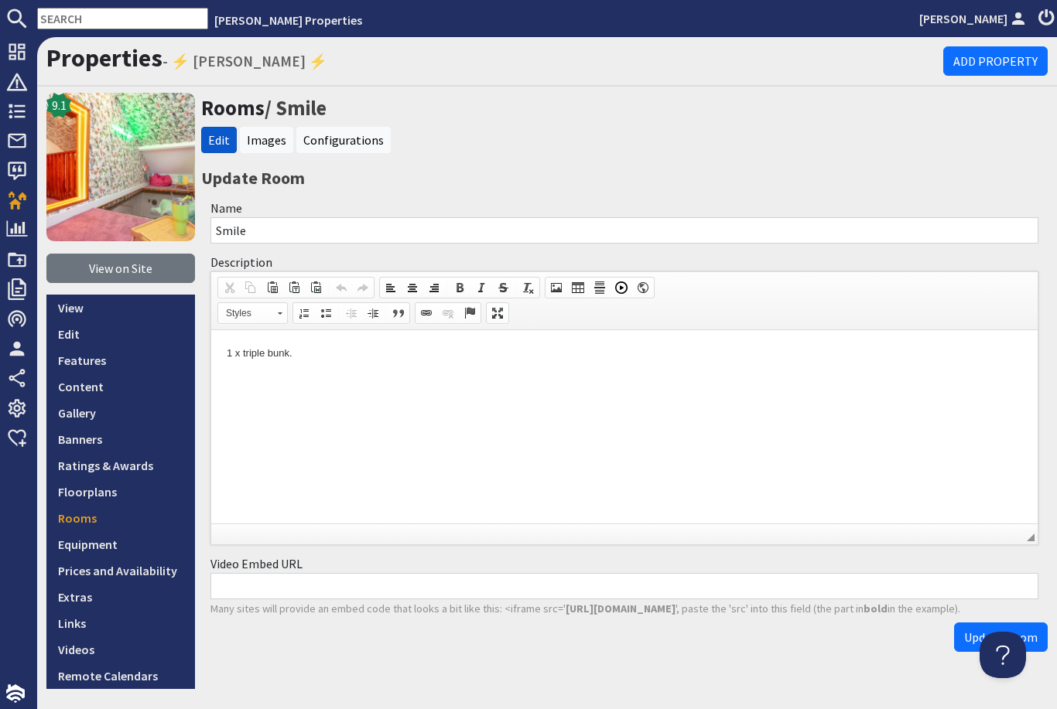
click at [410, 217] on input "Smile" at bounding box center [624, 230] width 828 height 26
type input "S"
type input "Bedroom 4 - ‘Love yourself’"
click at [389, 350] on p "1 x triple bunk." at bounding box center [624, 354] width 795 height 16
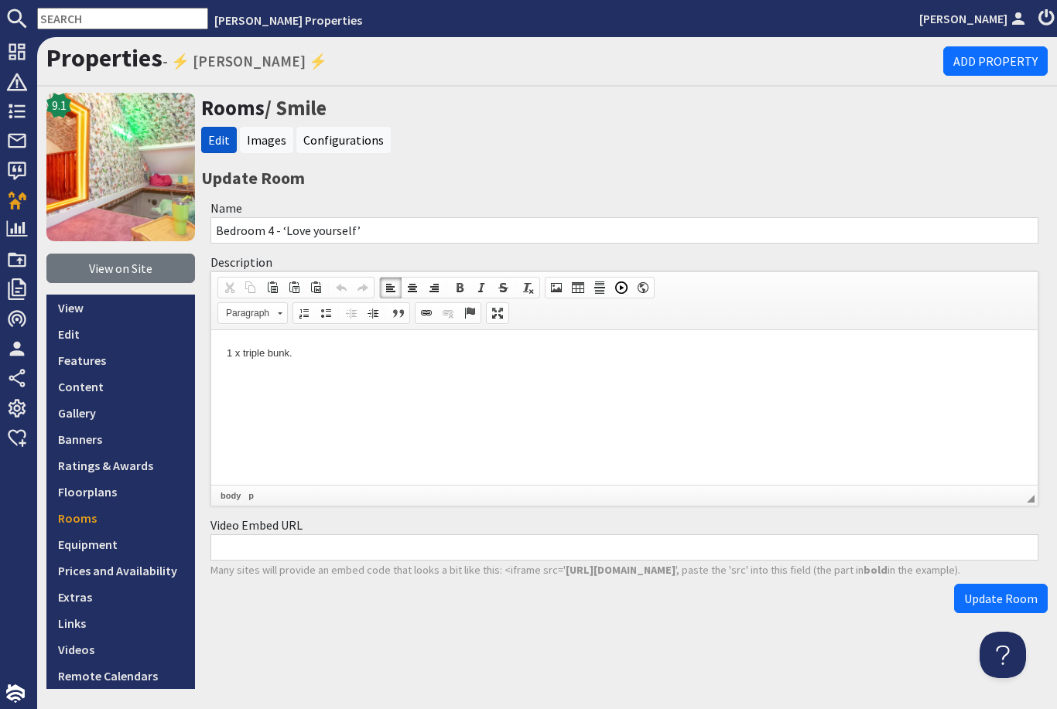
click at [357, 360] on p "1 x triple bunk." at bounding box center [624, 354] width 795 height 16
click at [215, 362] on html "1 x triple bunk." at bounding box center [624, 353] width 826 height 47
click at [314, 378] on html "1 x triple bunk." at bounding box center [624, 353] width 826 height 47
click at [222, 351] on html "1 x triple bunk." at bounding box center [624, 353] width 826 height 47
click at [343, 350] on p at bounding box center [624, 354] width 795 height 16
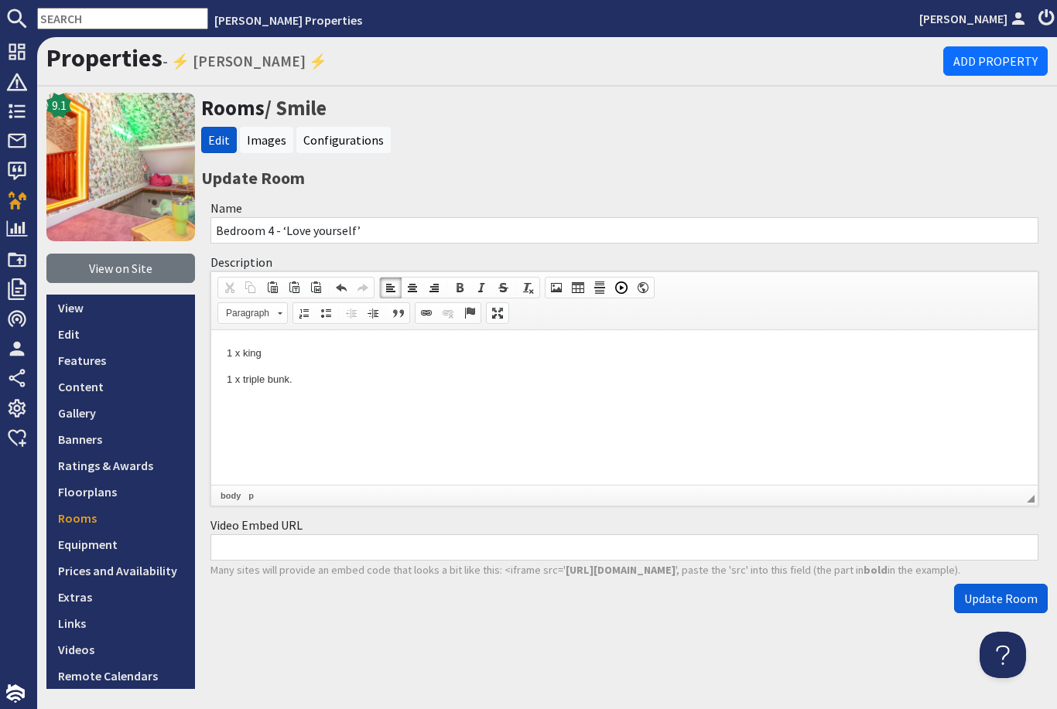
click at [989, 591] on span "Update Room" at bounding box center [1000, 598] width 73 height 15
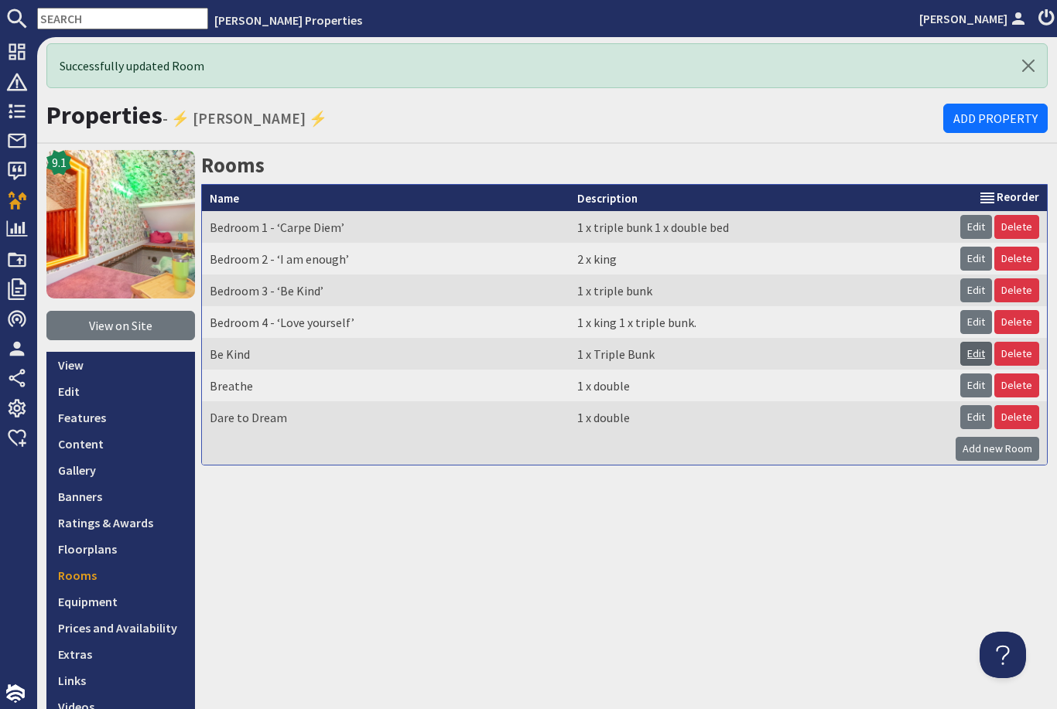
click at [980, 342] on link "Edit" at bounding box center [976, 354] width 32 height 24
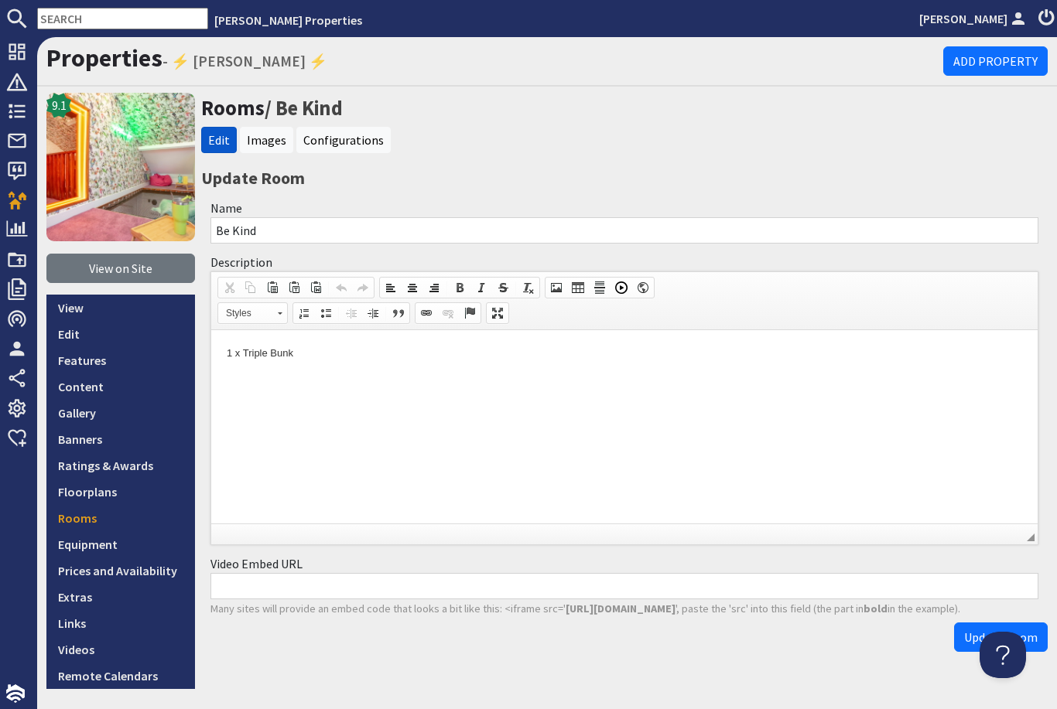
click at [480, 217] on input "Be Kind" at bounding box center [624, 230] width 828 height 26
type input "B"
type input "Bedroom 5 - ‘Big bow energy’"
click at [398, 347] on p "1 x Triple Bunk" at bounding box center [624, 354] width 795 height 16
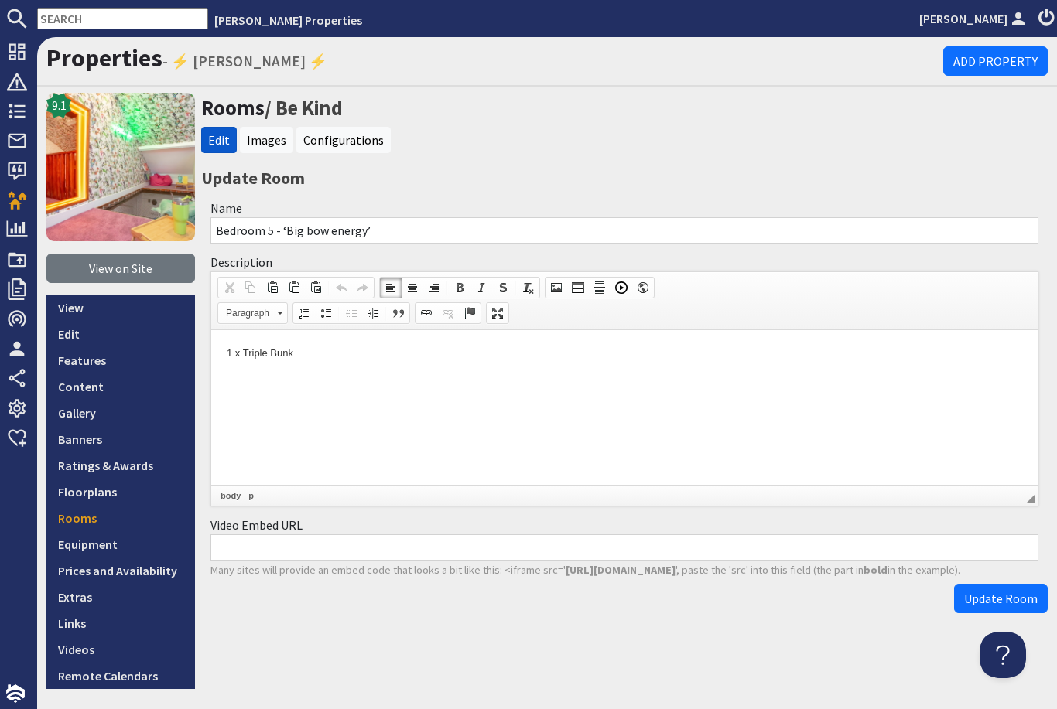
click at [391, 369] on html "1 x Triple Bunk" at bounding box center [624, 353] width 826 height 47
click at [993, 591] on span "Update Room" at bounding box center [1000, 598] width 73 height 15
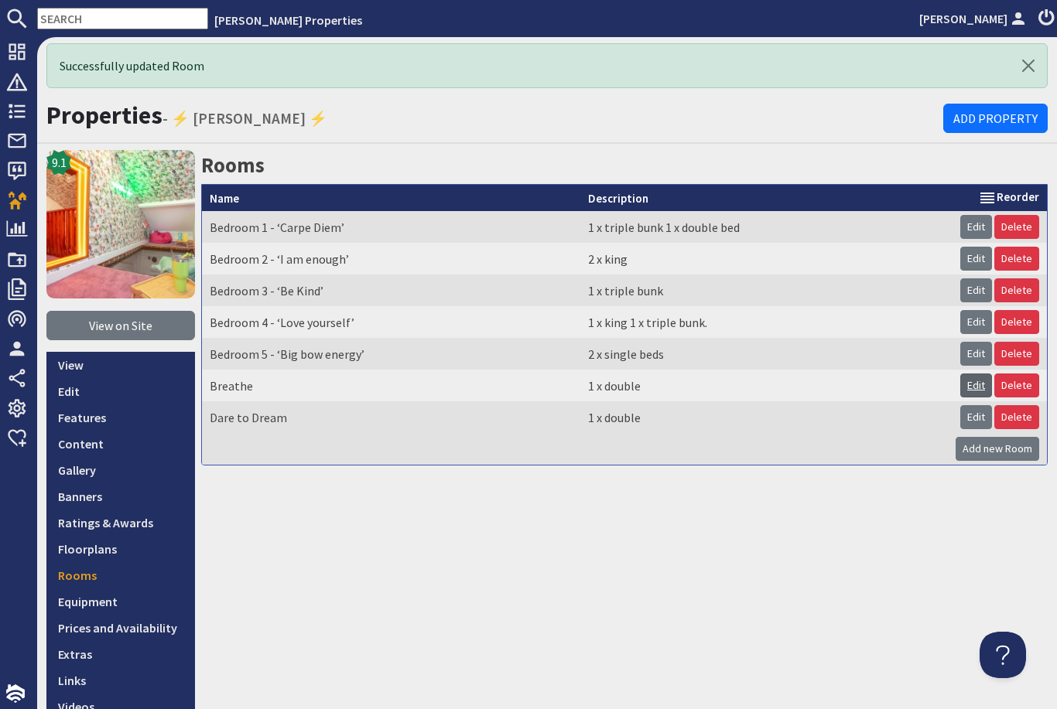
click at [983, 374] on link "Edit" at bounding box center [976, 386] width 32 height 24
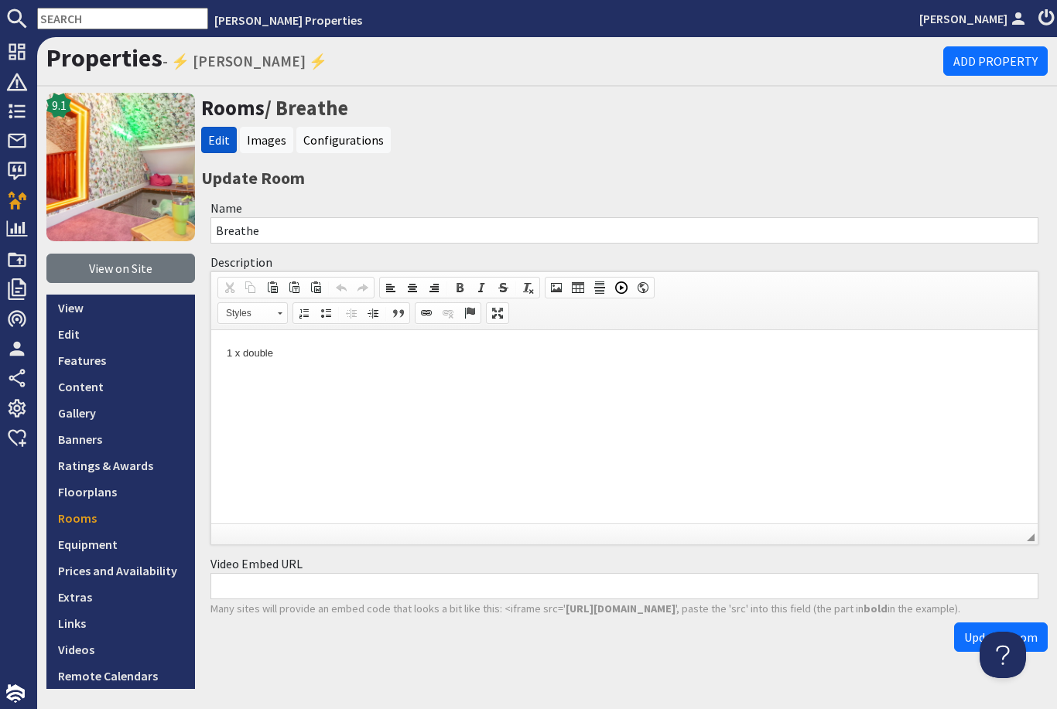
click at [430, 217] on input "Breathe" at bounding box center [624, 230] width 828 height 26
type input "Bedroom 6 - ‘Juicy’"
click at [362, 348] on p "1 x double" at bounding box center [624, 354] width 795 height 16
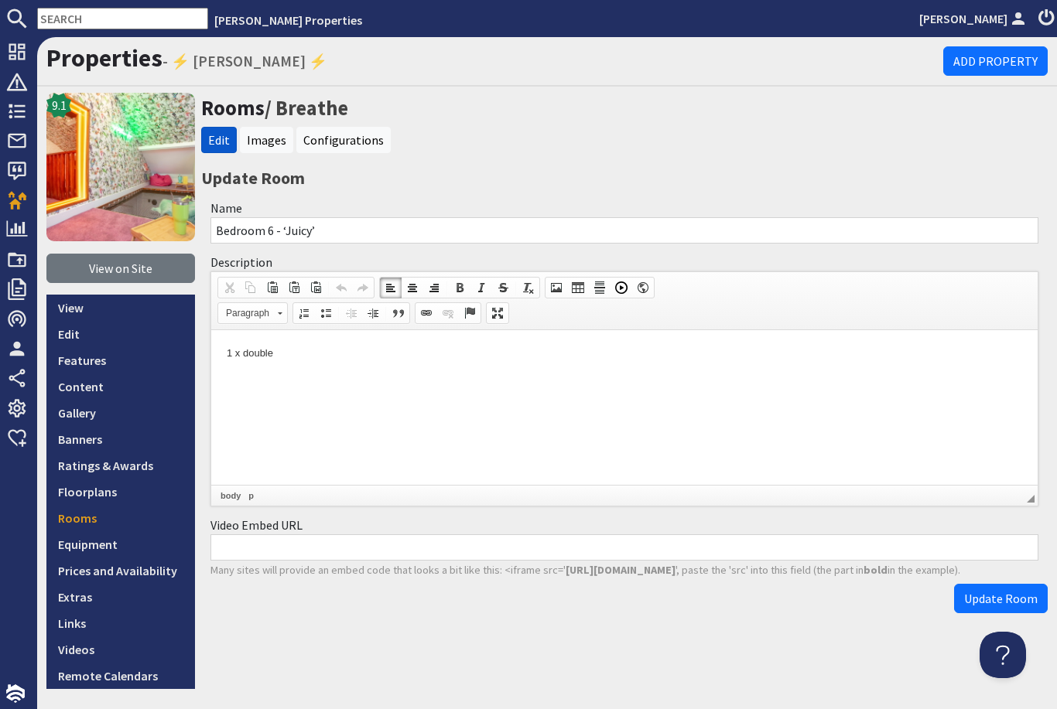
click at [388, 356] on p "1 x double" at bounding box center [624, 354] width 795 height 16
click at [994, 591] on span "Update Room" at bounding box center [1000, 598] width 73 height 15
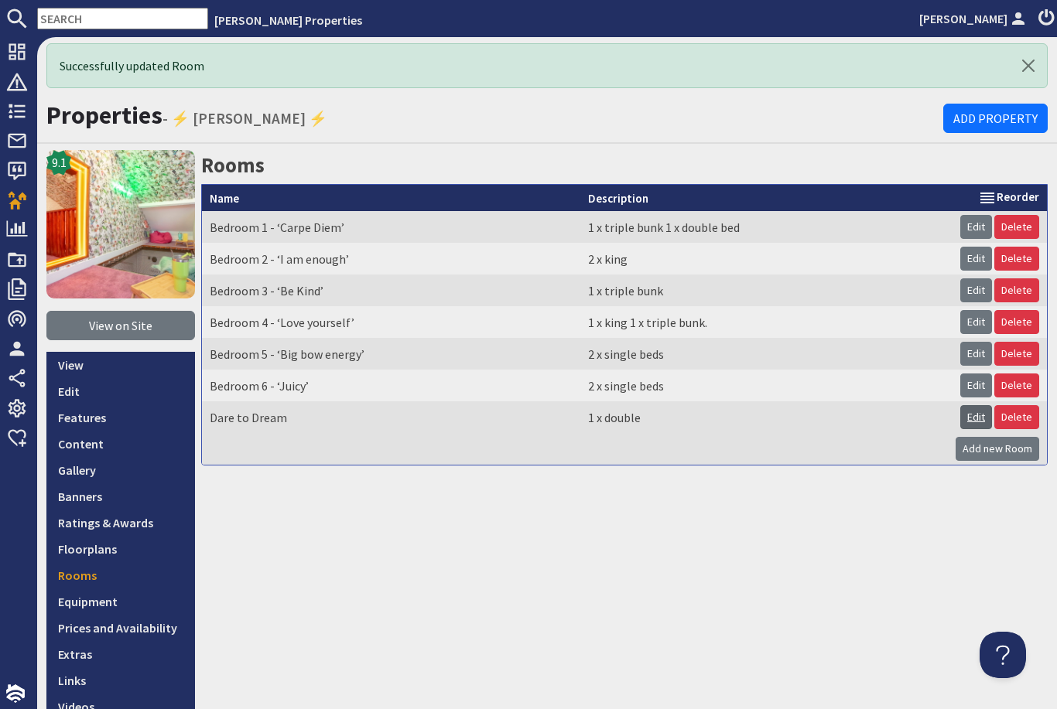
click at [978, 405] on link "Edit" at bounding box center [976, 417] width 32 height 24
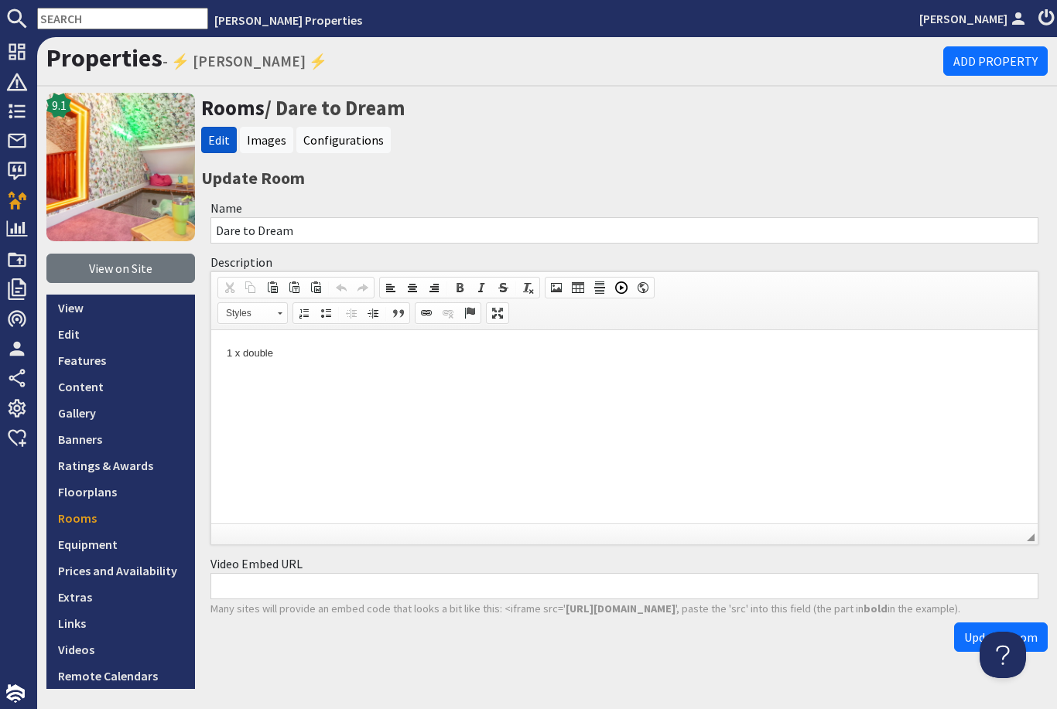
click at [382, 217] on input "Dare to Dream" at bounding box center [624, 230] width 828 height 26
type input "D"
type input "Bedroom 7 - ‘Roar-some’"
click at [356, 371] on html "1 x double" at bounding box center [624, 353] width 826 height 47
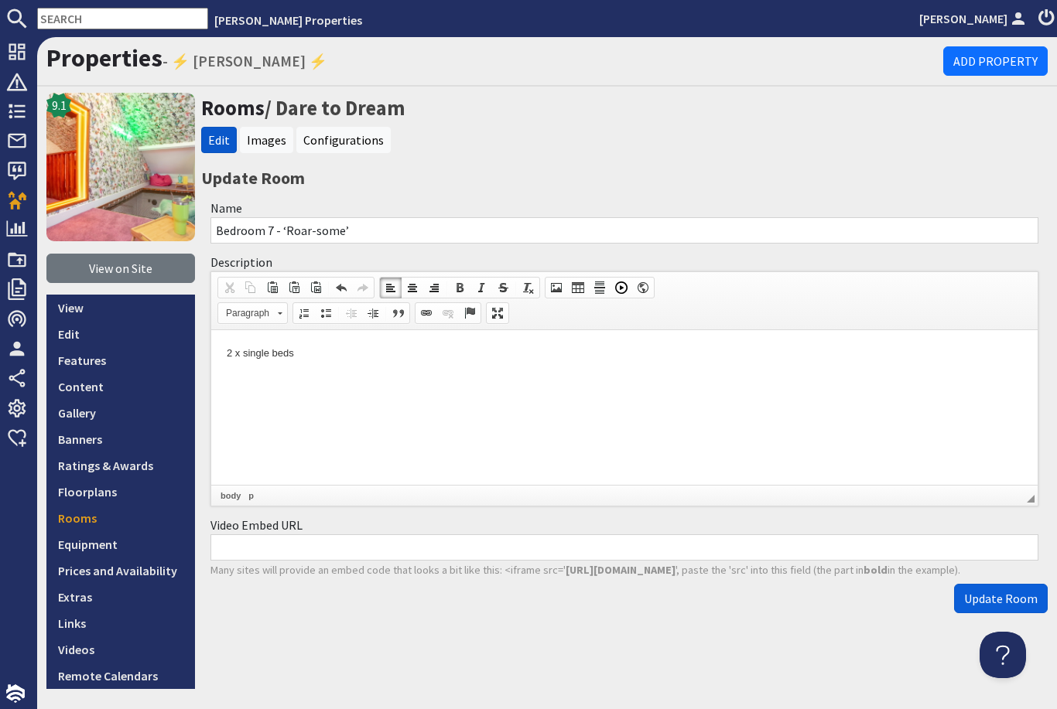
click at [999, 591] on span "Update Room" at bounding box center [1000, 598] width 73 height 15
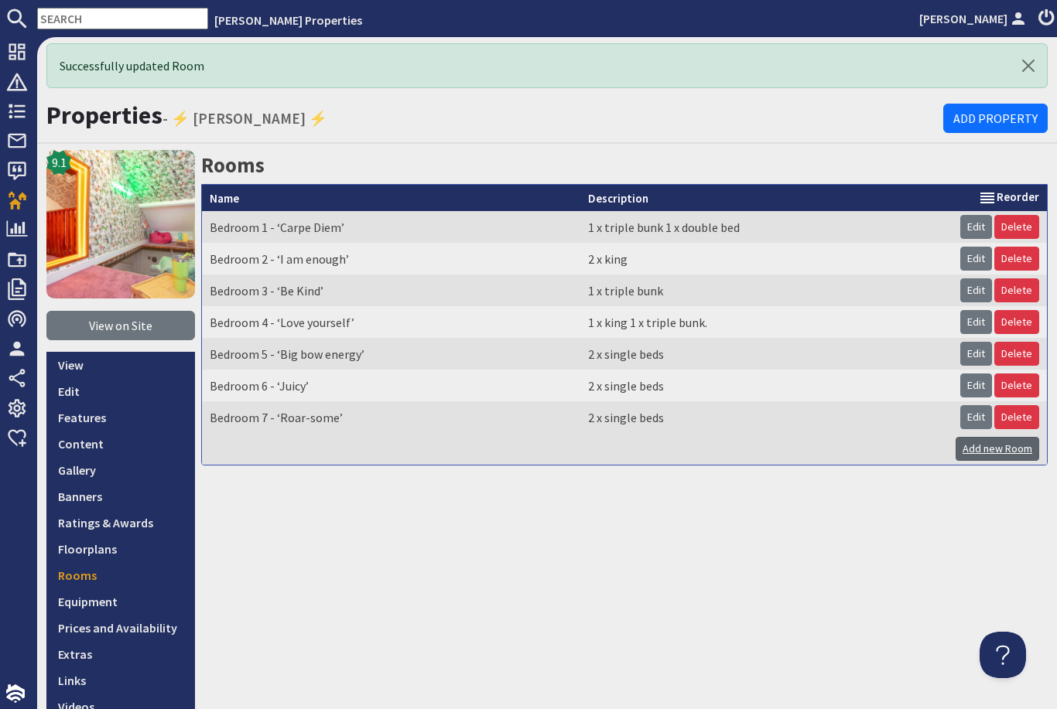
click at [994, 437] on link "Add new Room" at bounding box center [997, 449] width 84 height 24
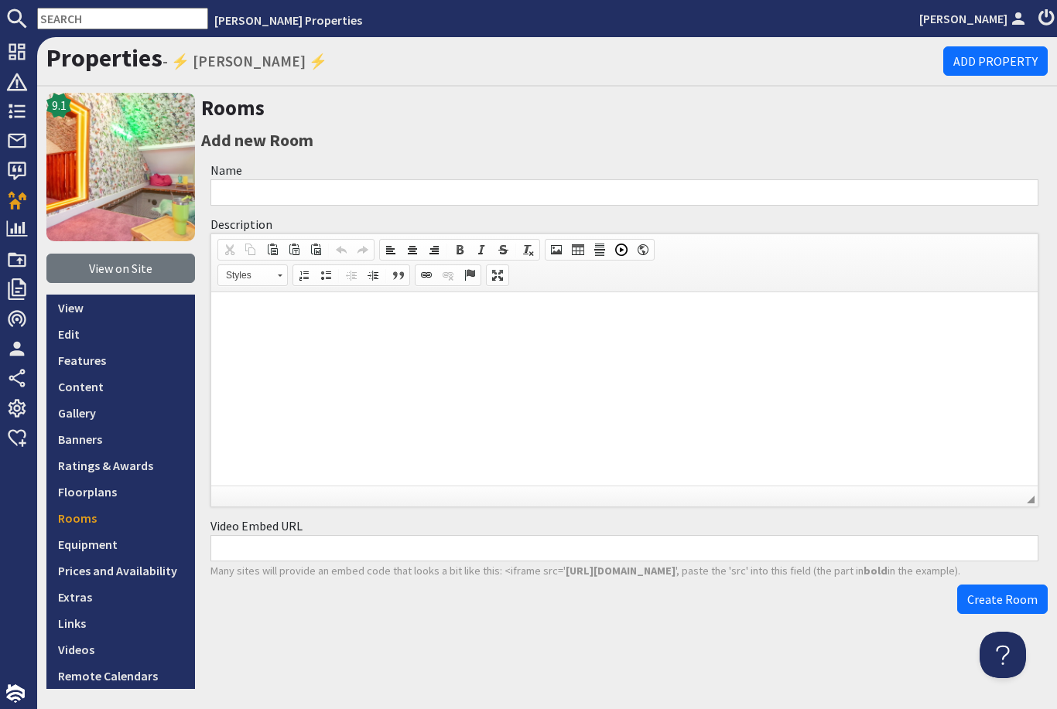
click at [547, 179] on input "Name" at bounding box center [624, 192] width 828 height 26
type input "Bedroom 8 - ‘cosy cave’"
click at [439, 323] on p at bounding box center [624, 316] width 795 height 16
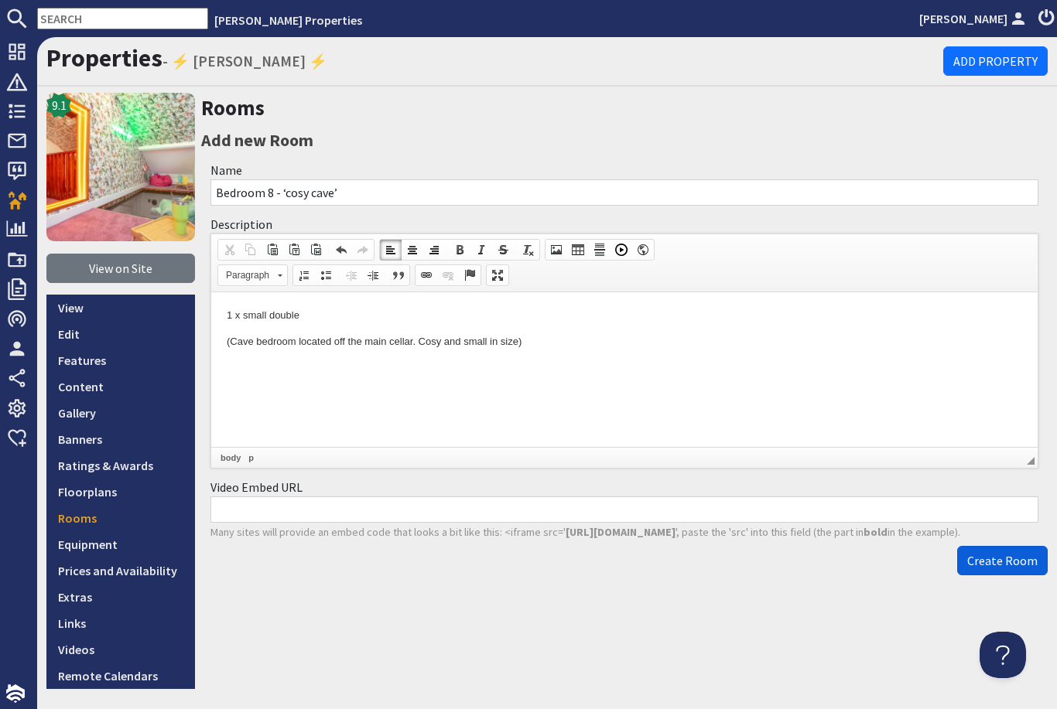
click at [999, 546] on button "Create Room" at bounding box center [1002, 560] width 91 height 29
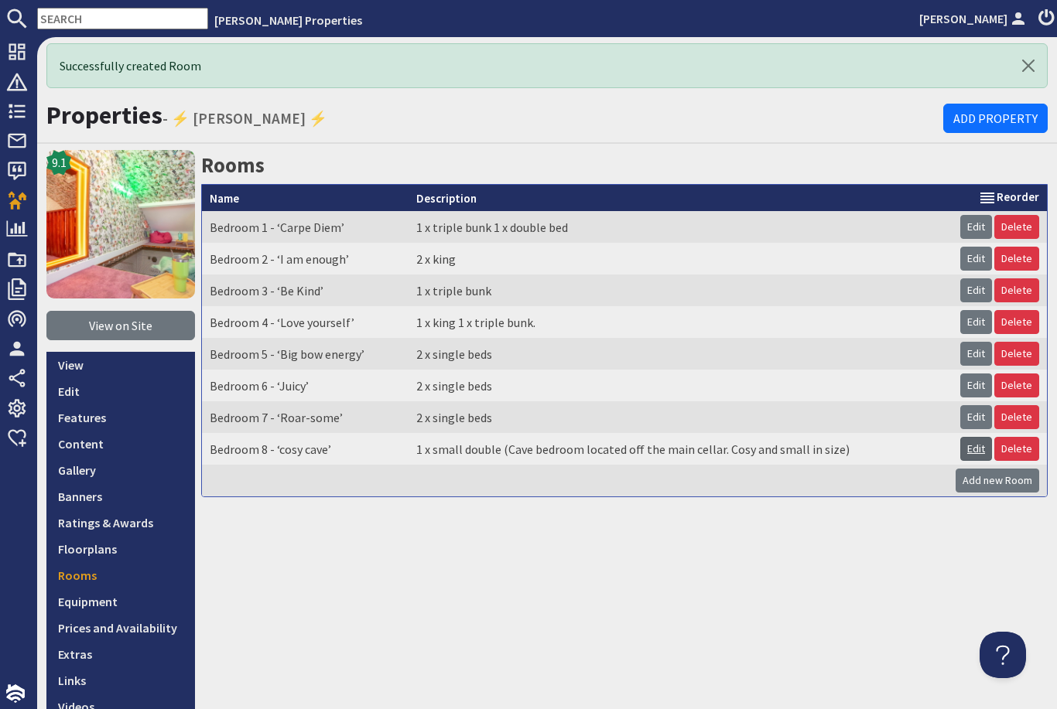
click at [978, 437] on link "Edit" at bounding box center [976, 449] width 32 height 24
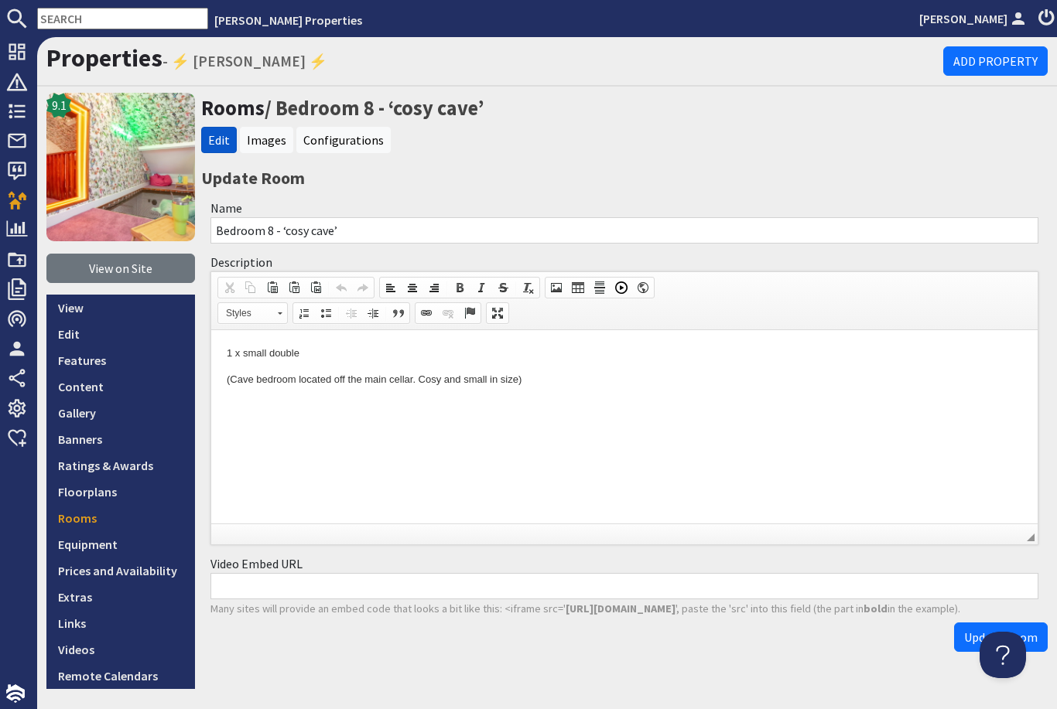
click at [364, 217] on input "Bedroom 8 - ‘cosy cave’" at bounding box center [624, 230] width 828 height 26
click at [428, 217] on input "Bedroom 8 - ‘cosy cave’" at bounding box center [624, 230] width 828 height 26
click at [415, 217] on input "Bedroom 8 - ‘cosy cave’" at bounding box center [624, 230] width 828 height 26
type input "Bedroom 8 - ‘Cosy cave’"
click at [1001, 630] on span "Update Room" at bounding box center [1000, 637] width 73 height 15
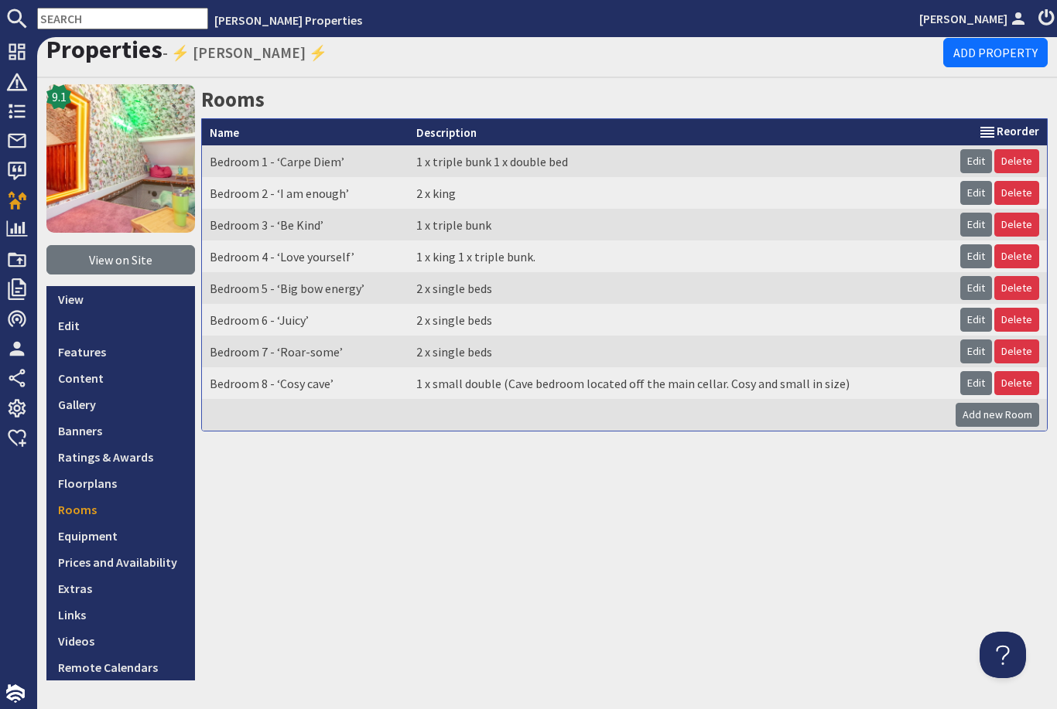
scroll to position [65, 0]
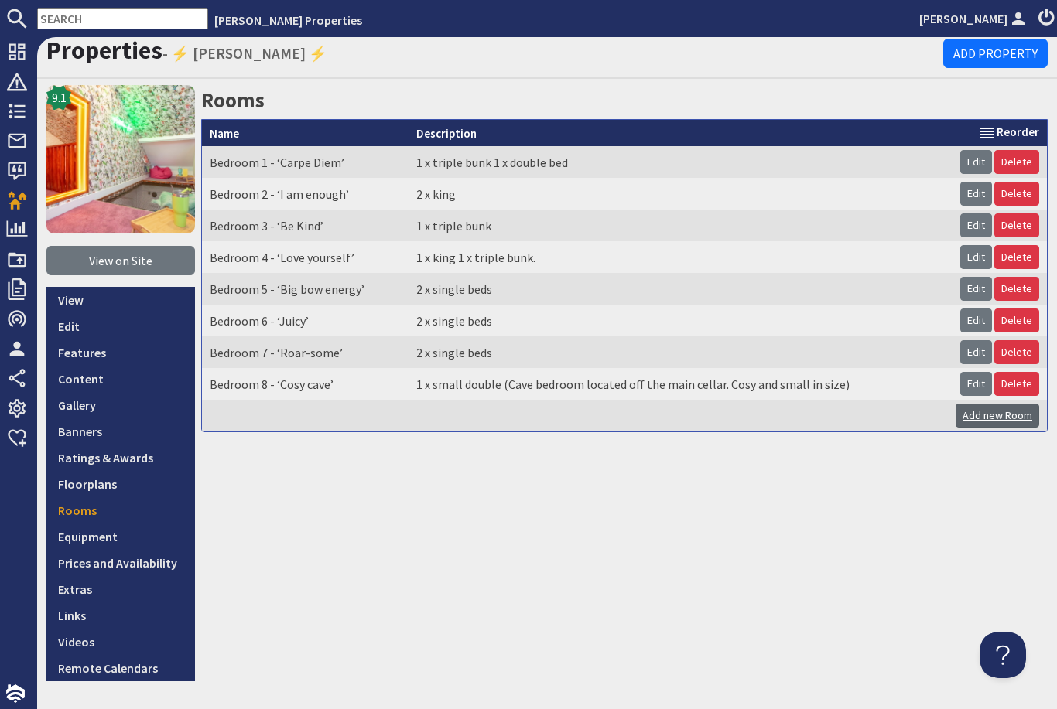
click at [996, 404] on link "Add new Room" at bounding box center [997, 416] width 84 height 24
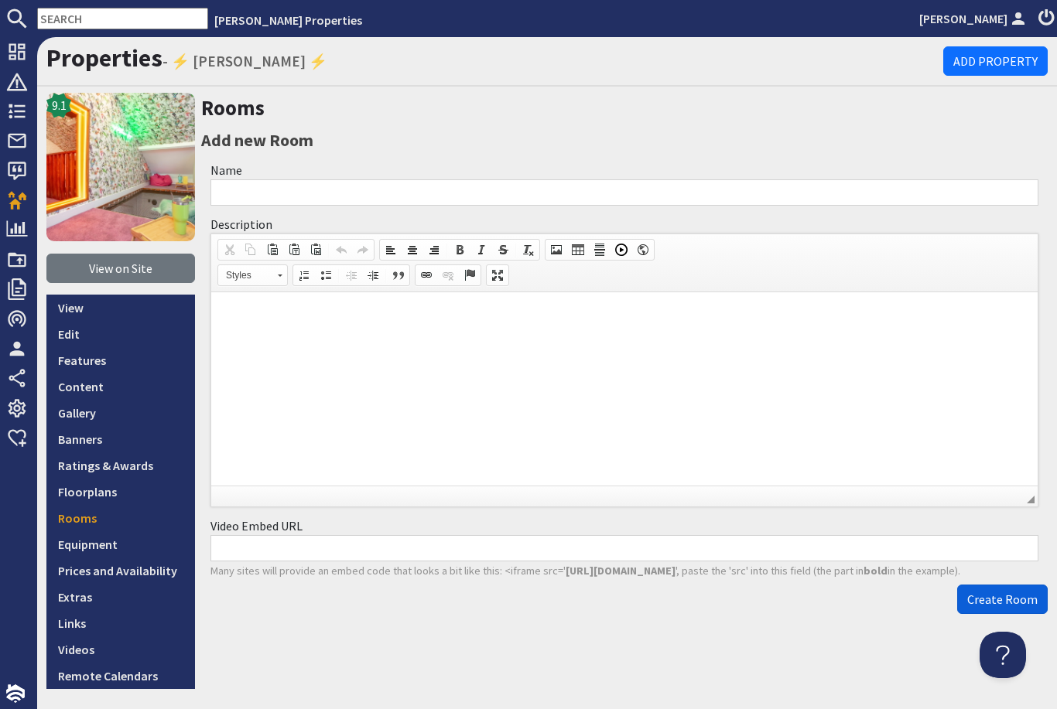
click at [1010, 592] on span "Create Room" at bounding box center [1002, 599] width 70 height 15
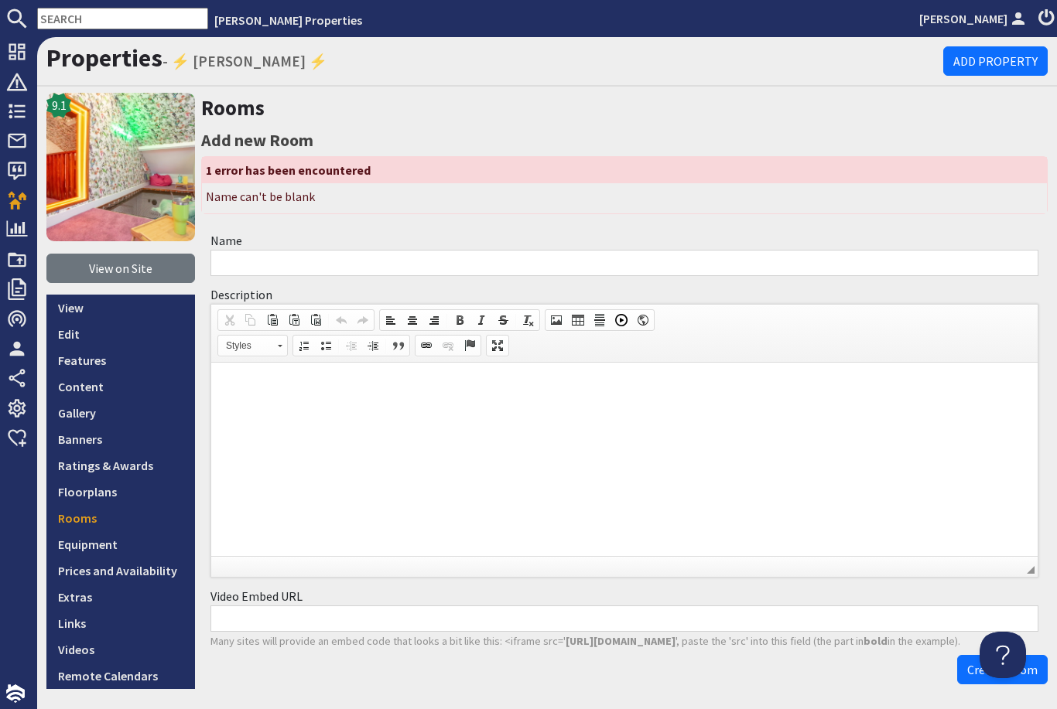
click at [801, 250] on input "Name" at bounding box center [624, 263] width 828 height 26
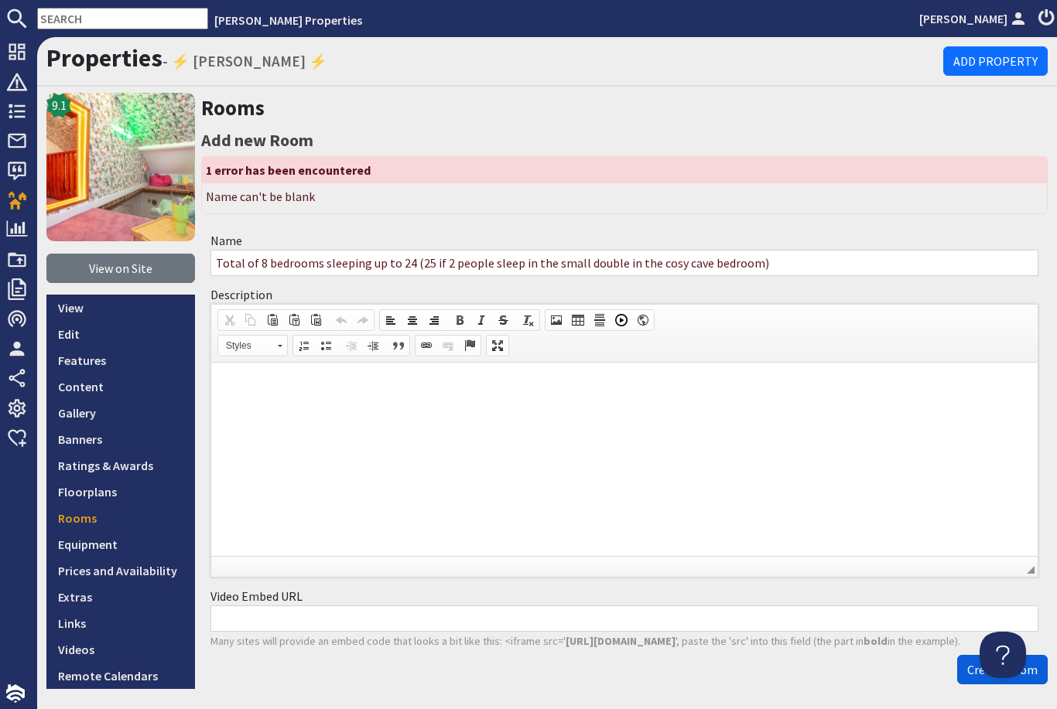
type input "Total of 8 bedrooms sleeping up to 24 (25 if 2 people sleep in the small double…"
click at [972, 662] on span "Create Room" at bounding box center [1002, 669] width 70 height 15
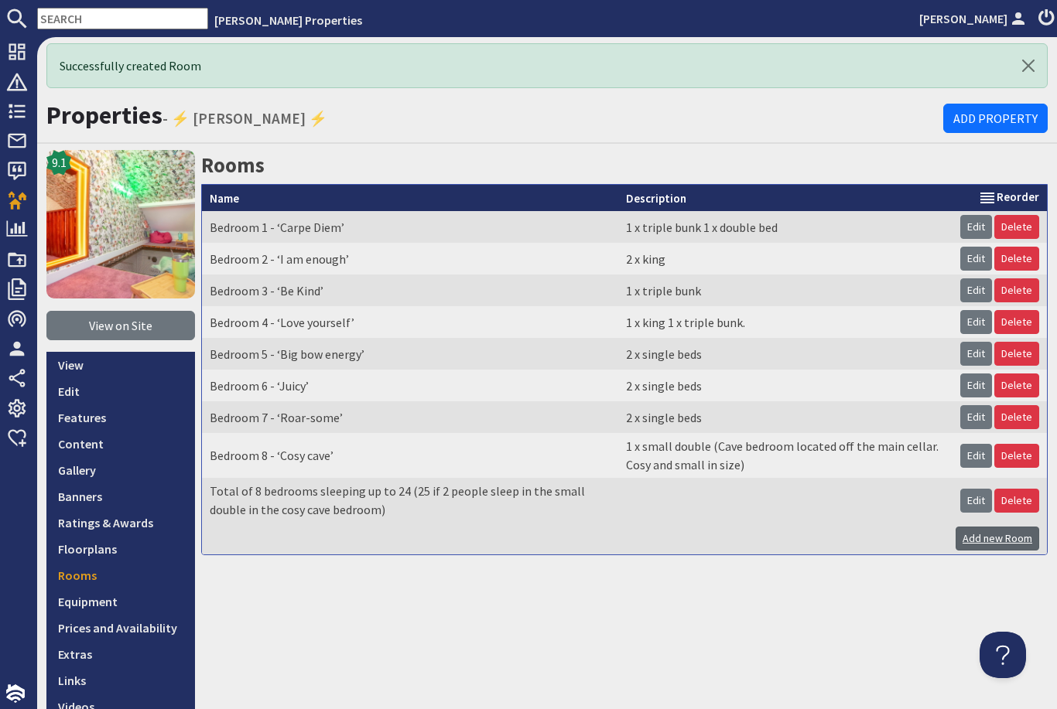
click at [1010, 527] on link "Add new Room" at bounding box center [997, 539] width 84 height 24
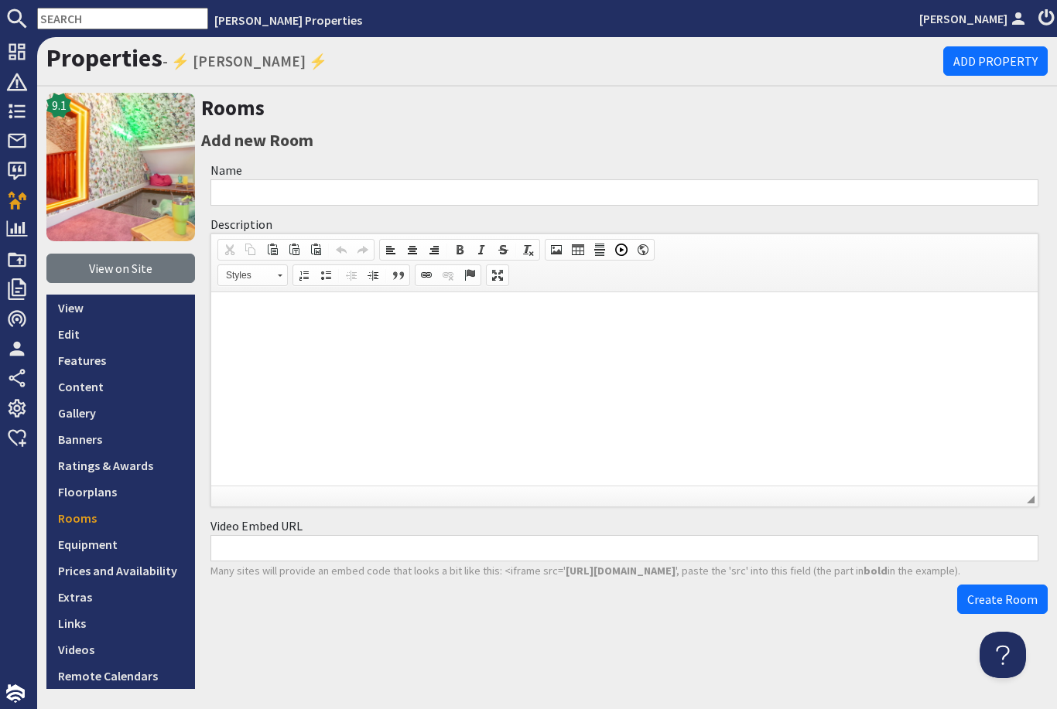
click at [941, 179] on input "Name" at bounding box center [624, 192] width 828 height 26
type input "Cellar"
click at [400, 340] on html at bounding box center [624, 315] width 826 height 47
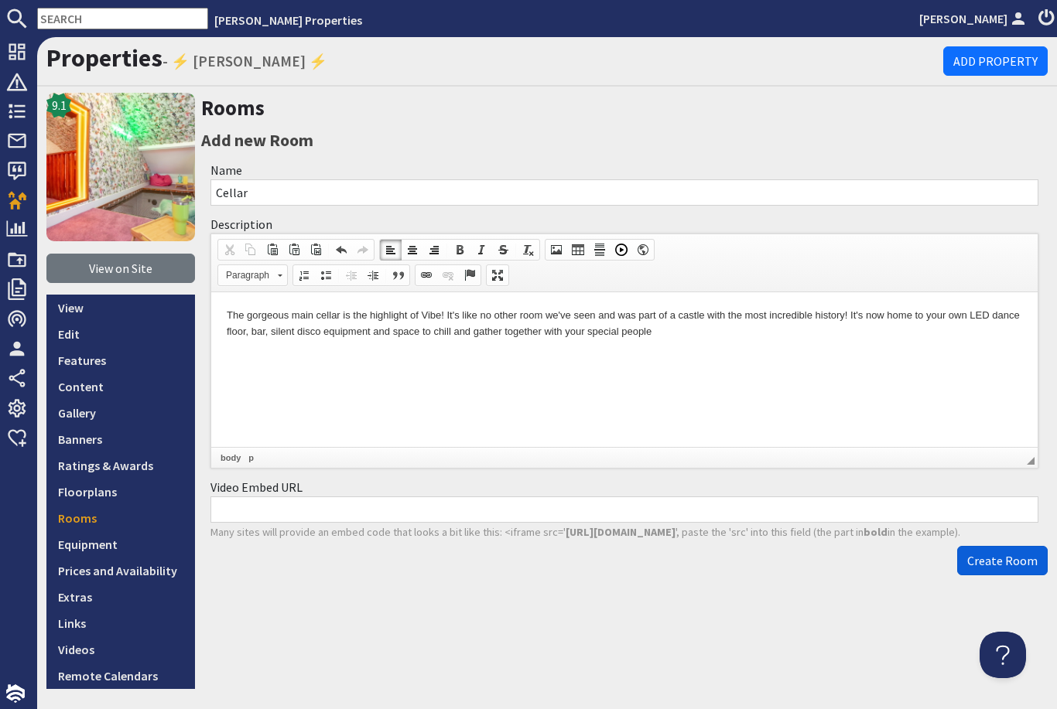
click at [989, 553] on span "Create Room" at bounding box center [1002, 560] width 70 height 15
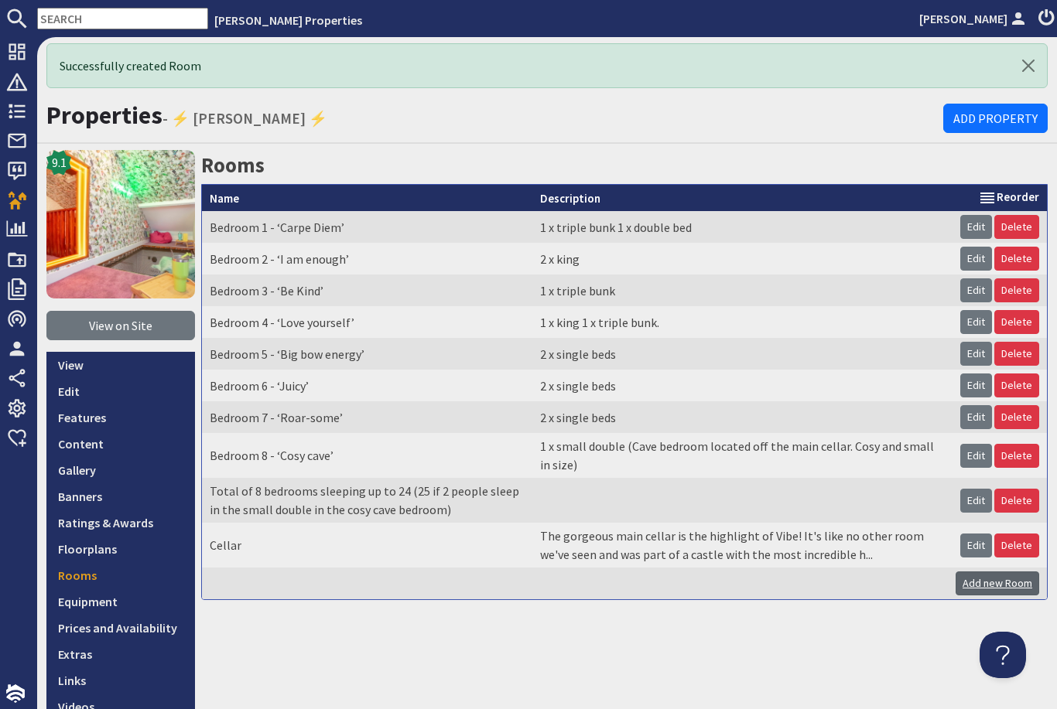
click at [997, 572] on link "Add new Room" at bounding box center [997, 584] width 84 height 24
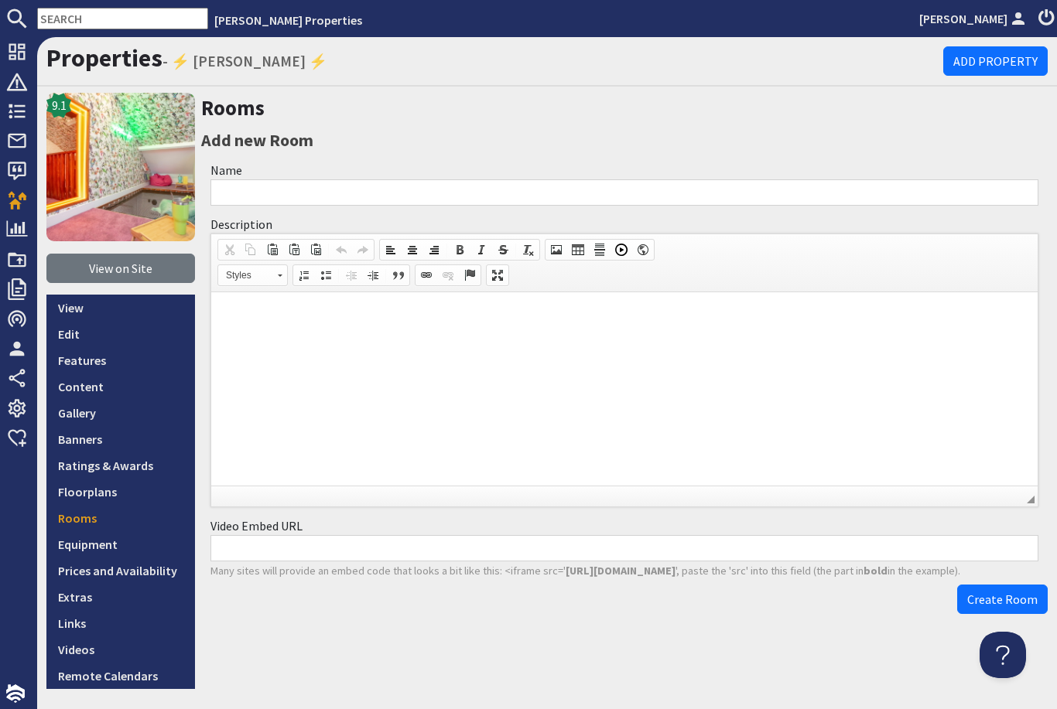
click at [554, 179] on input "Name" at bounding box center [624, 192] width 828 height 26
type input "Hot tub zone"
click at [473, 322] on p at bounding box center [624, 316] width 795 height 16
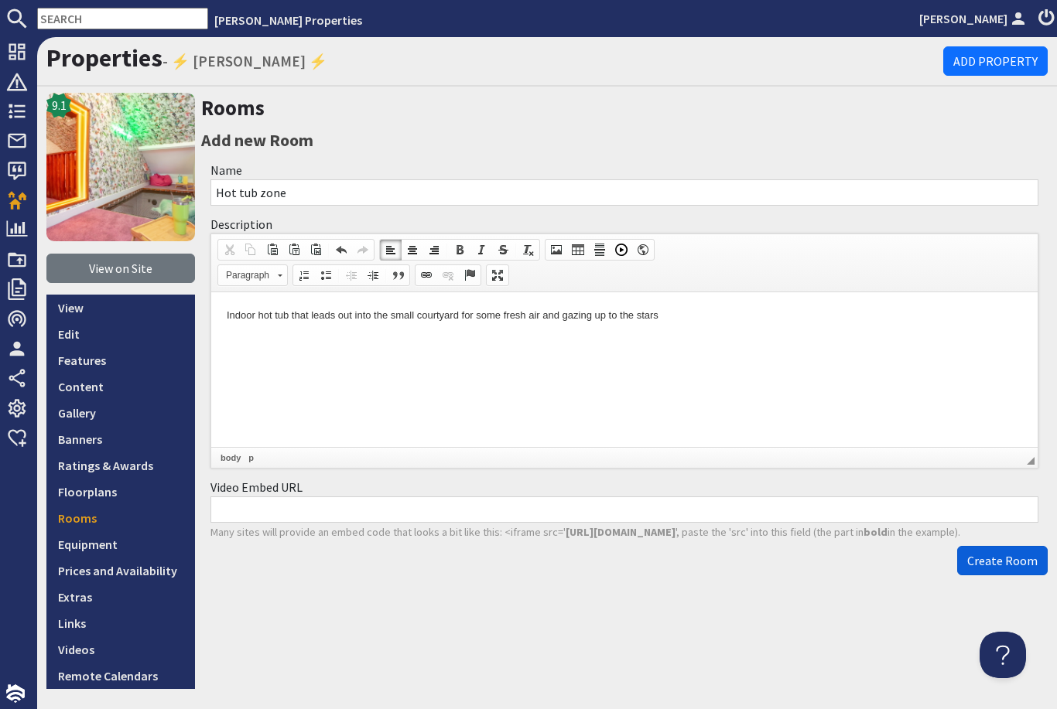
click at [1014, 553] on span "Create Room" at bounding box center [1002, 560] width 70 height 15
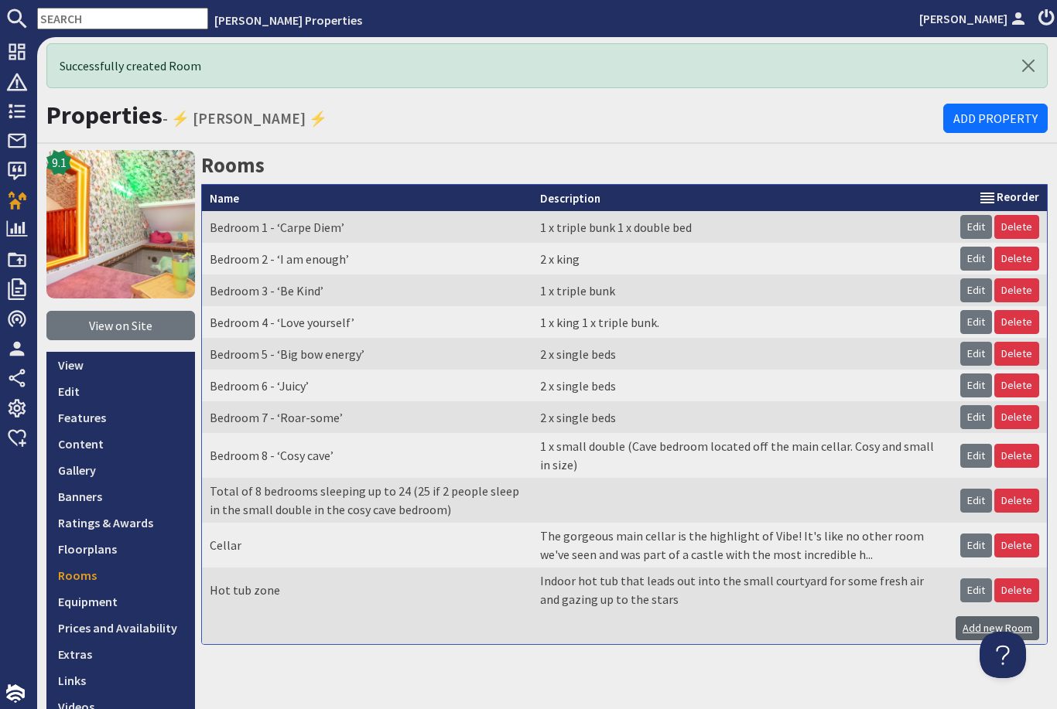
click at [1009, 617] on link "Add new Room" at bounding box center [997, 629] width 84 height 24
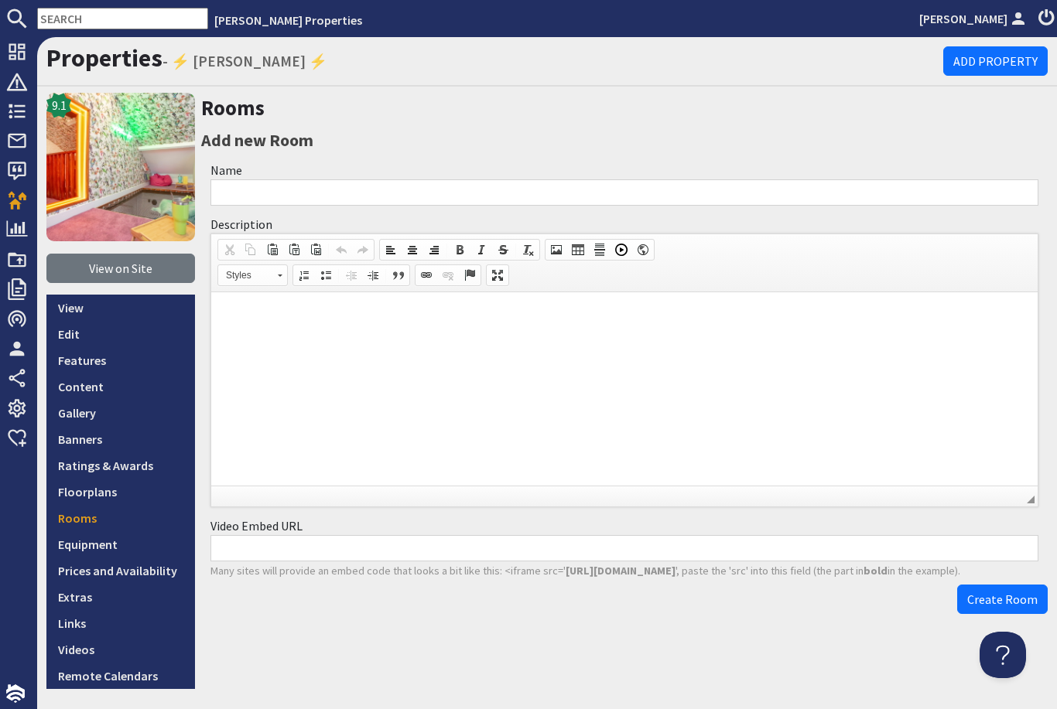
click at [674, 179] on input "Name" at bounding box center [624, 192] width 828 height 26
type input "Colour drench kitchen and formal dining room"
click at [531, 317] on p at bounding box center [624, 316] width 795 height 16
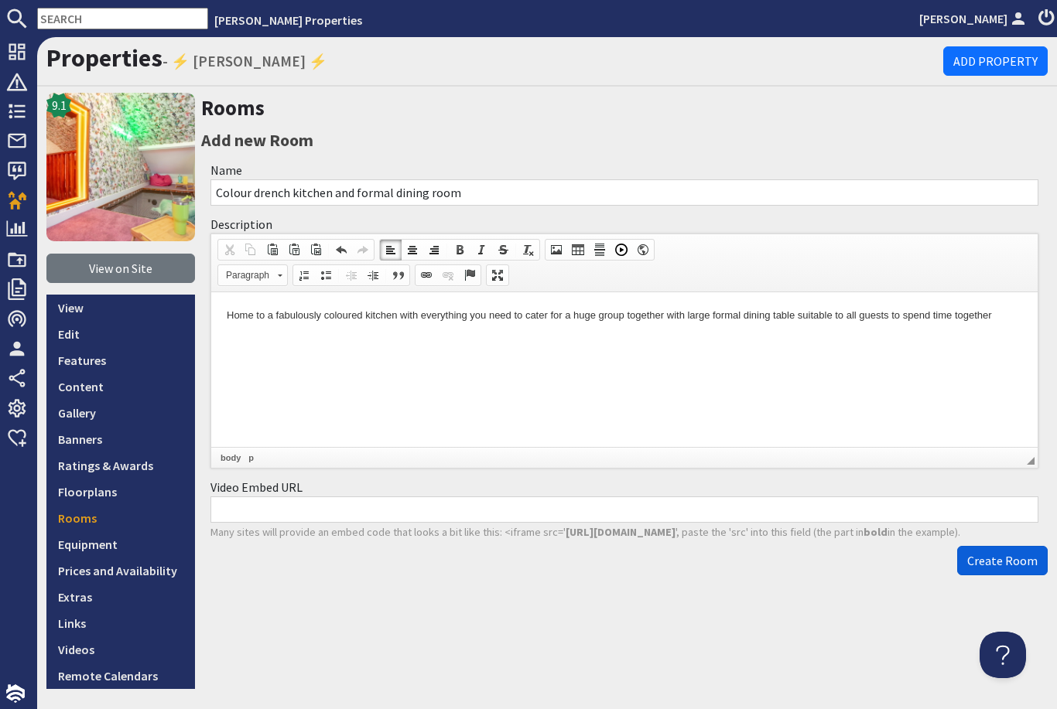
click at [1012, 553] on span "Create Room" at bounding box center [1002, 560] width 70 height 15
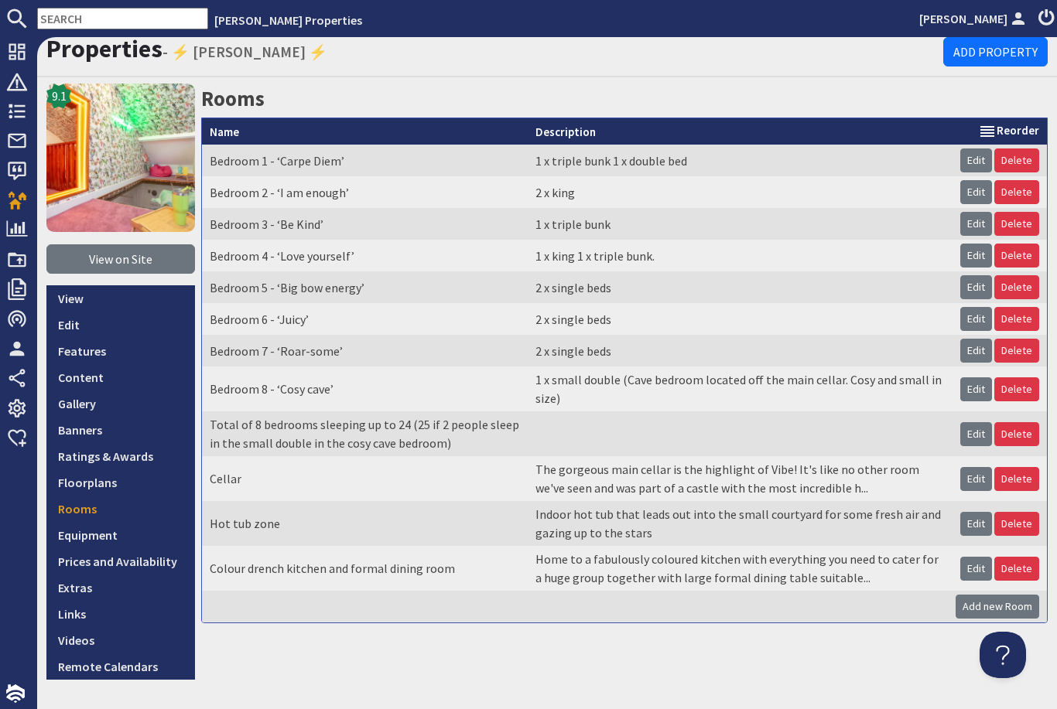
scroll to position [65, 0]
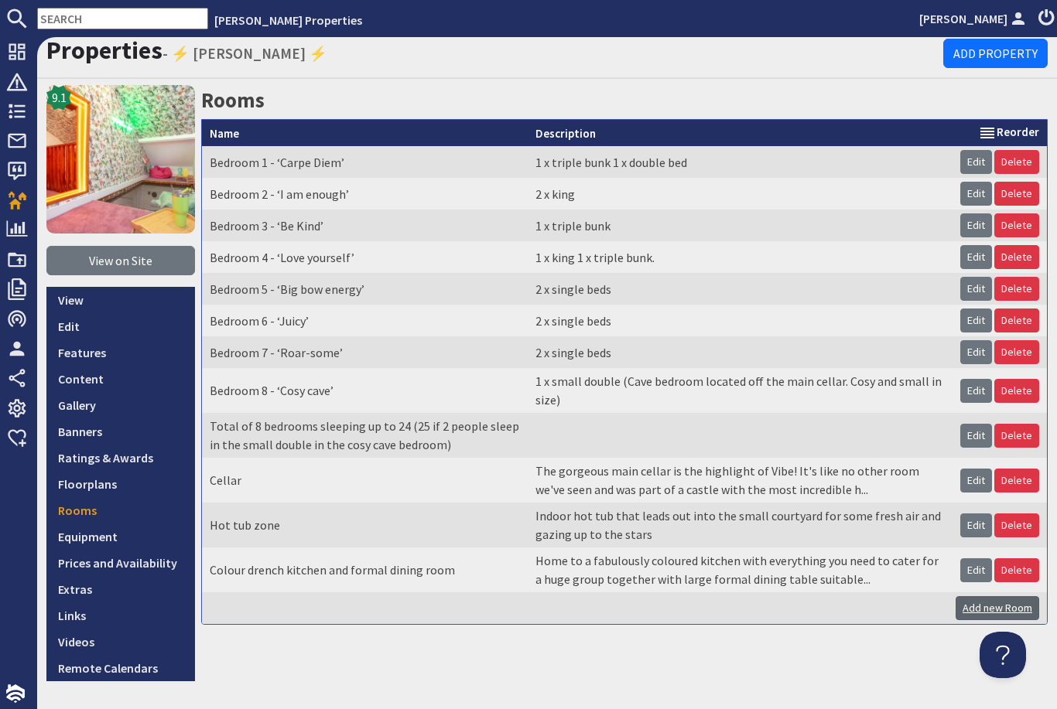
click at [993, 596] on link "Add new Room" at bounding box center [997, 608] width 84 height 24
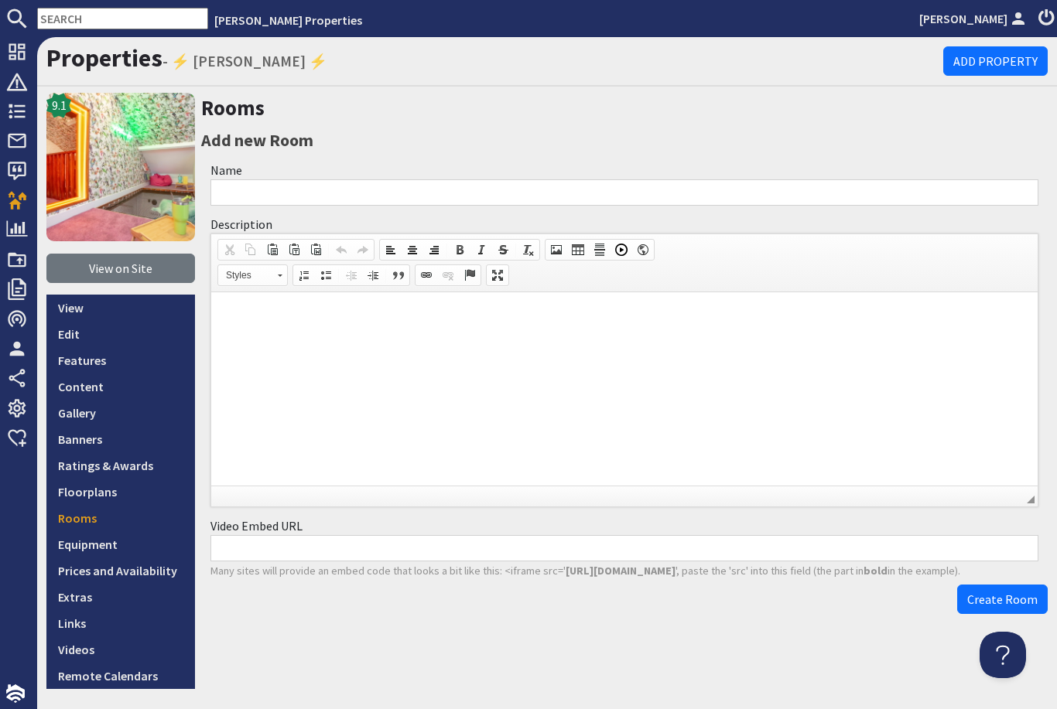
click at [702, 179] on input "Name" at bounding box center [624, 192] width 828 height 26
type input "R"
type input "The nest"
click at [432, 303] on html at bounding box center [624, 315] width 826 height 47
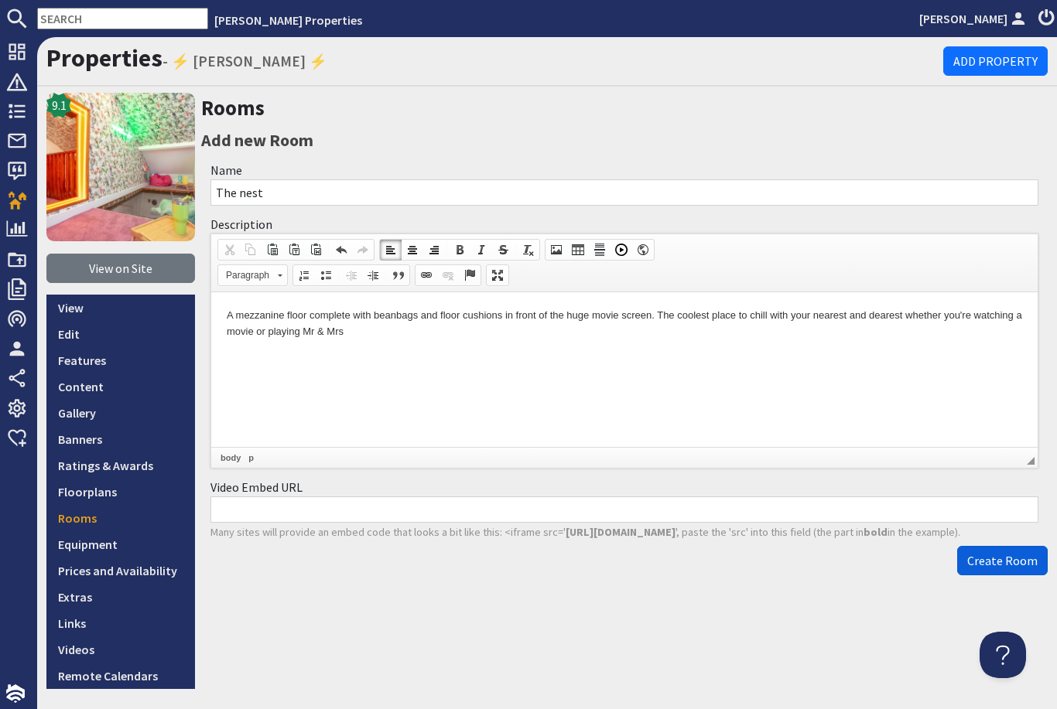
click at [999, 553] on span "Create Room" at bounding box center [1002, 560] width 70 height 15
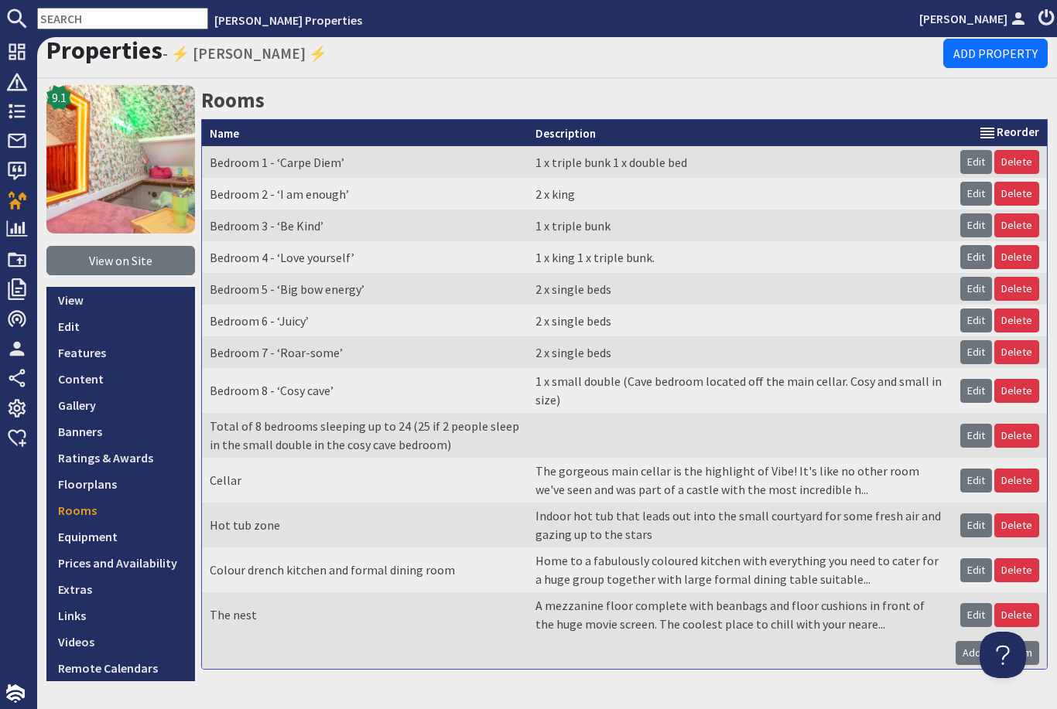
scroll to position [65, 0]
click at [1003, 641] on link "Add new Room" at bounding box center [997, 653] width 84 height 24
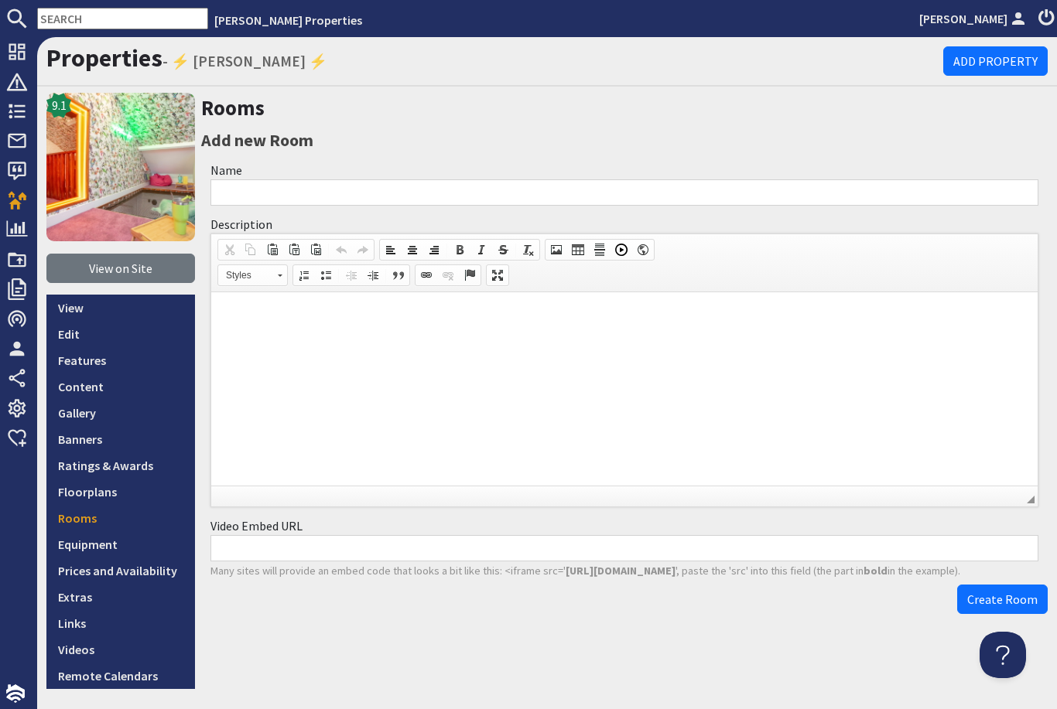
click at [614, 179] on input "Name" at bounding box center [624, 192] width 828 height 26
type input "Relaxation net"
click at [474, 322] on p at bounding box center [624, 316] width 795 height 16
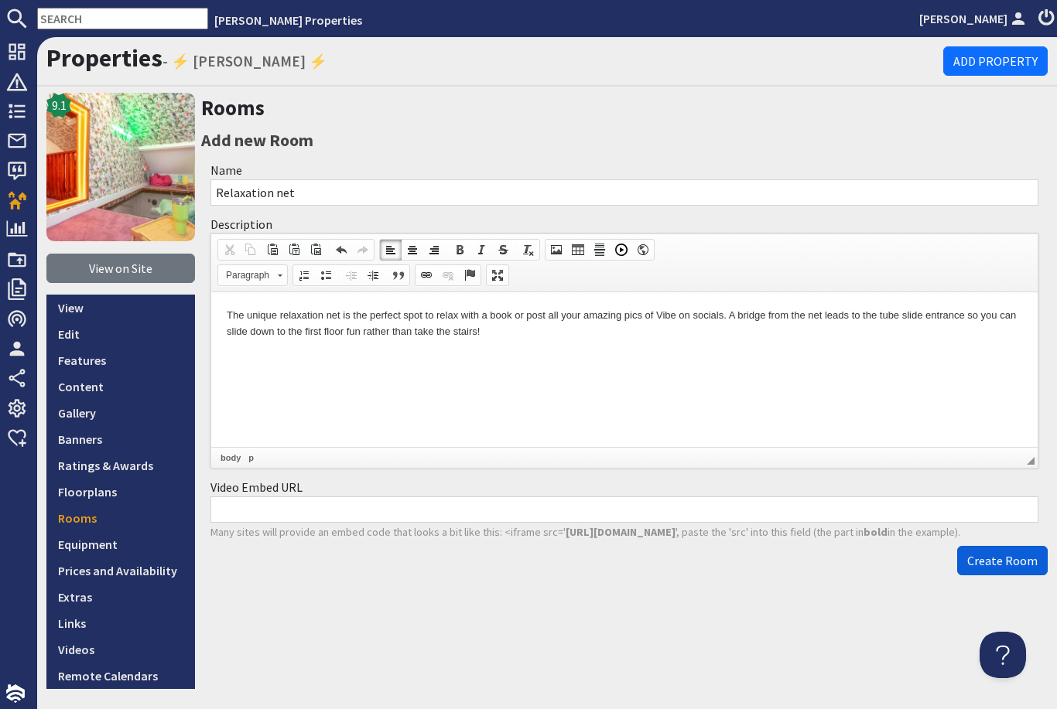
click at [1002, 553] on span "Create Room" at bounding box center [1002, 560] width 70 height 15
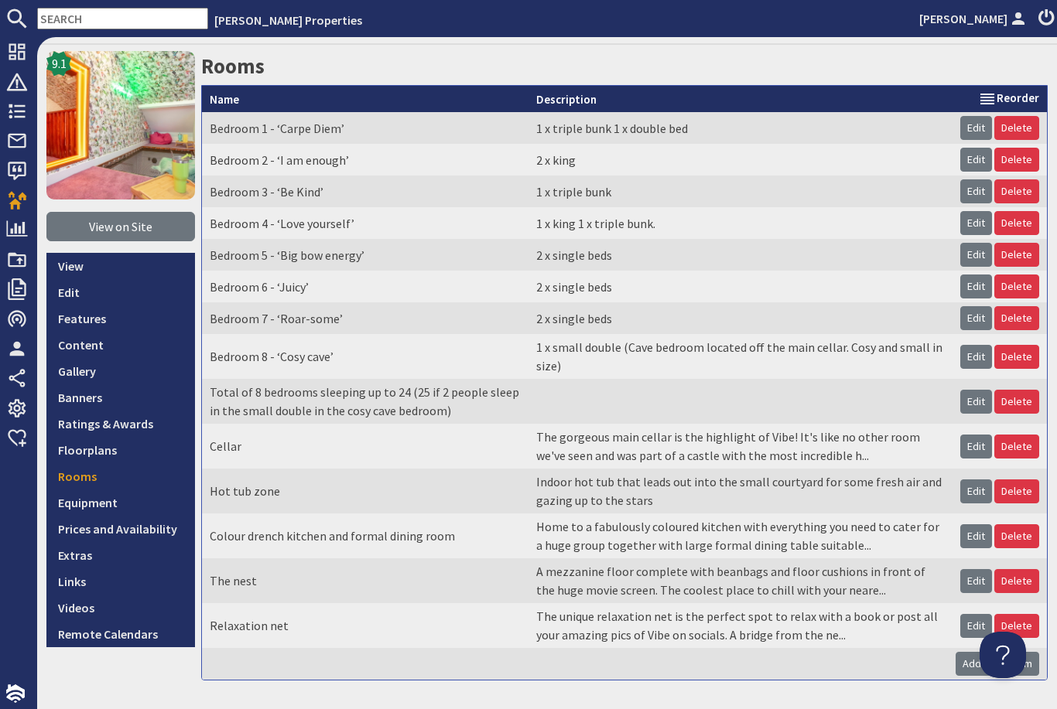
scroll to position [97, 0]
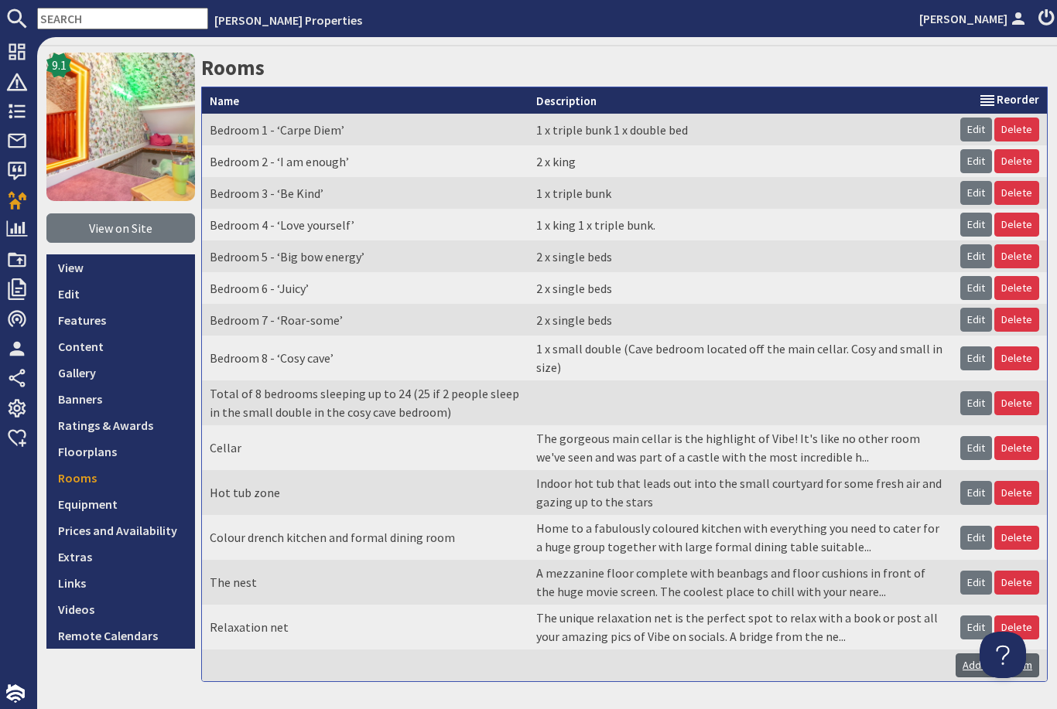
click at [1000, 654] on link "Add new Room" at bounding box center [997, 666] width 84 height 24
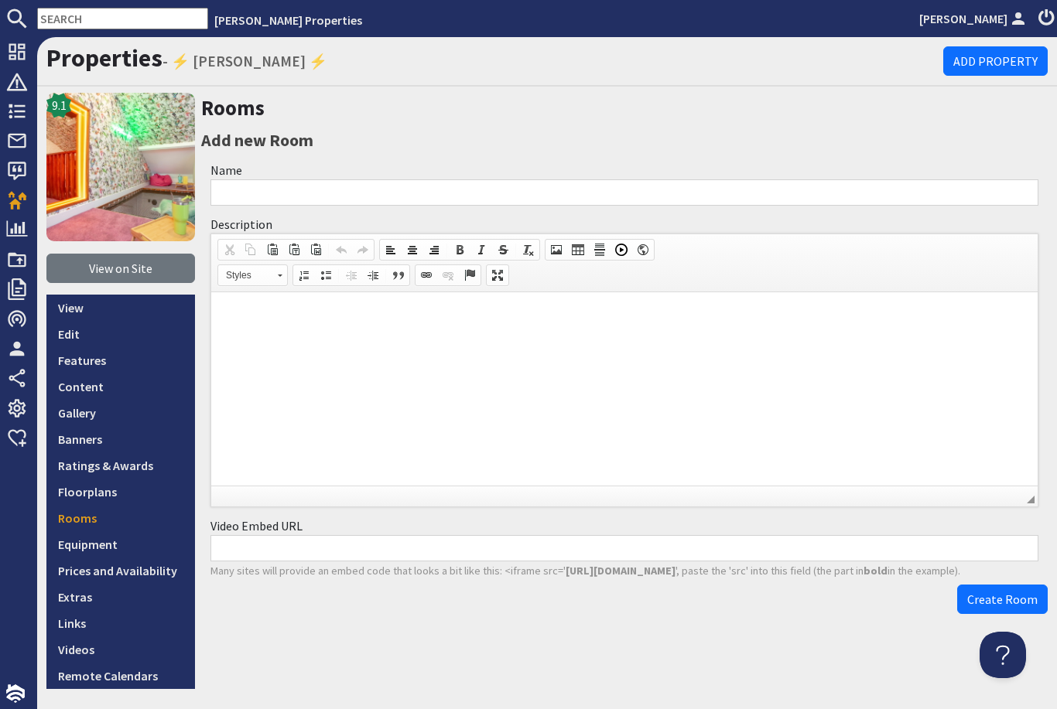
click at [745, 179] on input "Name" at bounding box center [624, 192] width 828 height 26
type input "Sauna and glam station zone"
click at [507, 321] on p at bounding box center [624, 316] width 795 height 16
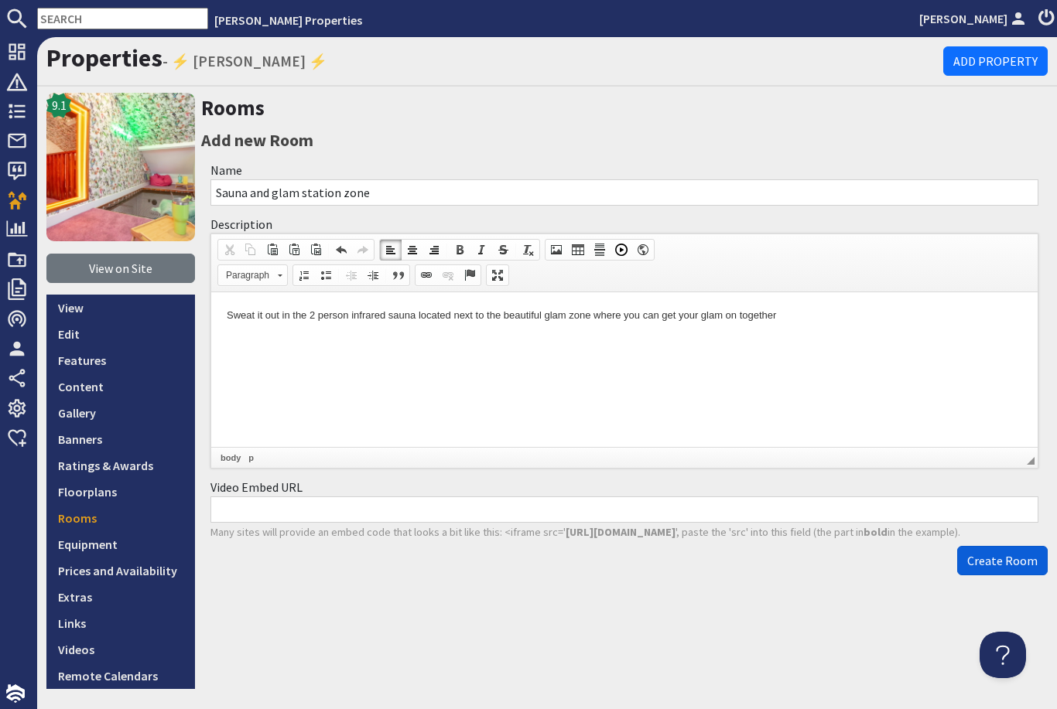
click at [1012, 553] on span "Create Room" at bounding box center [1002, 560] width 70 height 15
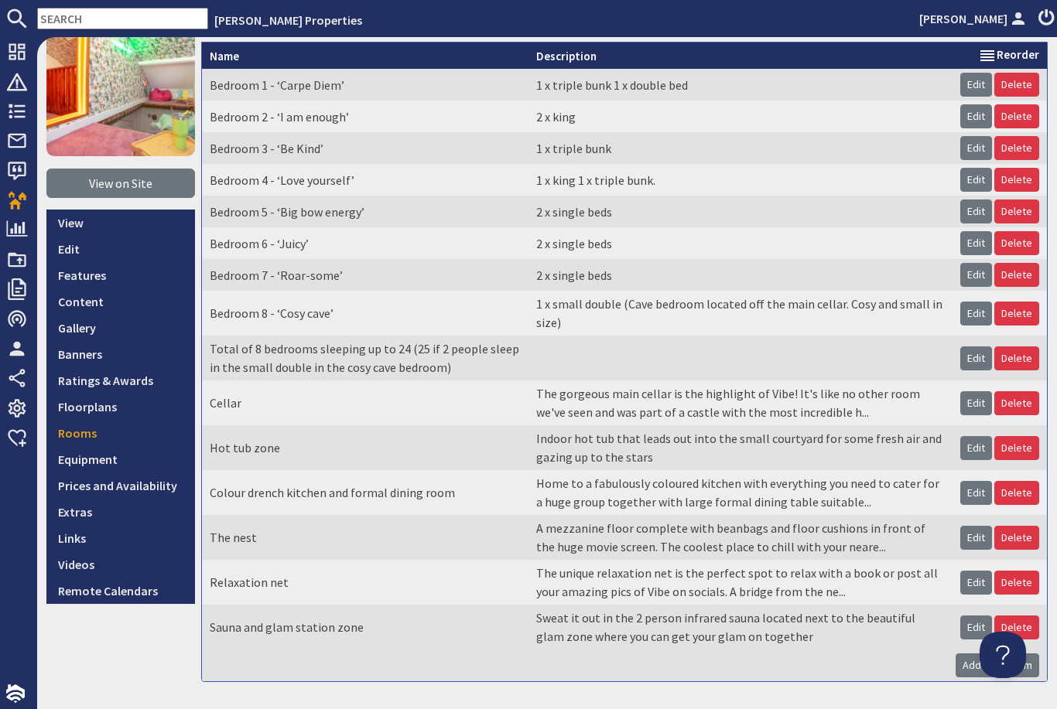
scroll to position [142, 0]
click at [1000, 654] on link "Add new Room" at bounding box center [997, 666] width 84 height 24
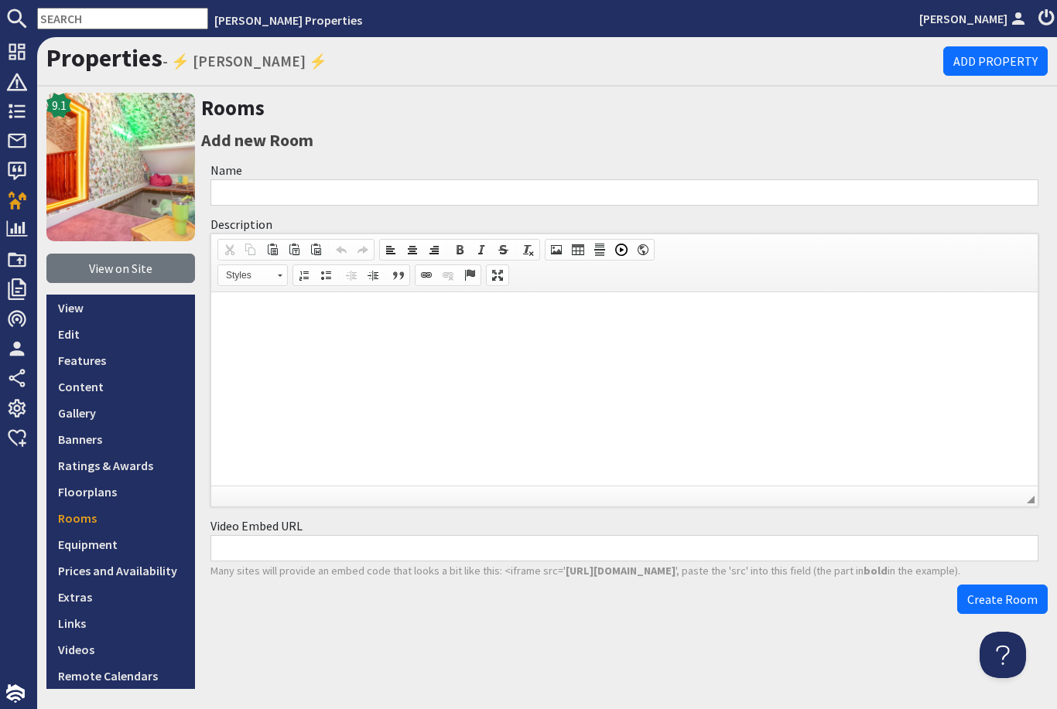
click at [965, 179] on input "Name" at bounding box center [624, 192] width 828 height 26
click at [406, 179] on input "5 beautiful bathrooms complete with showers" at bounding box center [624, 192] width 828 height 26
type input "5 beautiful bathrooms complete with showers"
click at [994, 592] on span "Create Room" at bounding box center [1002, 599] width 70 height 15
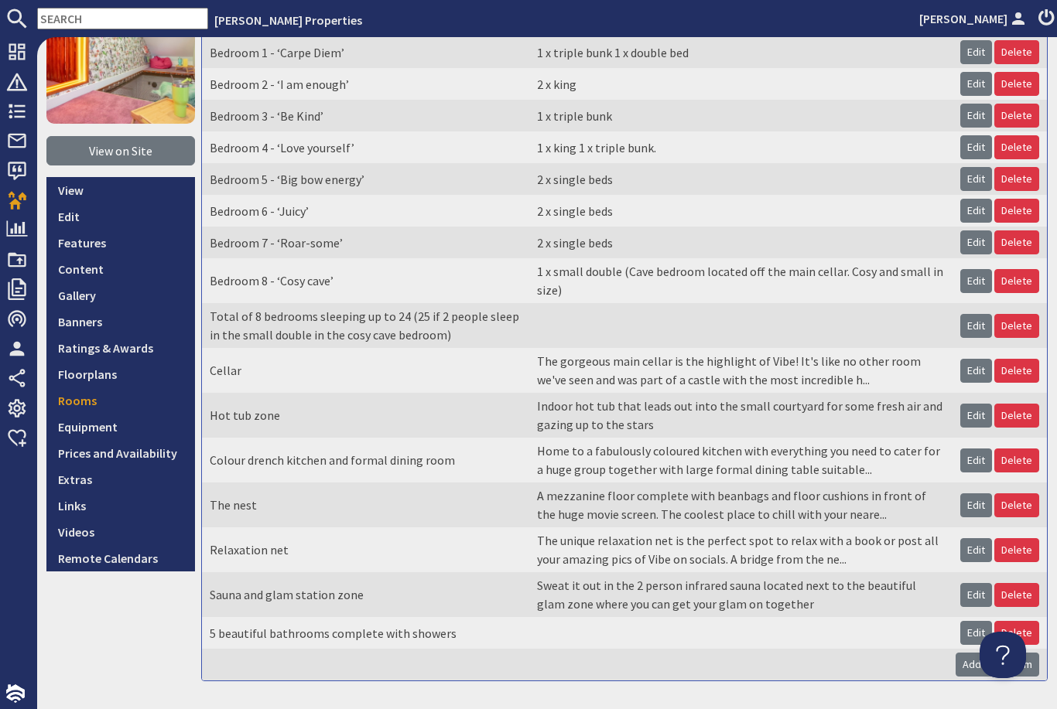
scroll to position [174, 0]
click at [1004, 654] on link "Add new Room" at bounding box center [997, 666] width 84 height 24
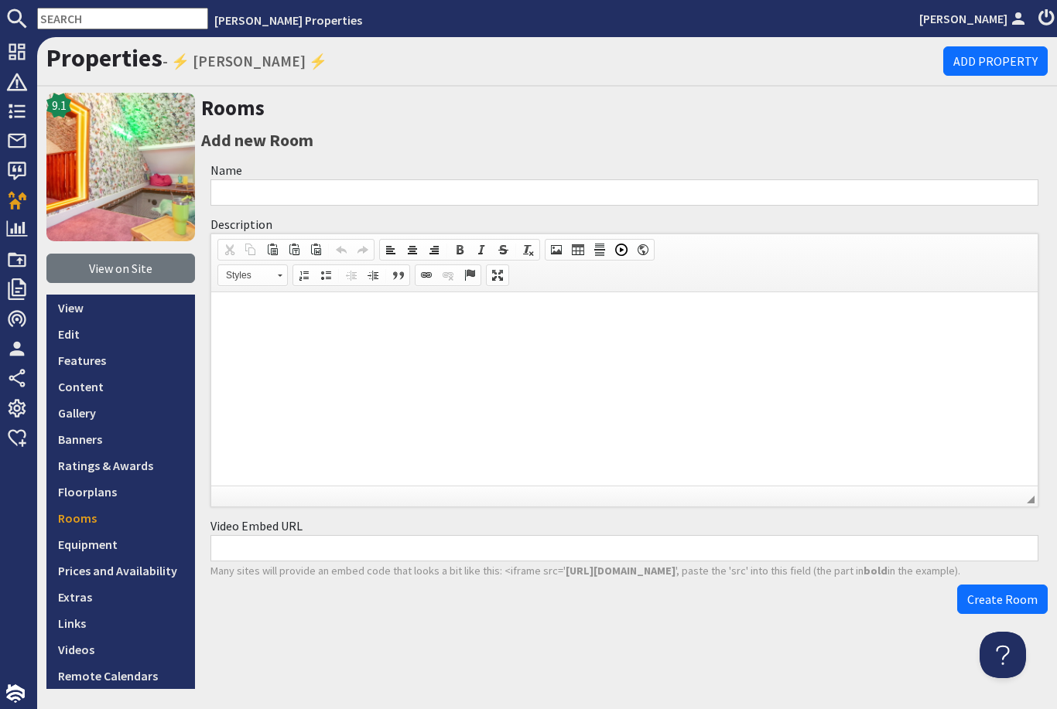
click at [674, 179] on input "Name" at bounding box center [624, 192] width 828 height 26
type input "Gaming nook"
click at [424, 300] on html at bounding box center [624, 315] width 826 height 47
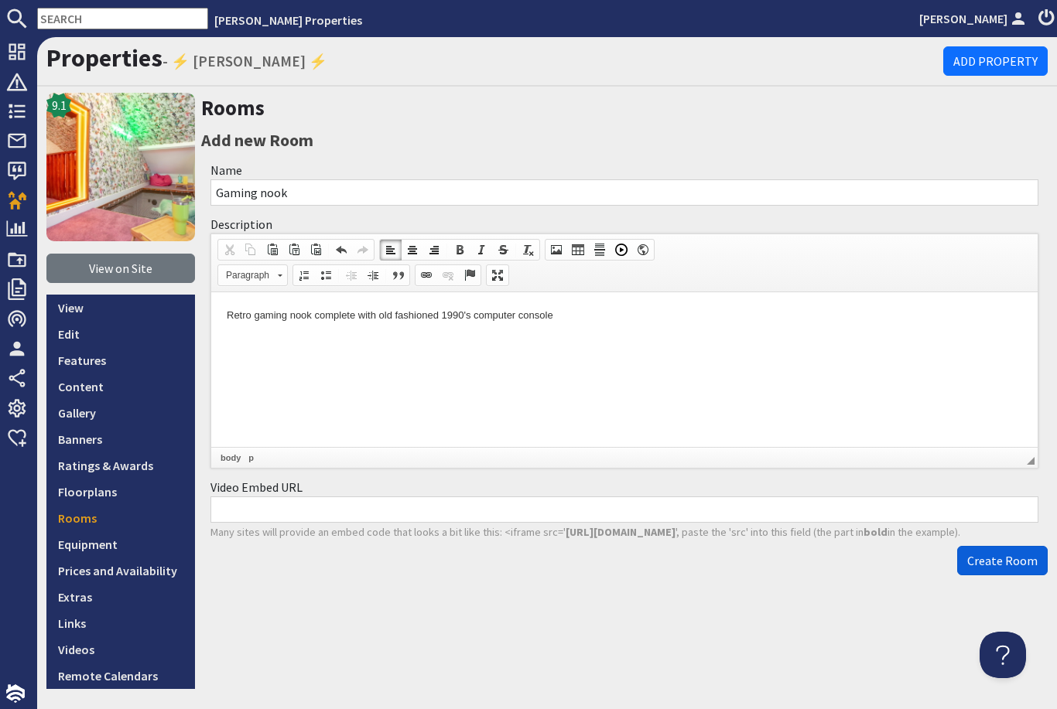
click at [994, 553] on span "Create Room" at bounding box center [1002, 560] width 70 height 15
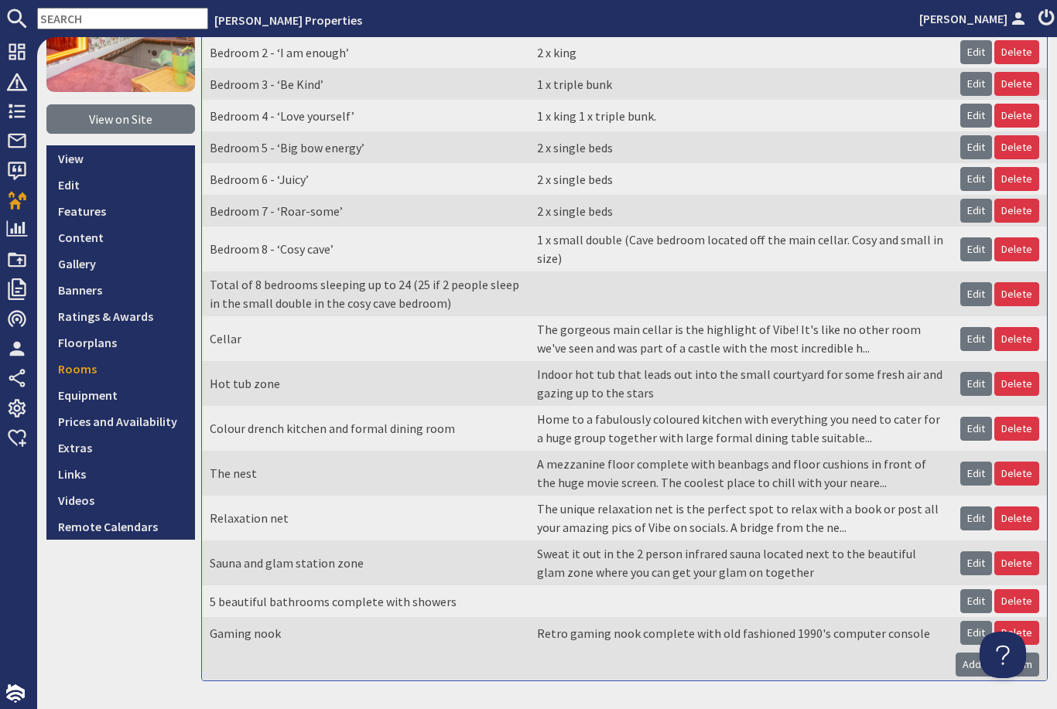
scroll to position [206, 0]
click at [980, 507] on link "Edit" at bounding box center [976, 519] width 32 height 24
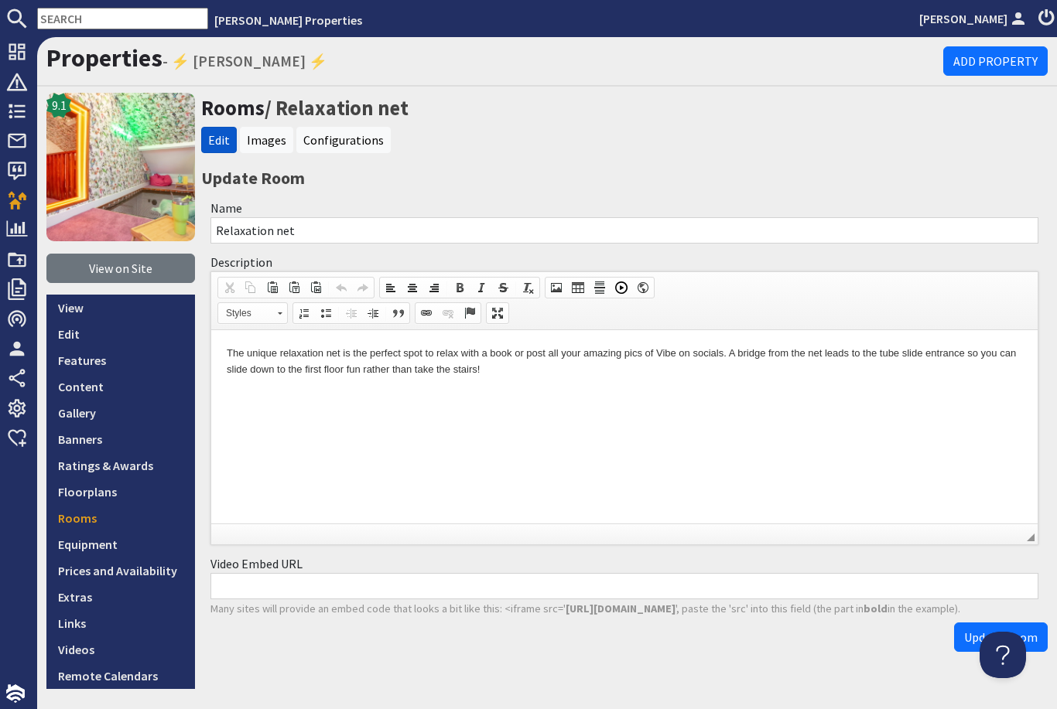
click at [408, 217] on input "Relaxation net" at bounding box center [624, 230] width 828 height 26
type input "Relaxation net & tube slide"
click at [1004, 623] on button "Update Room" at bounding box center [1001, 637] width 94 height 29
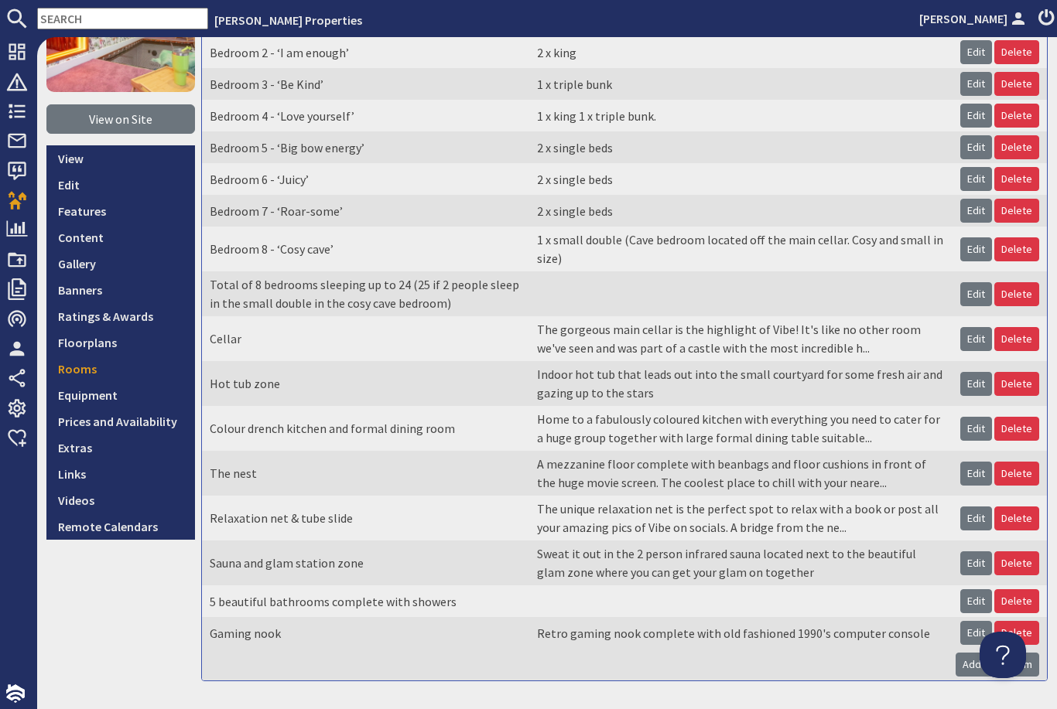
scroll to position [206, 0]
click at [1006, 654] on link "Add new Room" at bounding box center [997, 666] width 84 height 24
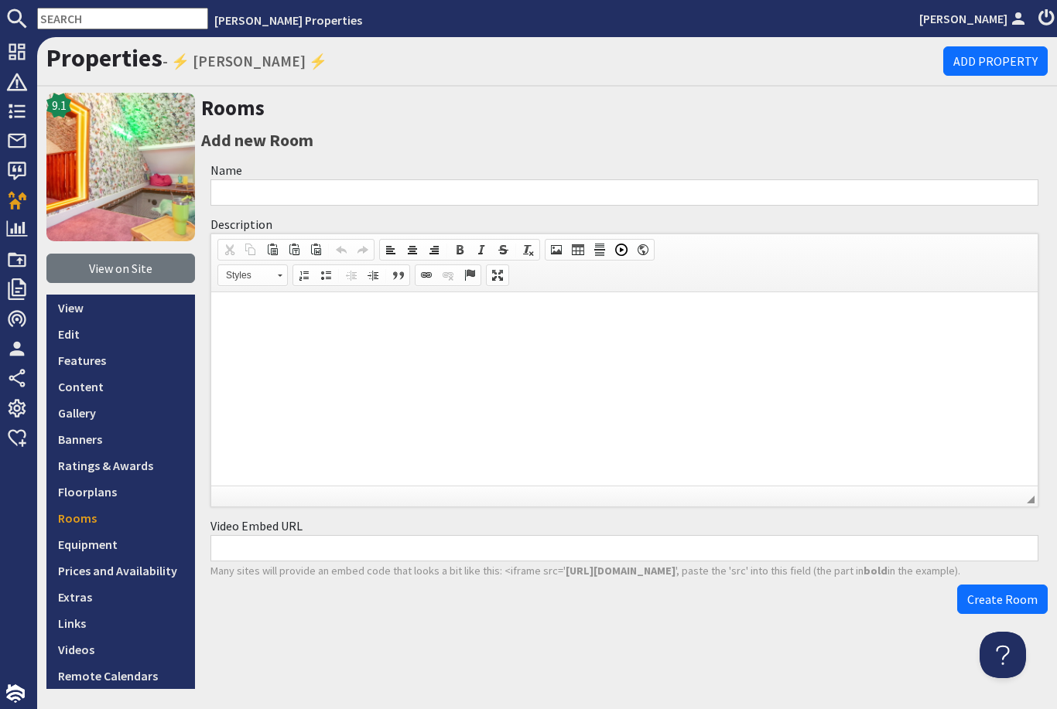
click at [900, 210] on div "Description Rich Text Editor, property_room_description Editor toolbars Documen…" at bounding box center [624, 361] width 846 height 302
click at [827, 179] on input "Name" at bounding box center [624, 192] width 828 height 26
type input "Ball pit"
click at [571, 339] on html at bounding box center [624, 315] width 826 height 47
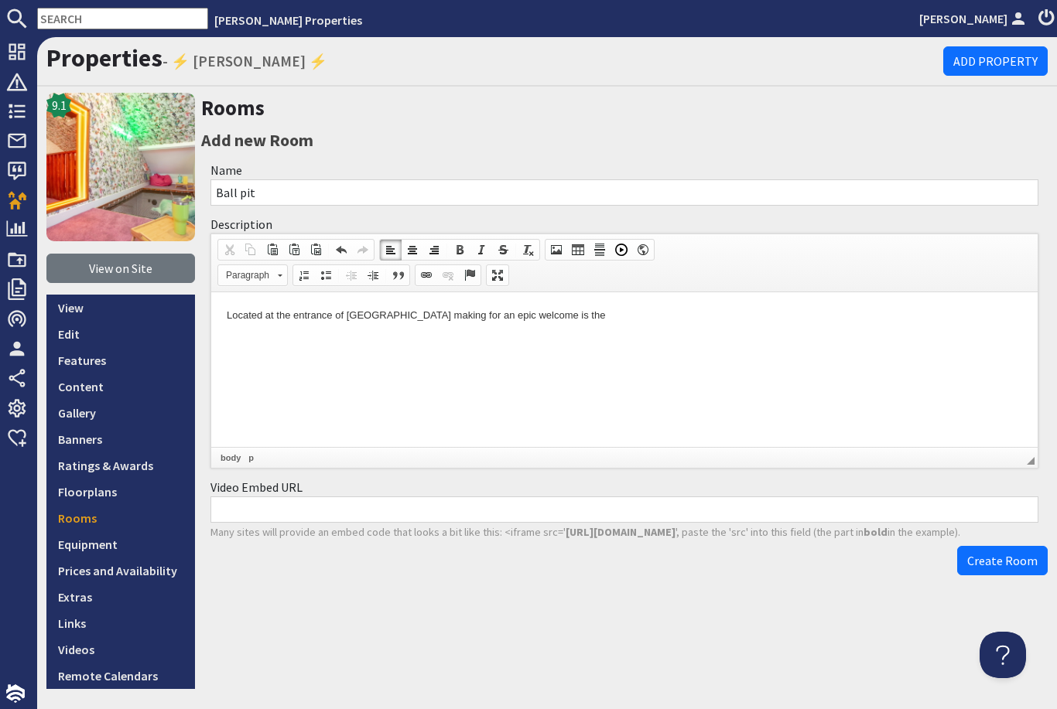
click at [267, 311] on p "Located at the entrance of [GEOGRAPHIC_DATA] making for an epic welcome is the" at bounding box center [624, 316] width 795 height 16
click at [353, 340] on html "Located at the entrance of [GEOGRAPHIC_DATA] making for an epic welcome is the" at bounding box center [624, 315] width 826 height 47
click at [290, 317] on p "Located at the entrance of [GEOGRAPHIC_DATA] making for an epic welcome is the" at bounding box center [624, 316] width 795 height 16
click at [579, 315] on p "Located close to the entrance of [GEOGRAPHIC_DATA] making for an epic welcome i…" at bounding box center [624, 316] width 795 height 16
click at [998, 553] on span "Create Room" at bounding box center [1002, 560] width 70 height 15
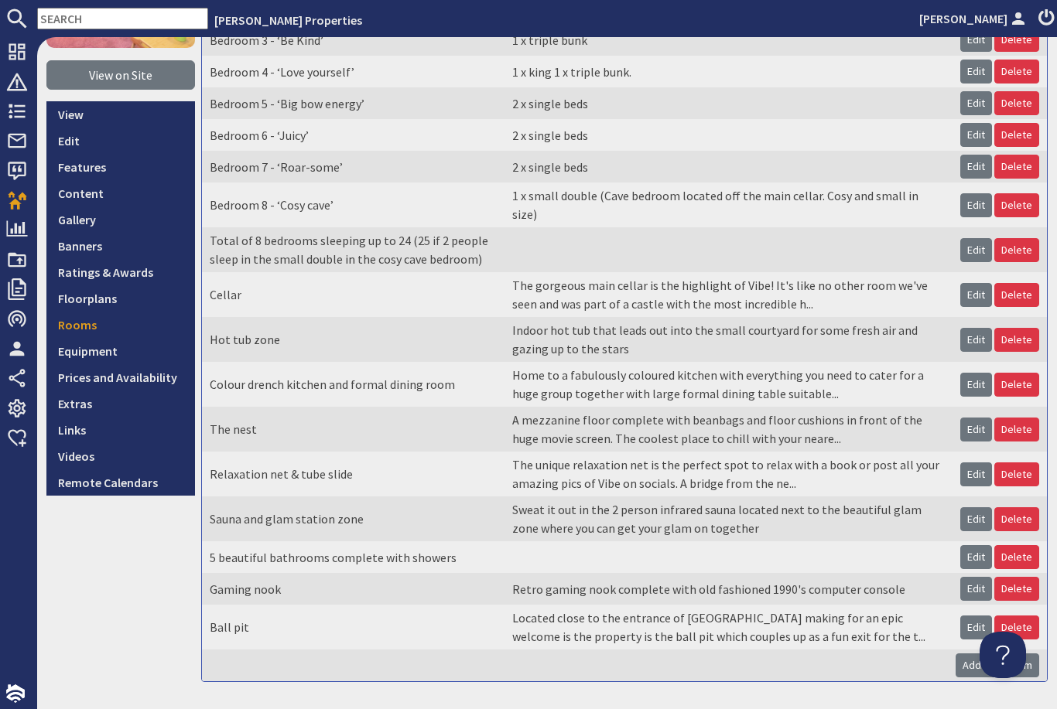
scroll to position [251, 0]
click at [989, 654] on link "Add new Room" at bounding box center [997, 666] width 84 height 24
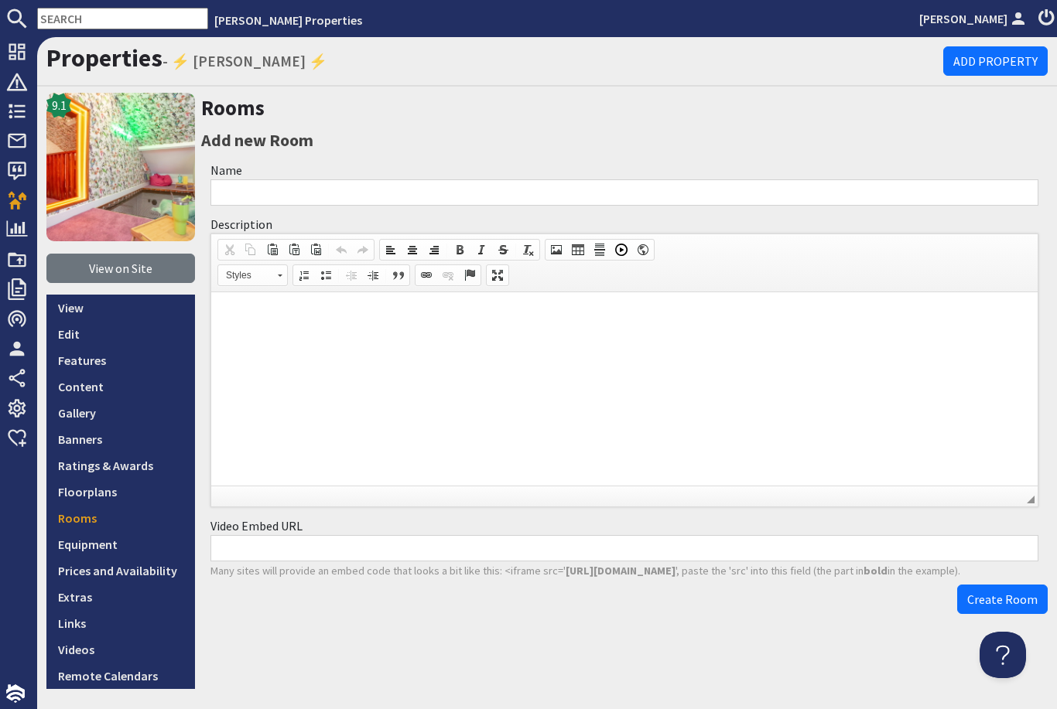
click at [696, 179] on input "Name" at bounding box center [624, 192] width 828 height 26
type input "C"
type input "Courtyard"
click at [535, 321] on p at bounding box center [624, 316] width 795 height 16
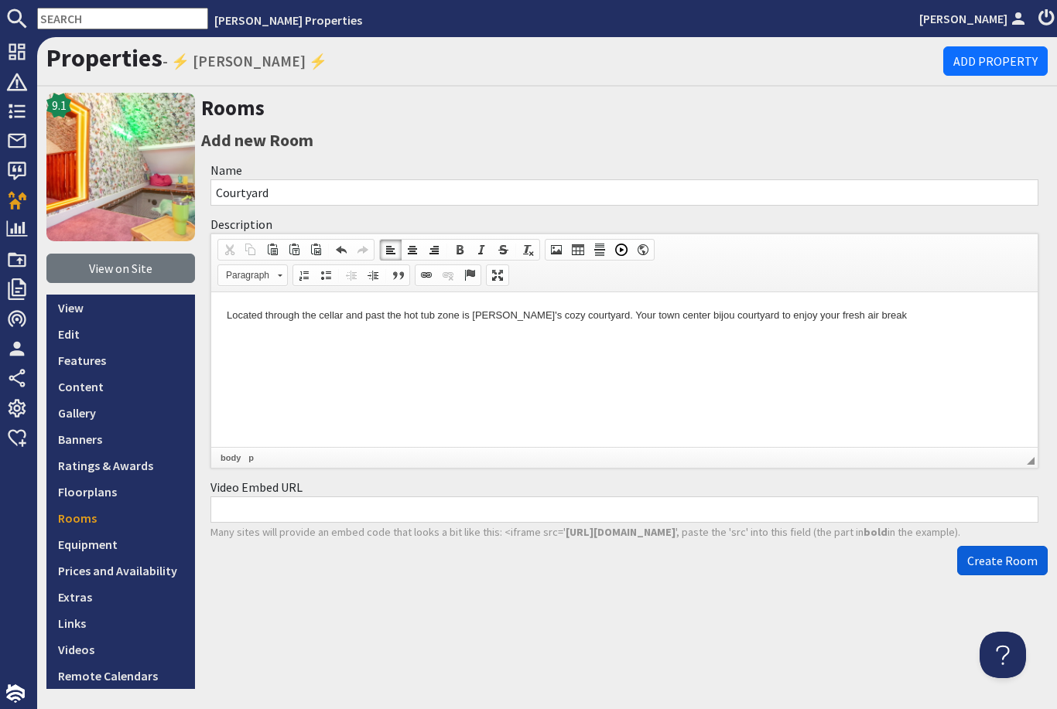
click at [1000, 553] on span "Create Room" at bounding box center [1002, 560] width 70 height 15
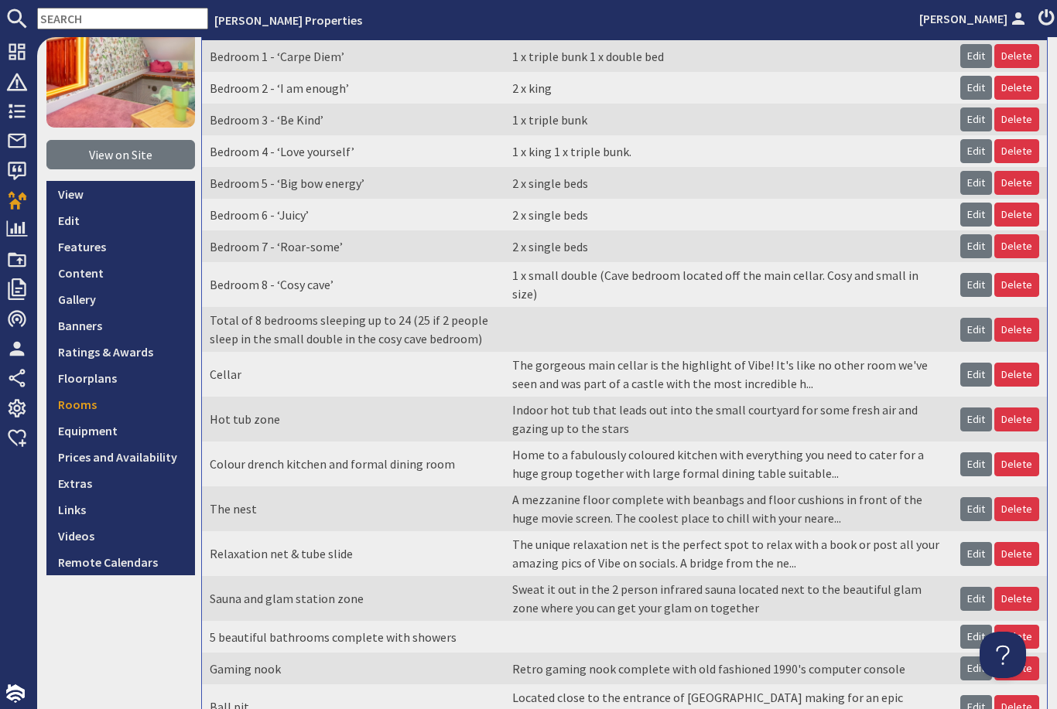
scroll to position [170, 0]
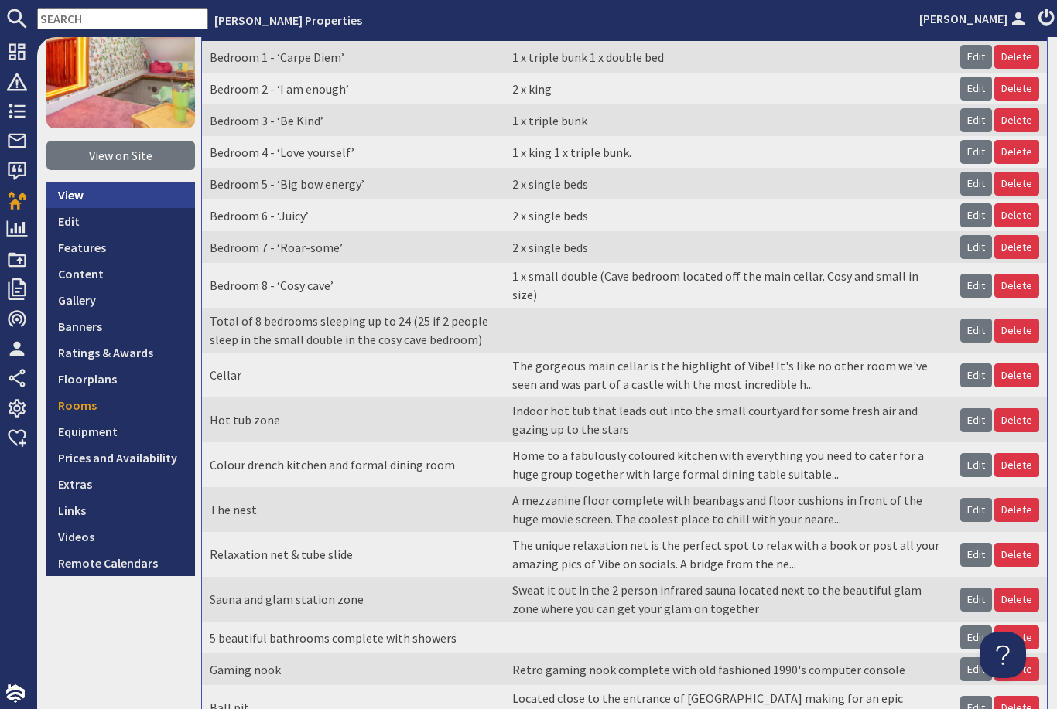
click at [109, 182] on link "View" at bounding box center [120, 195] width 149 height 26
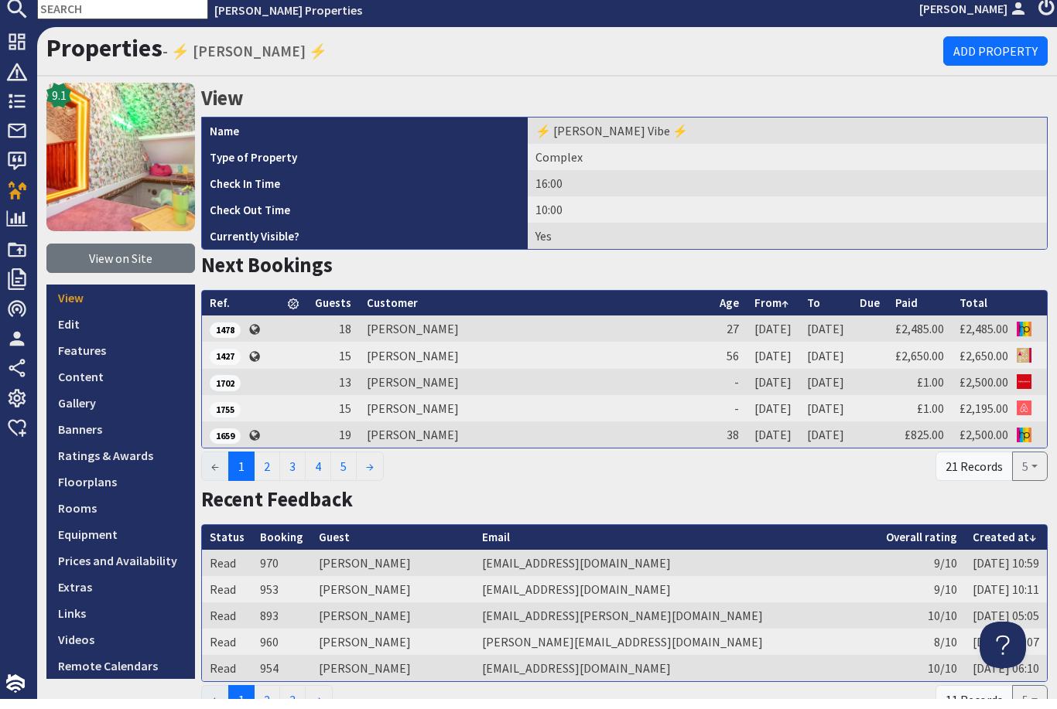
scroll to position [50, 0]
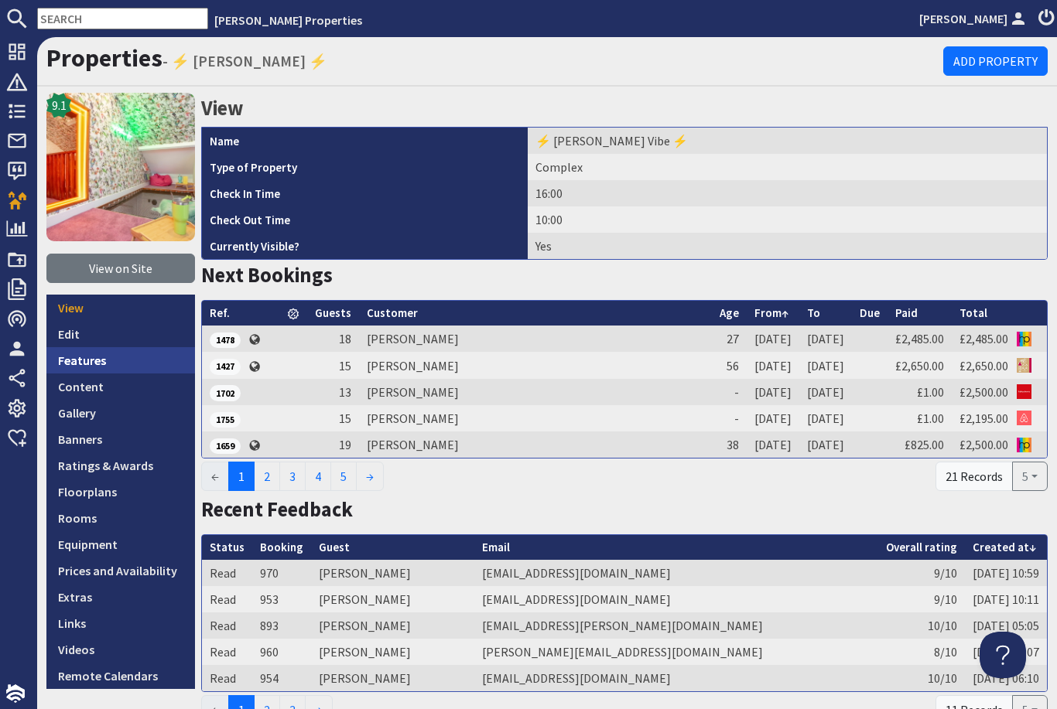
click at [105, 347] on link "Features" at bounding box center [120, 360] width 149 height 26
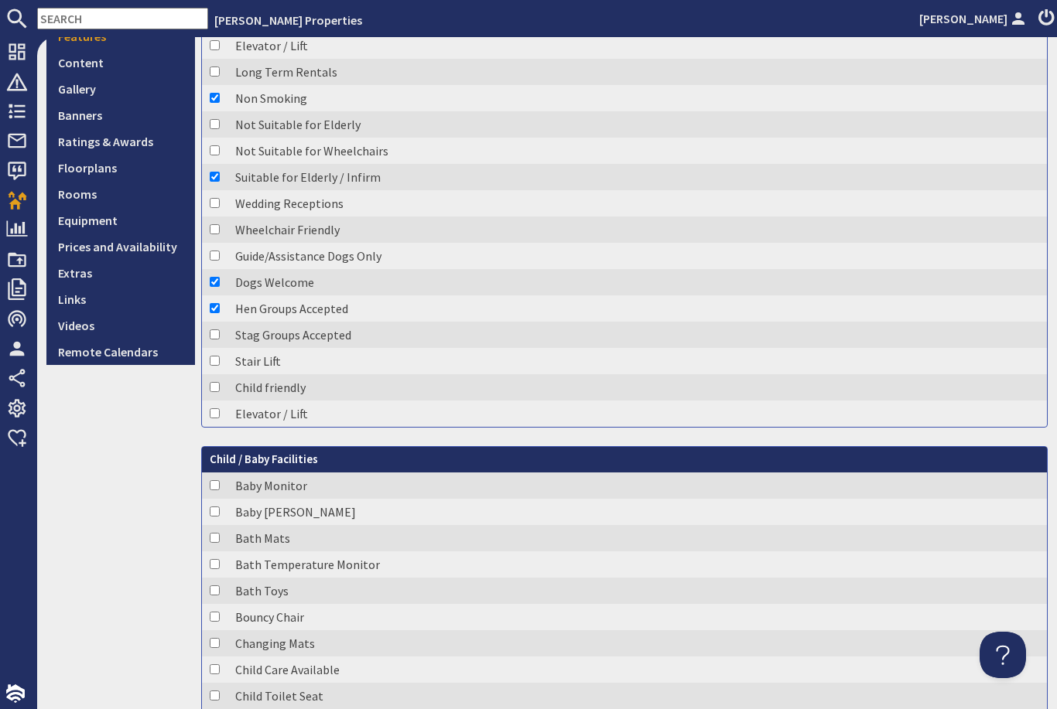
scroll to position [330, 0]
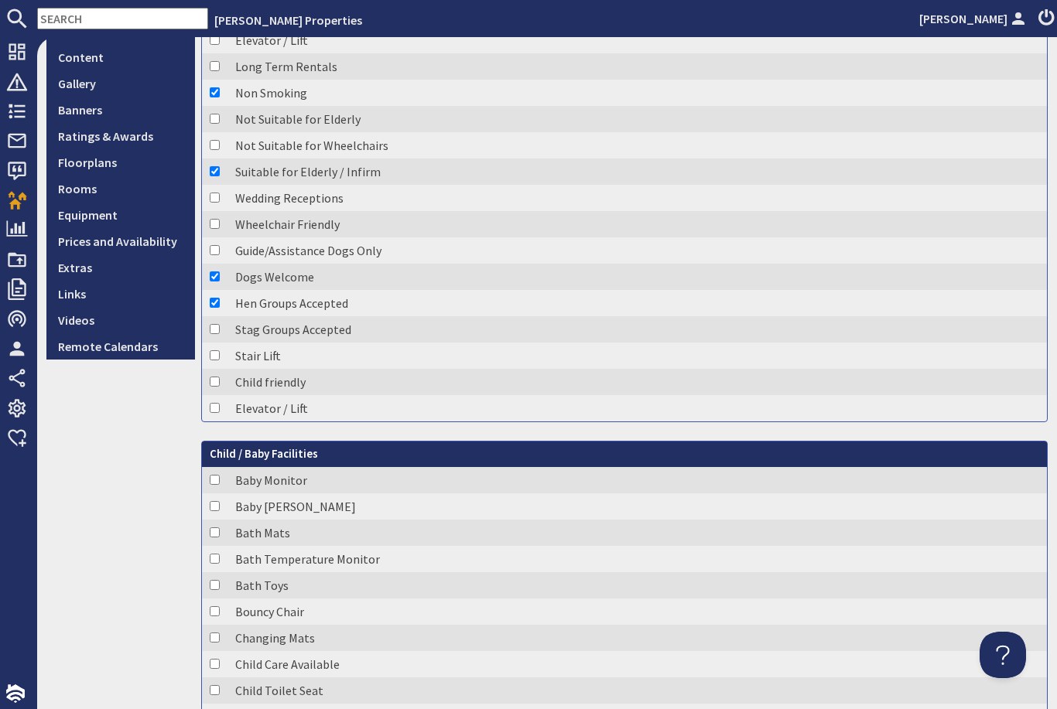
click at [232, 369] on td "Child friendly" at bounding box center [636, 382] width 819 height 26
click at [210, 377] on input "checkbox" at bounding box center [215, 382] width 10 height 10
checkbox input "true"
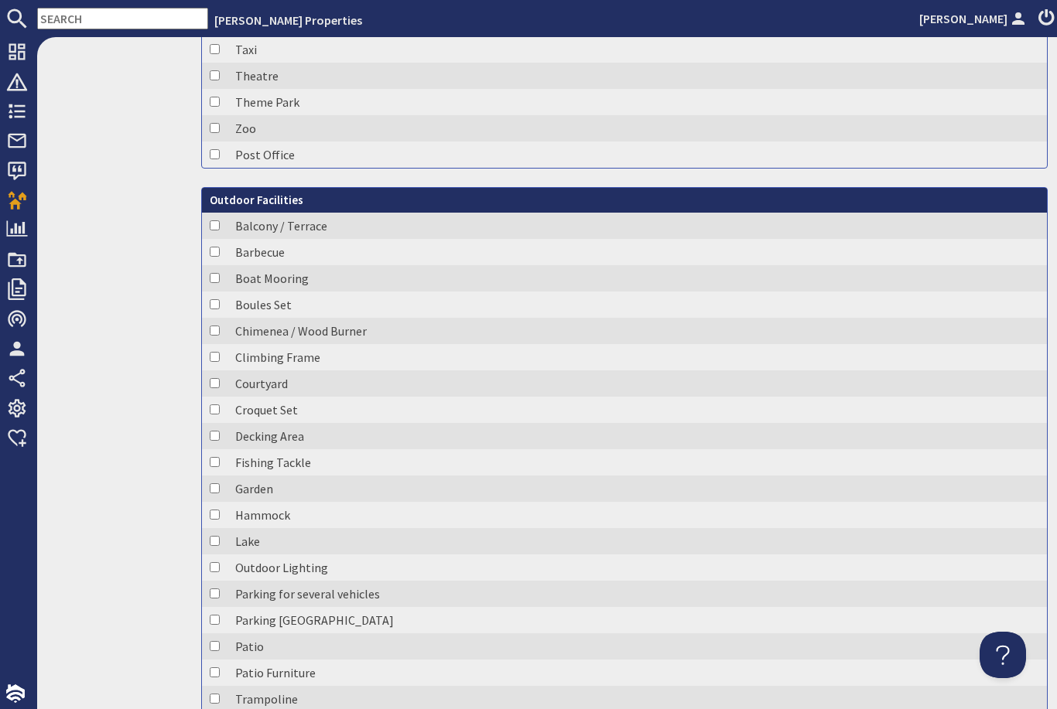
scroll to position [5021, 0]
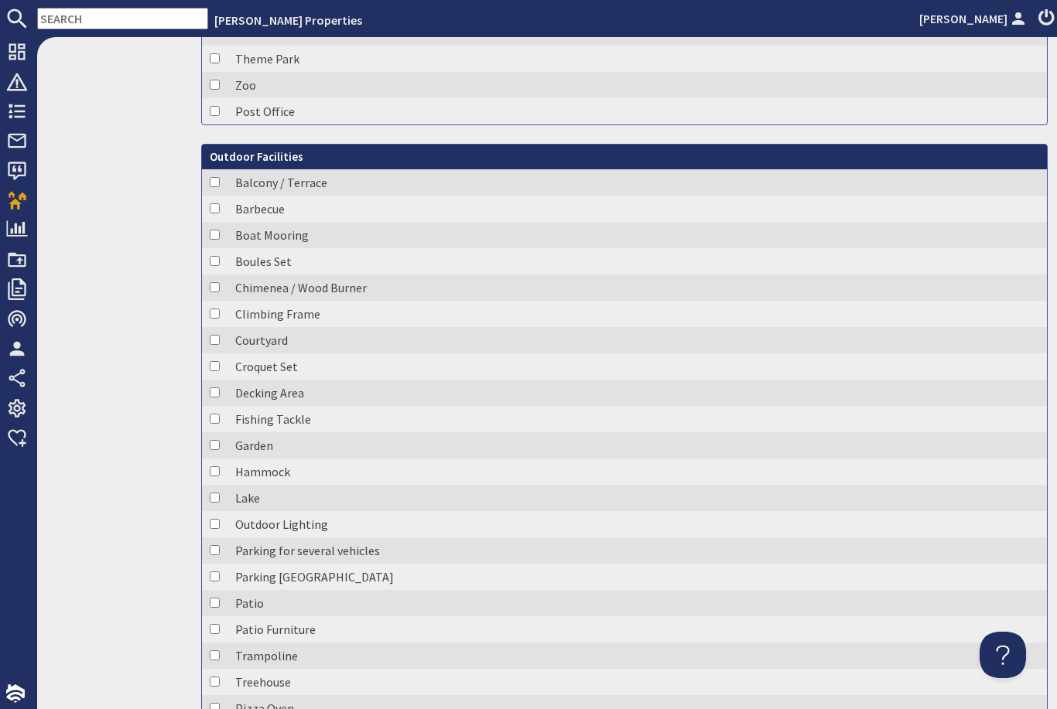
click at [220, 545] on input "checkbox" at bounding box center [215, 550] width 10 height 10
checkbox input "true"
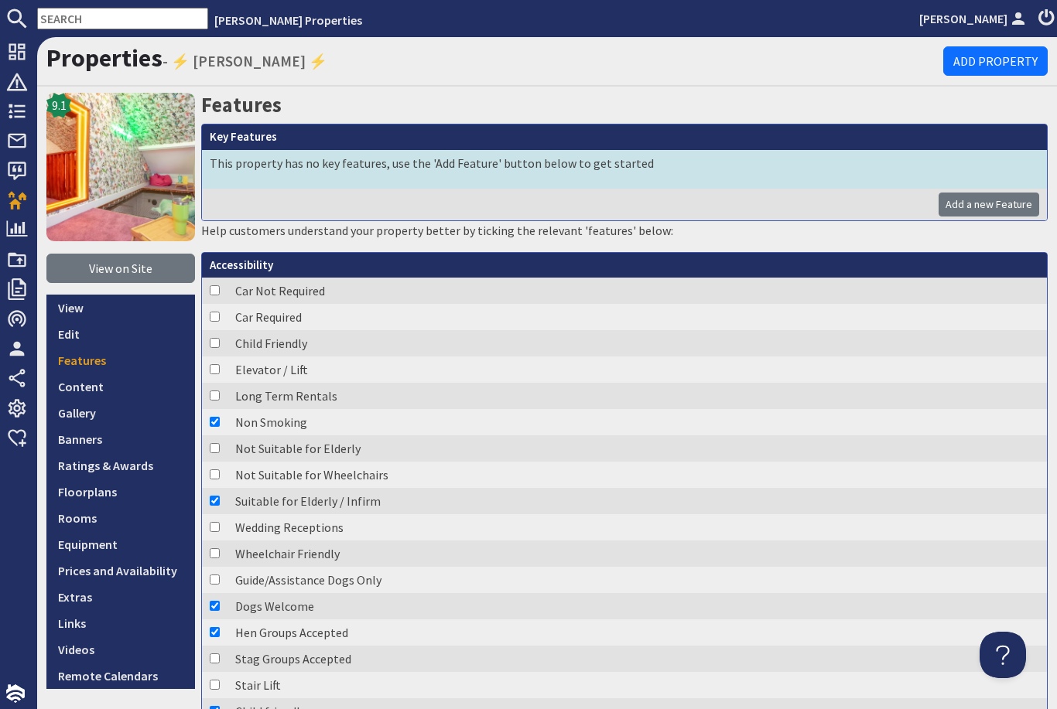
scroll to position [0, 0]
click at [111, 374] on link "Content" at bounding box center [120, 387] width 149 height 26
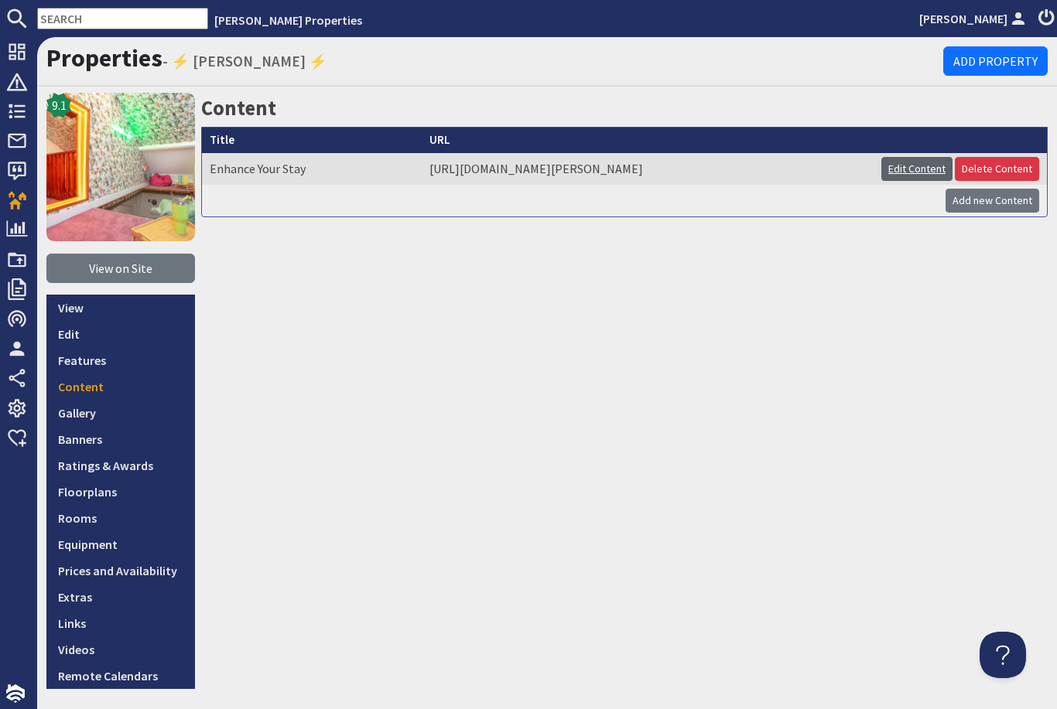
click at [937, 157] on link "Edit Content" at bounding box center [916, 169] width 71 height 24
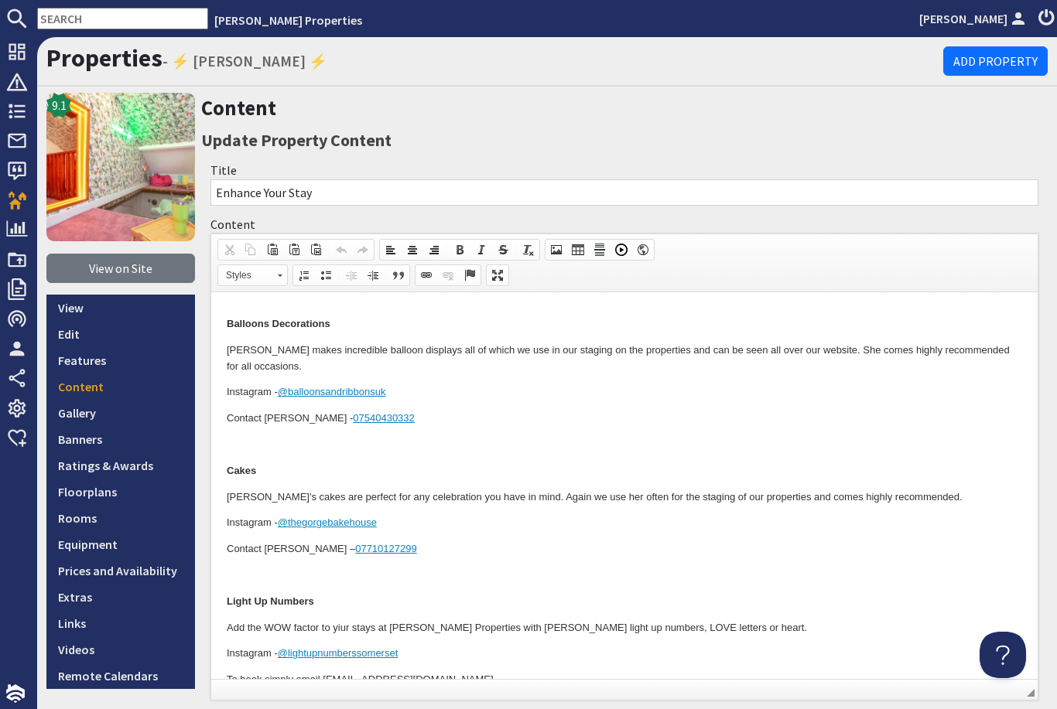
scroll to position [121, 0]
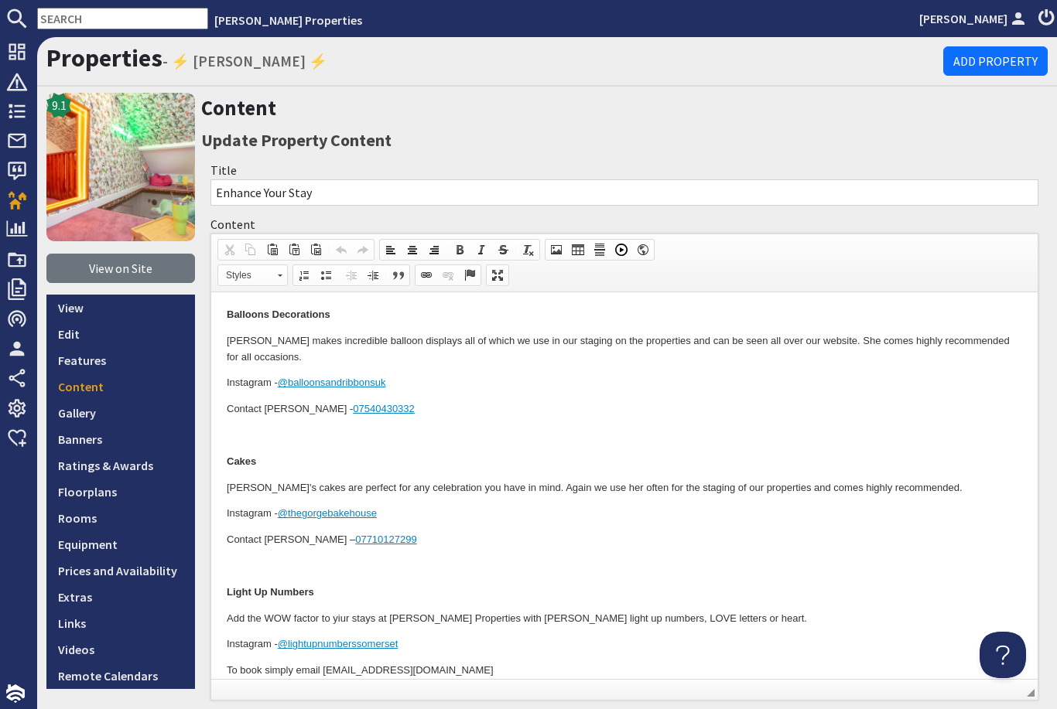
click at [459, 532] on p "Contact [PERSON_NAME] – [PHONE_NUMBER]" at bounding box center [624, 540] width 795 height 16
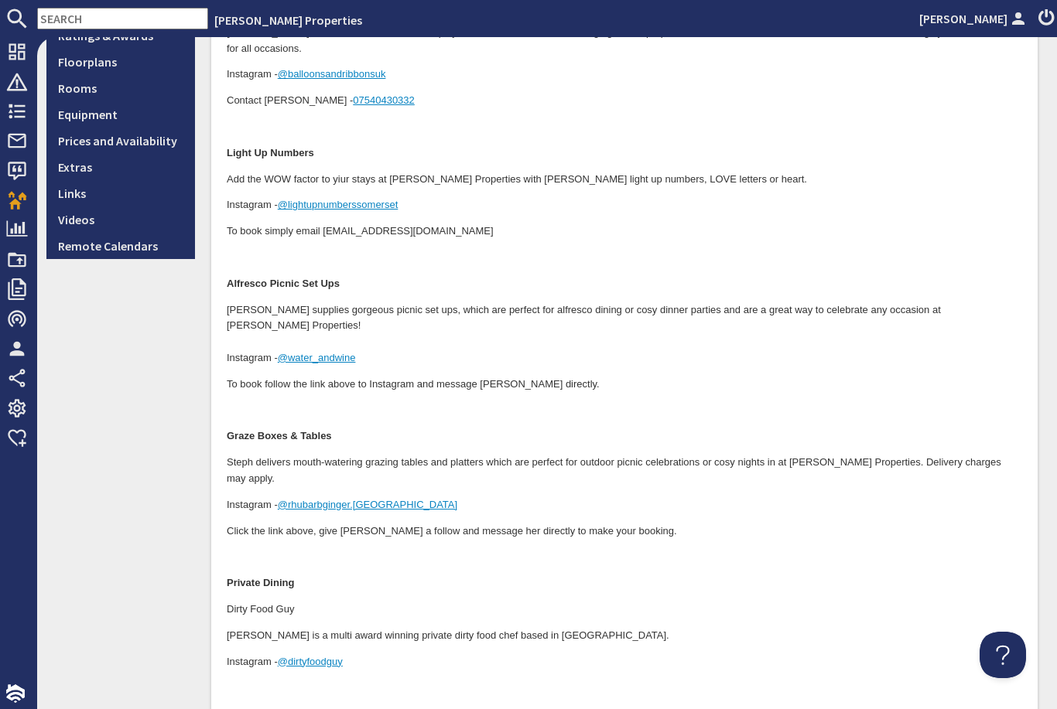
scroll to position [449, 0]
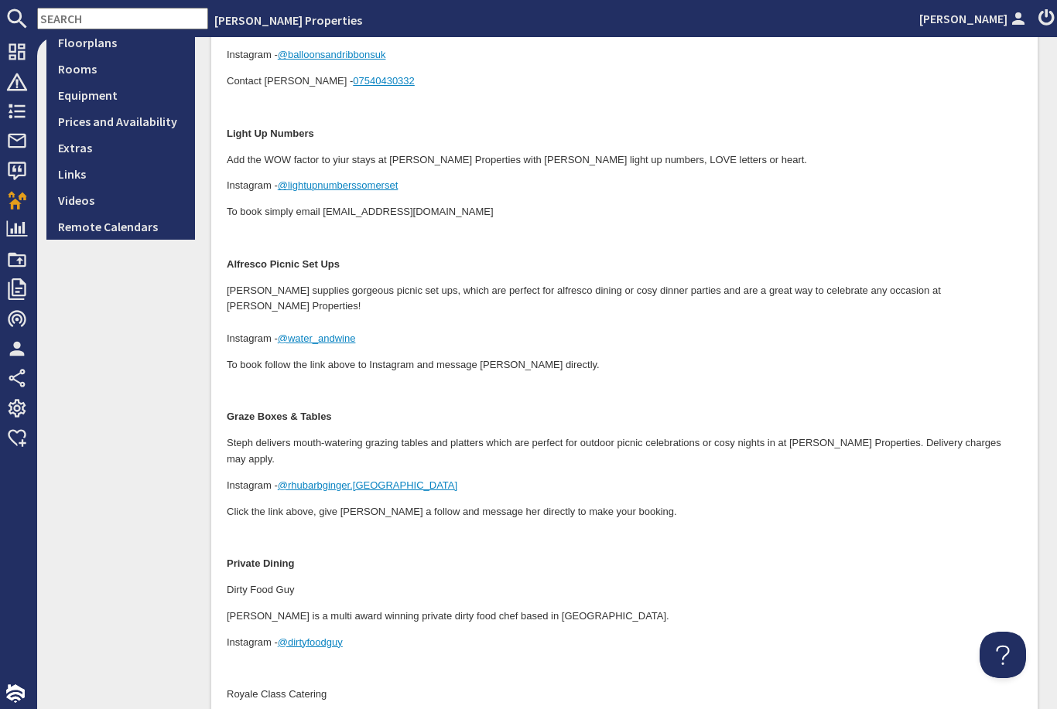
click at [610, 347] on body "Cocktail Master Class/Bar hire Contact [PERSON_NAME] at Northern Brothers bar h…" at bounding box center [624, 367] width 795 height 1017
click at [640, 358] on p "To book follow the link above to Instagram and message [PERSON_NAME] directly." at bounding box center [624, 366] width 795 height 16
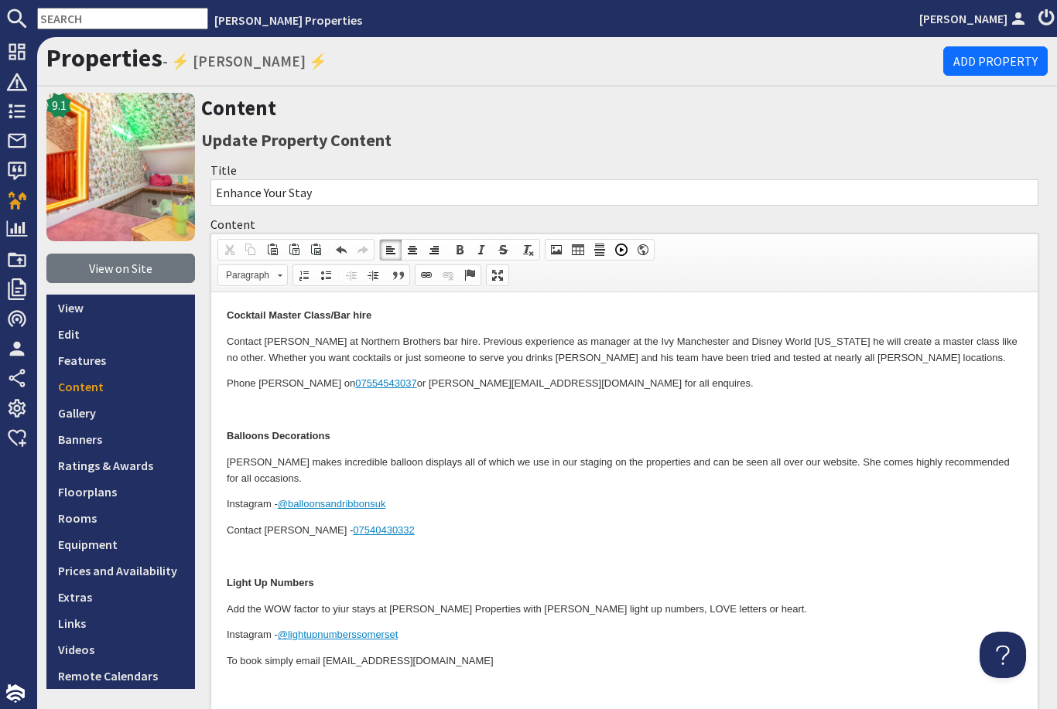
scroll to position [0, 0]
click at [113, 347] on link "Features" at bounding box center [120, 360] width 149 height 26
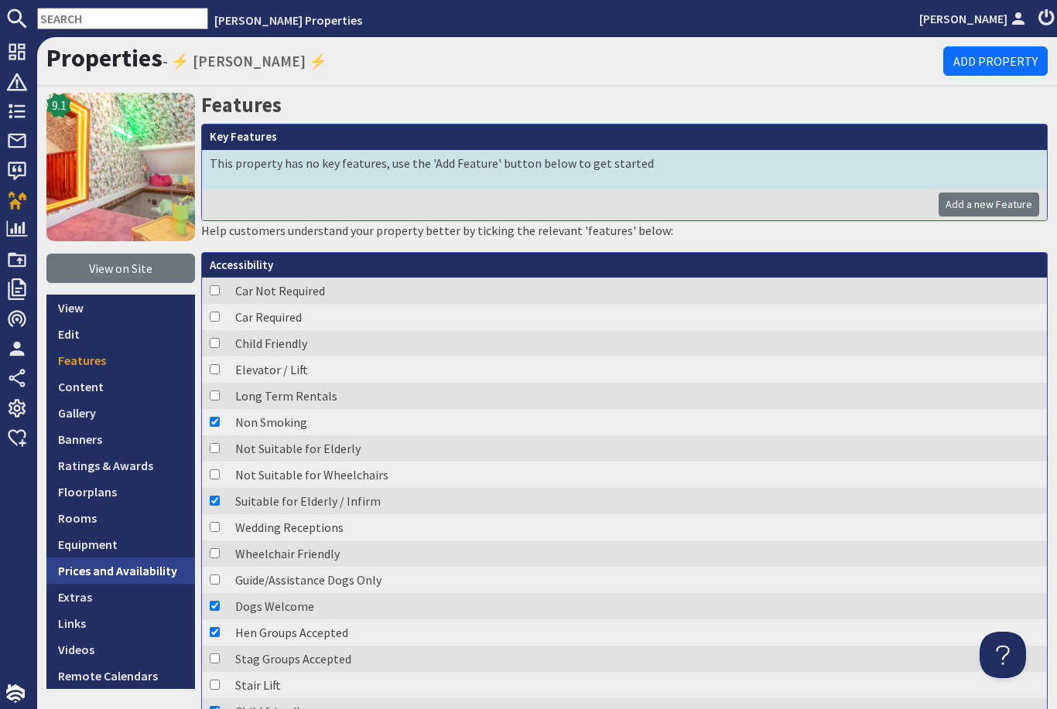
click at [120, 558] on link "Prices and Availability" at bounding box center [120, 571] width 149 height 26
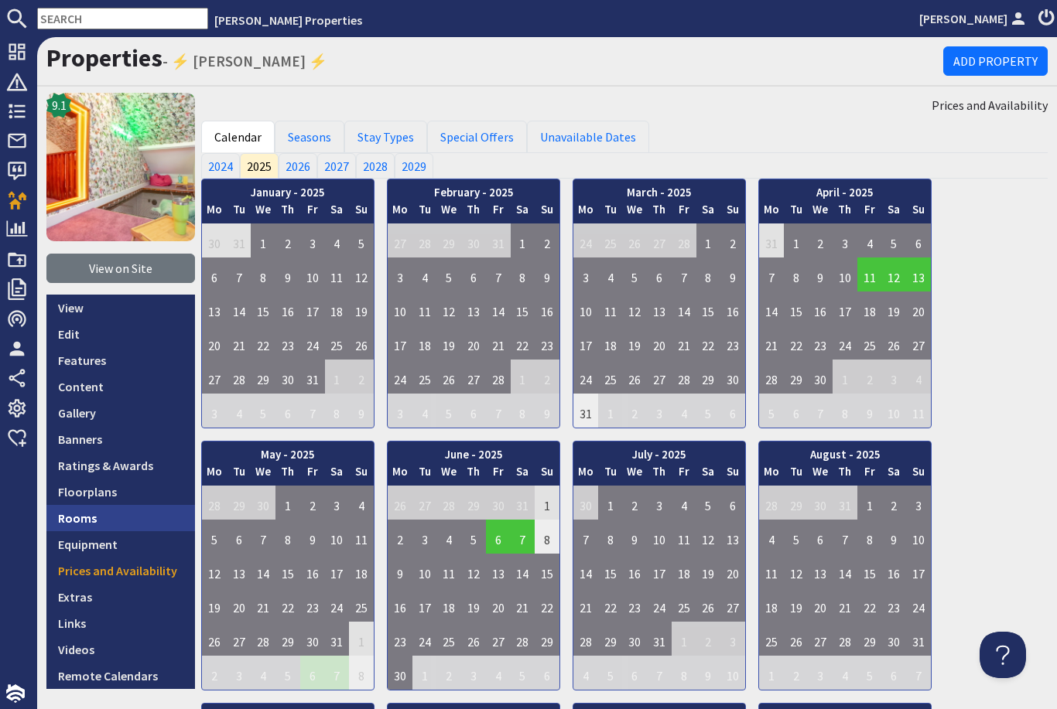
click at [122, 505] on link "Rooms" at bounding box center [120, 518] width 149 height 26
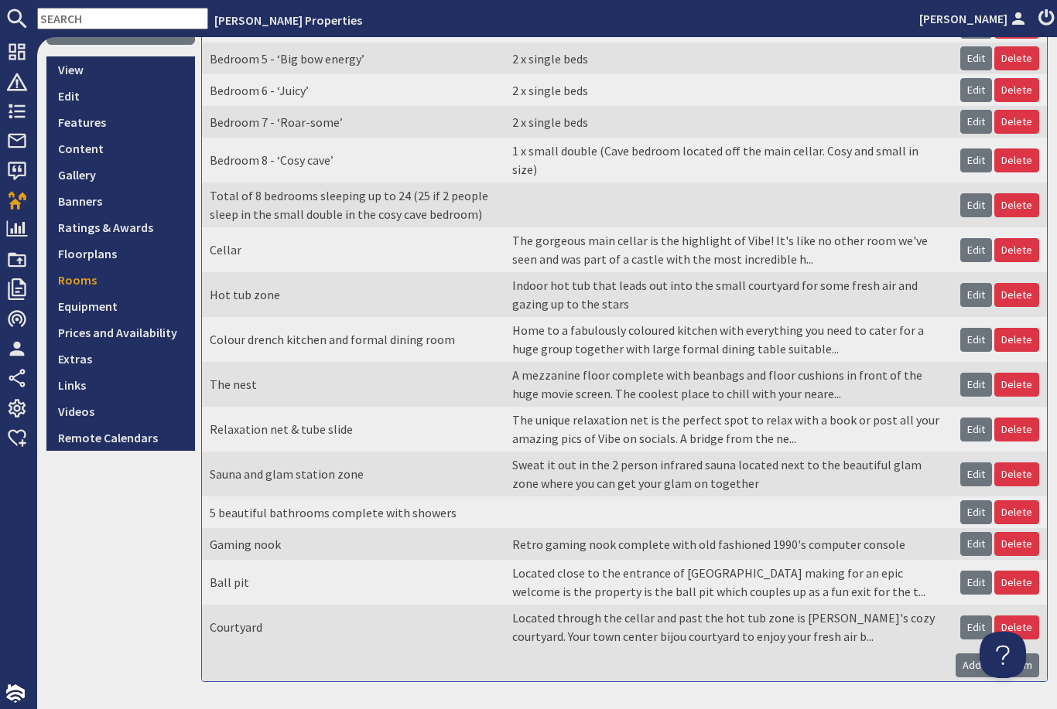
scroll to position [238, 0]
click at [988, 654] on link "Add new Room" at bounding box center [997, 666] width 84 height 24
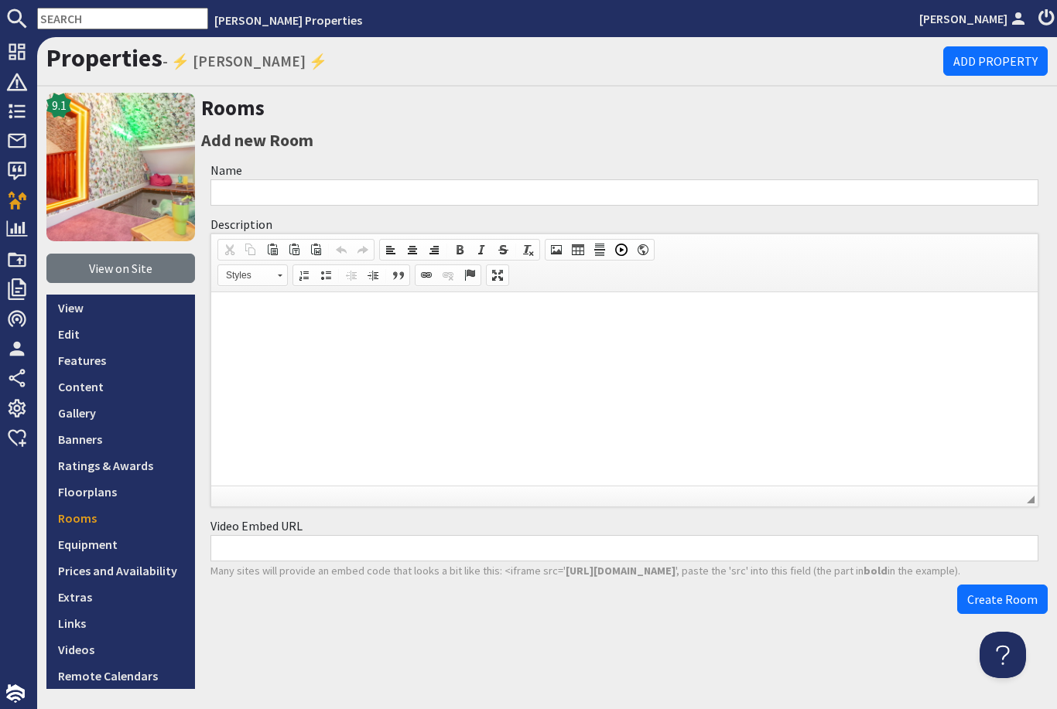
click at [729, 179] on input "Name" at bounding box center [624, 192] width 828 height 26
type input "3 parking spaces"
click at [523, 316] on p at bounding box center [624, 316] width 795 height 16
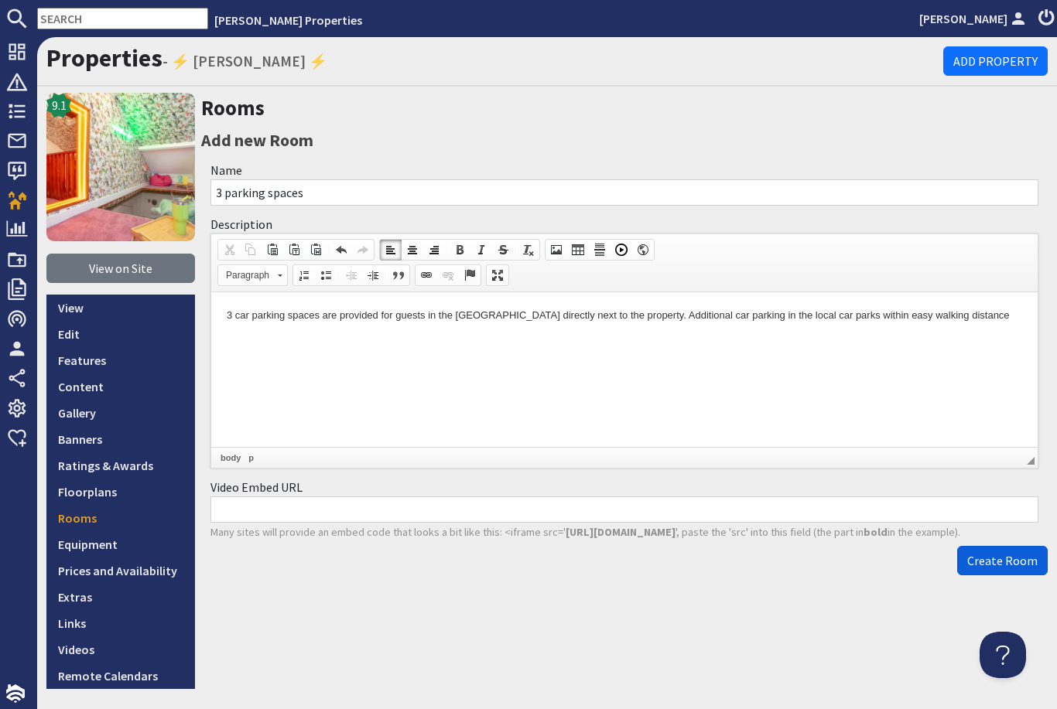
click at [996, 553] on span "Create Room" at bounding box center [1002, 560] width 70 height 15
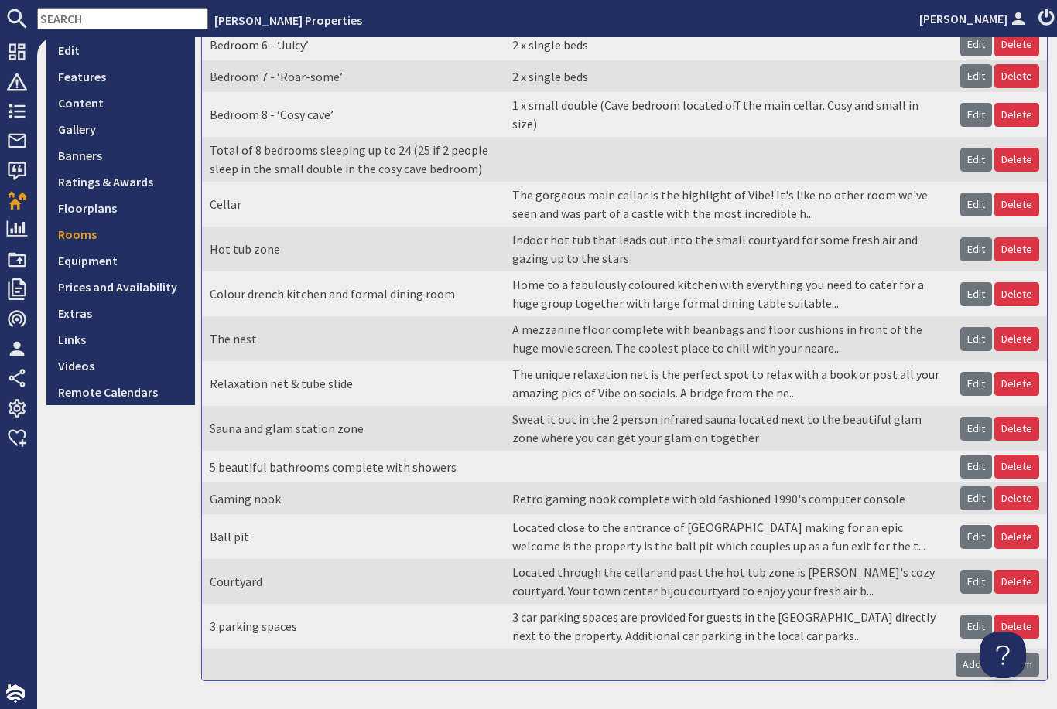
scroll to position [340, 0]
